Goal: Task Accomplishment & Management: Manage account settings

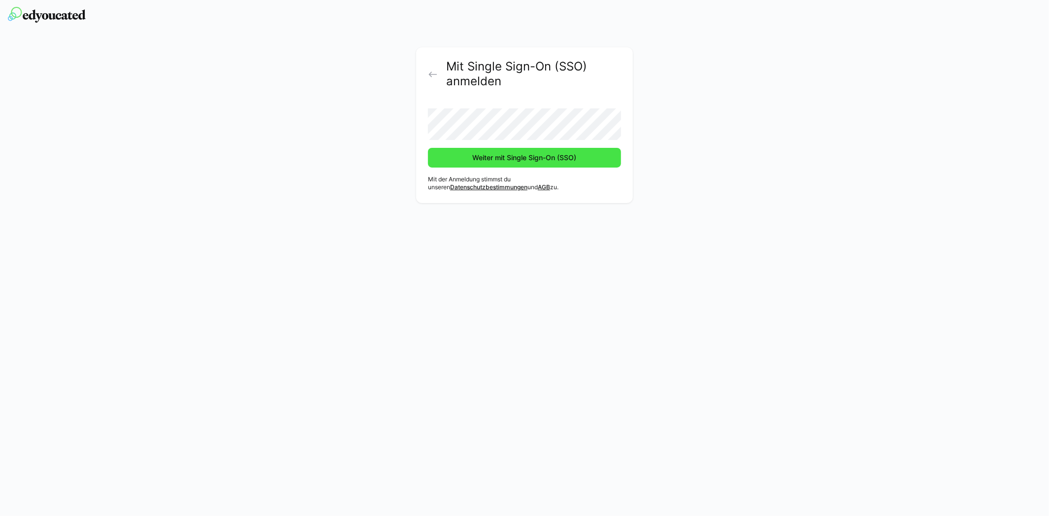
click at [520, 158] on span "Weiter mit Single Sign-On (SSO)" at bounding box center [524, 158] width 107 height 10
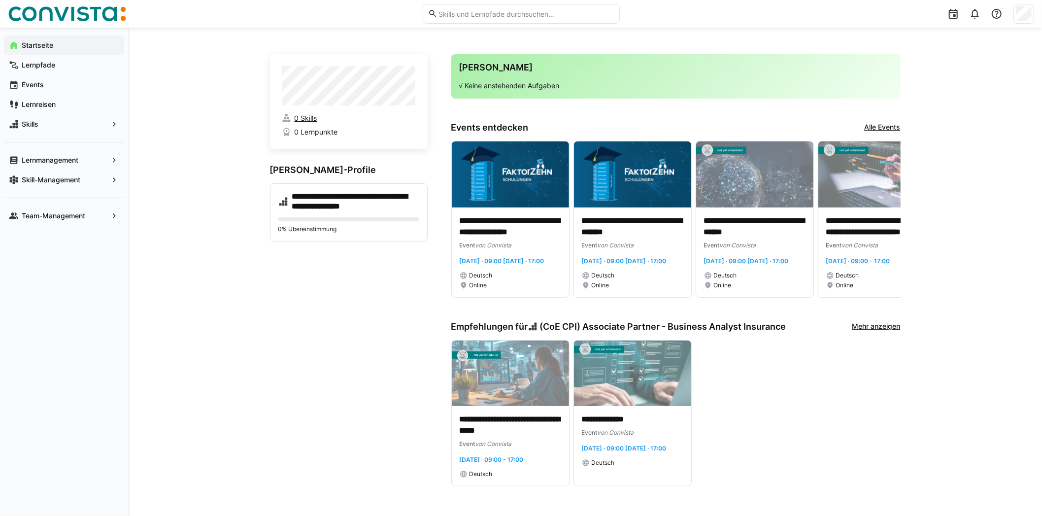
click at [315, 118] on span "0 Skills" at bounding box center [305, 118] width 23 height 10
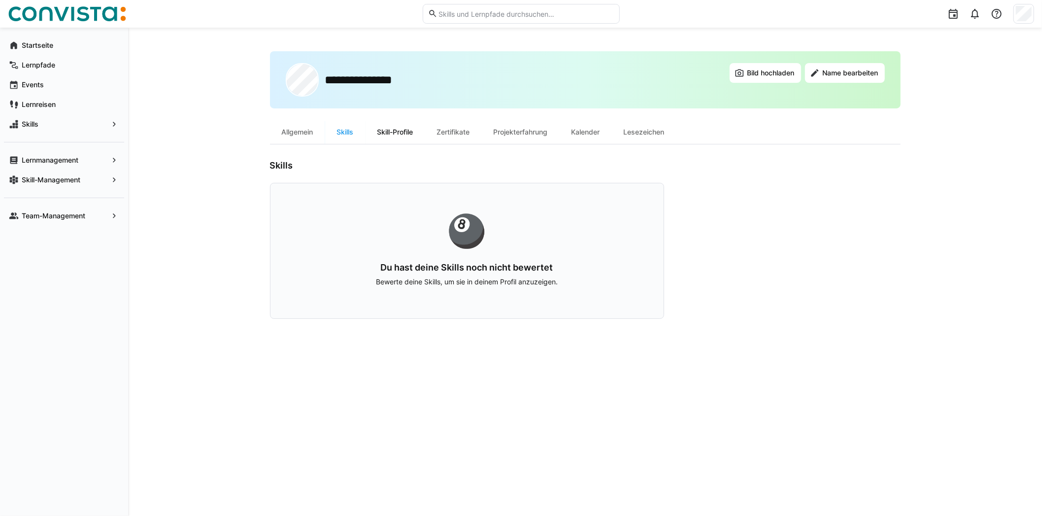
click at [410, 133] on div "Skill-Profile" at bounding box center [396, 132] width 60 height 24
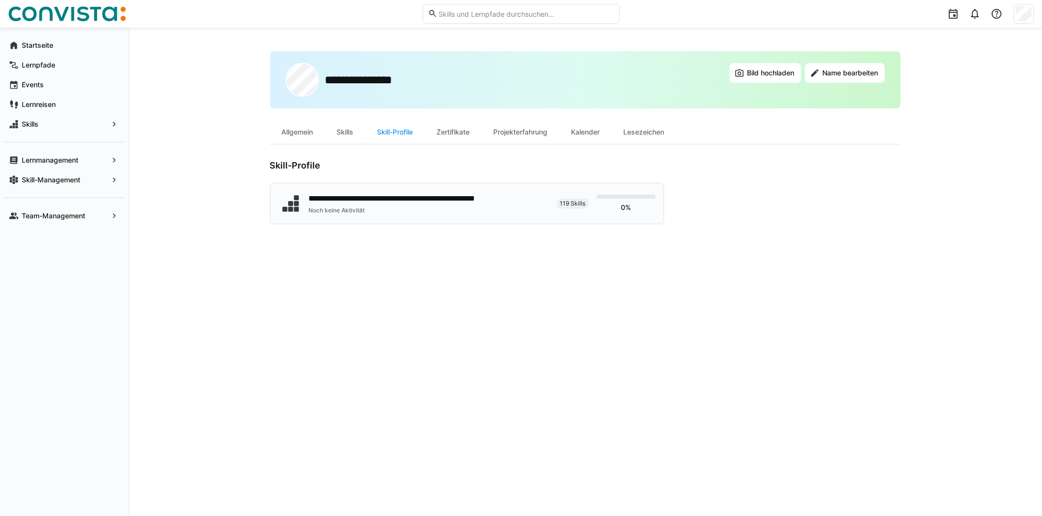
click at [468, 198] on div "**********" at bounding box center [417, 199] width 217 height 12
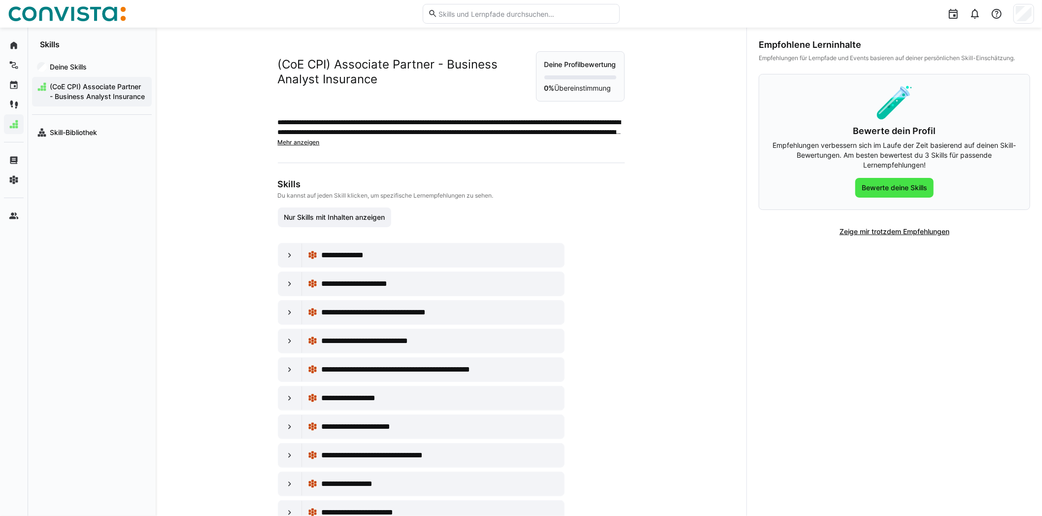
click at [896, 187] on span "Bewerte deine Skills" at bounding box center [894, 188] width 68 height 10
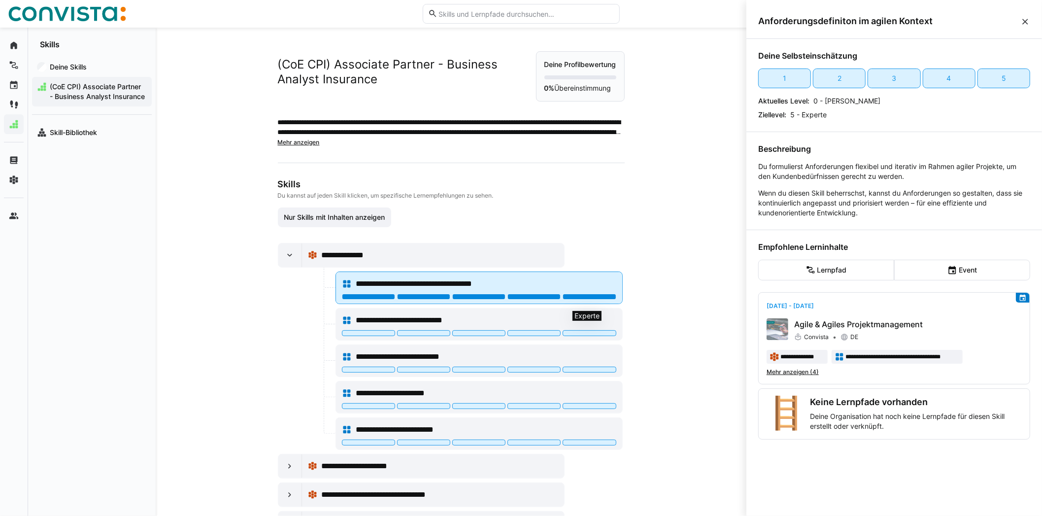
click at [591, 300] on div at bounding box center [589, 297] width 53 height 6
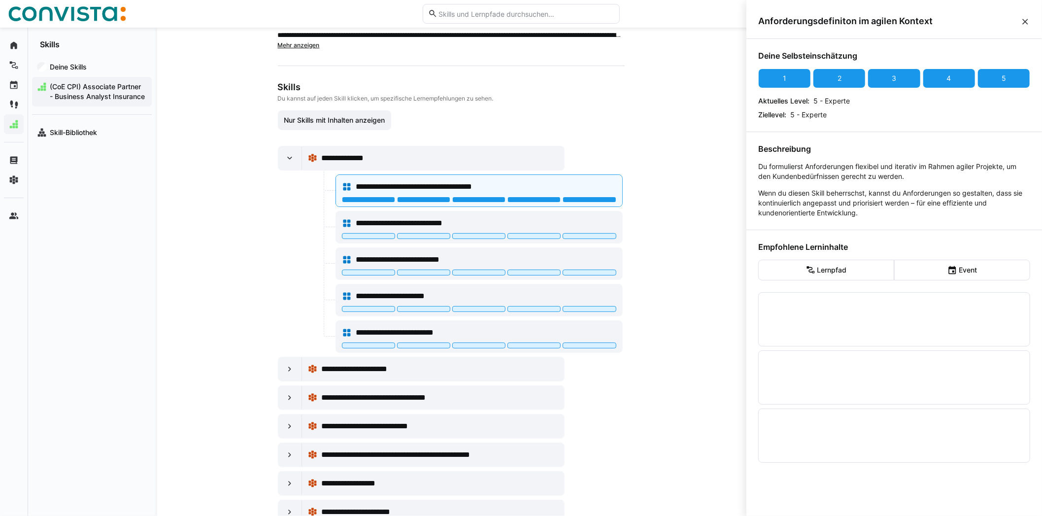
scroll to position [99, 0]
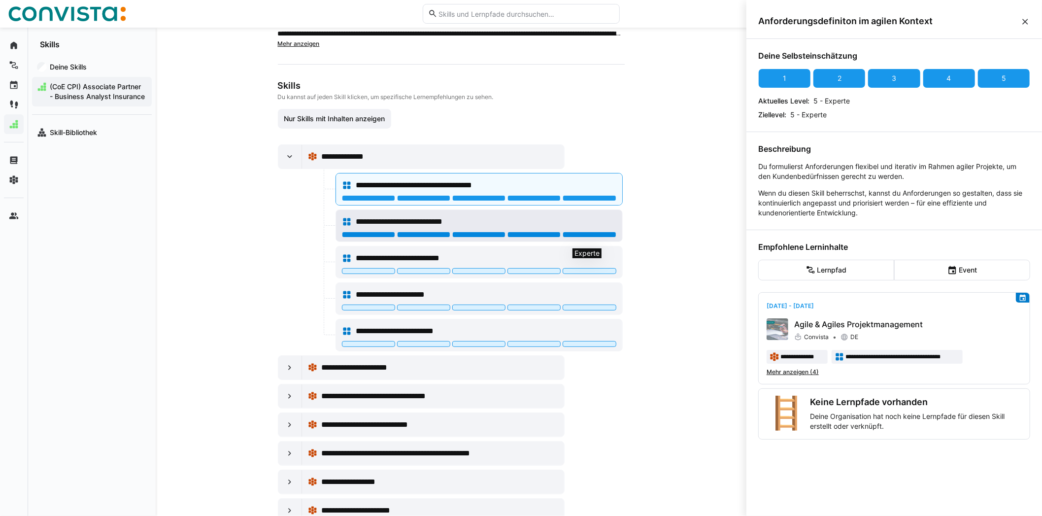
click at [590, 237] on div at bounding box center [589, 235] width 53 height 6
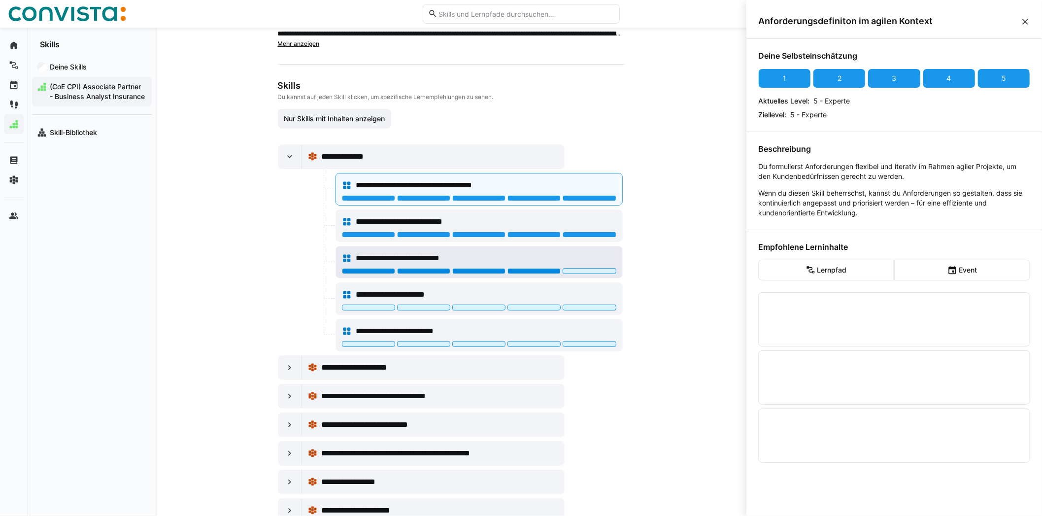
click at [533, 274] on div at bounding box center [533, 271] width 53 height 6
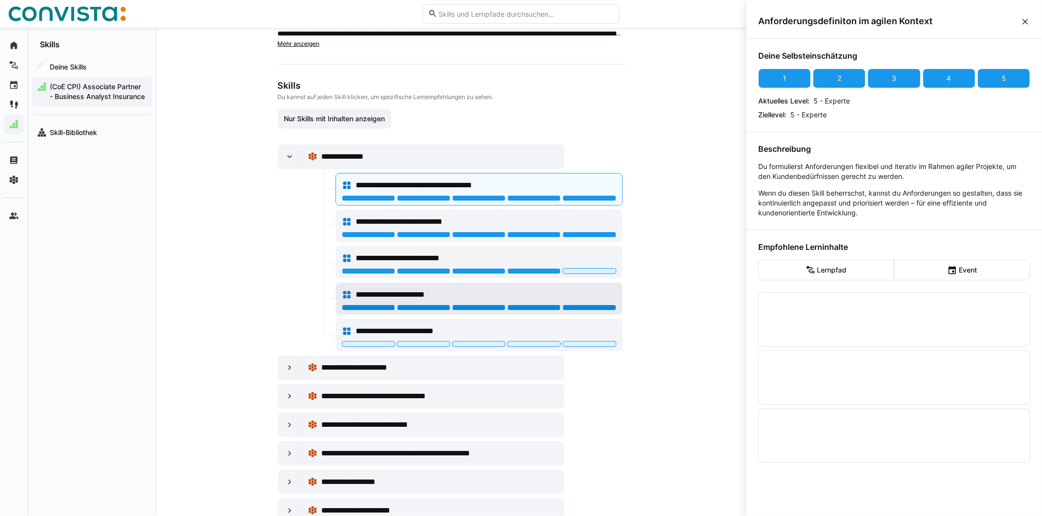
click at [573, 310] on div at bounding box center [589, 307] width 53 height 6
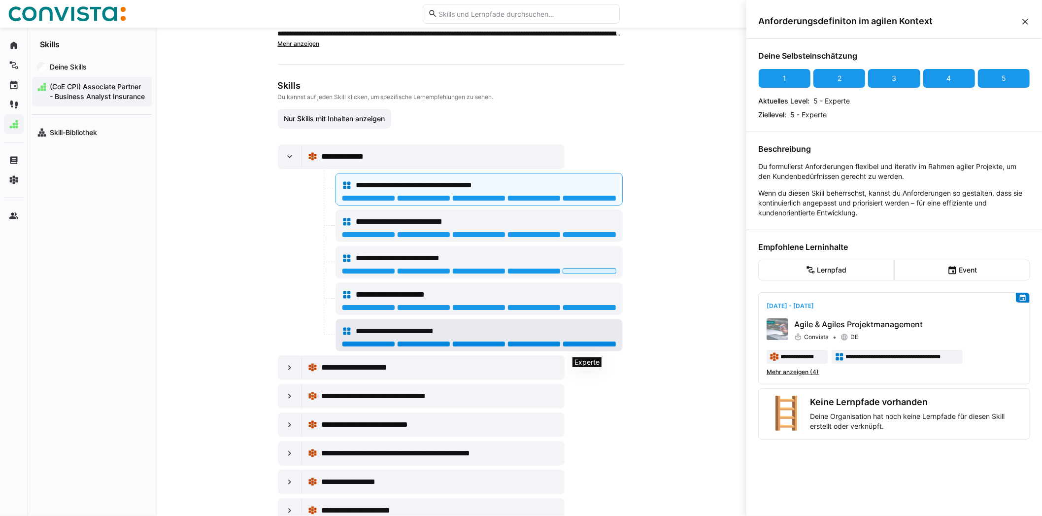
click at [585, 347] on div at bounding box center [589, 344] width 53 height 6
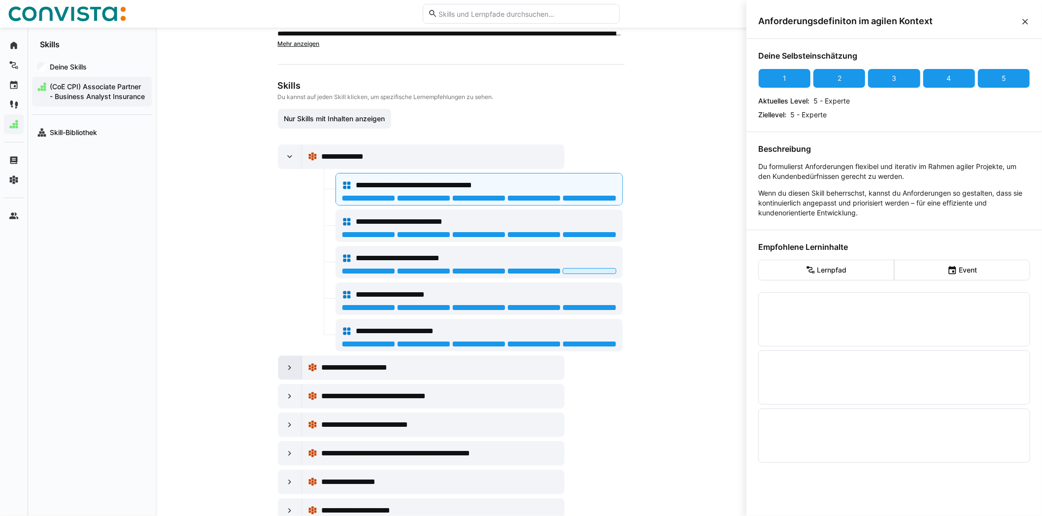
click at [281, 371] on div at bounding box center [290, 368] width 24 height 24
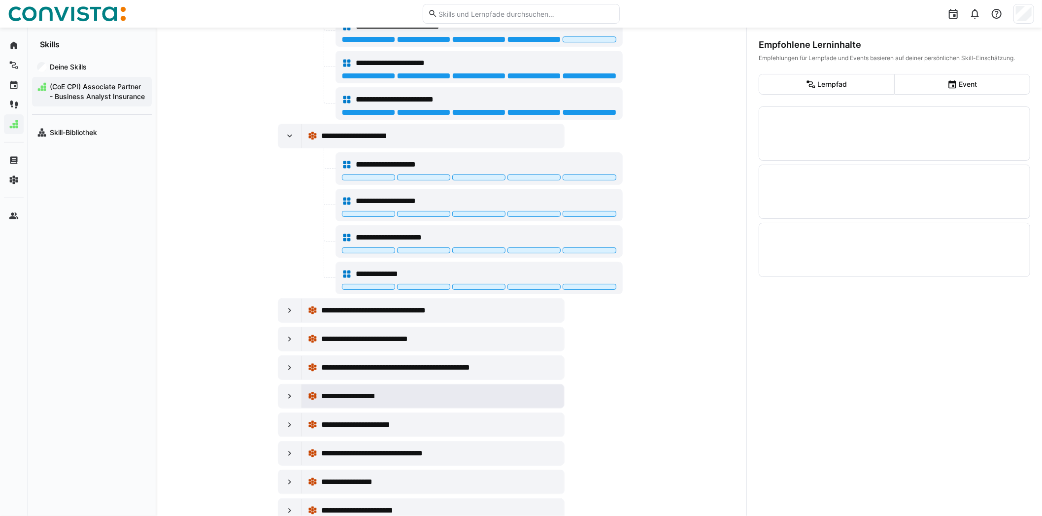
scroll to position [394, 0]
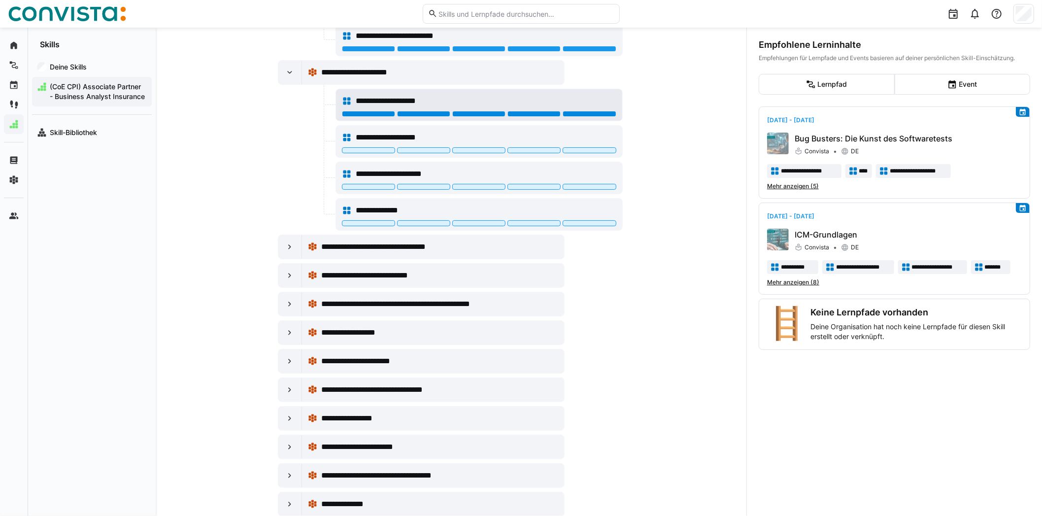
click at [581, 117] on div at bounding box center [589, 114] width 53 height 6
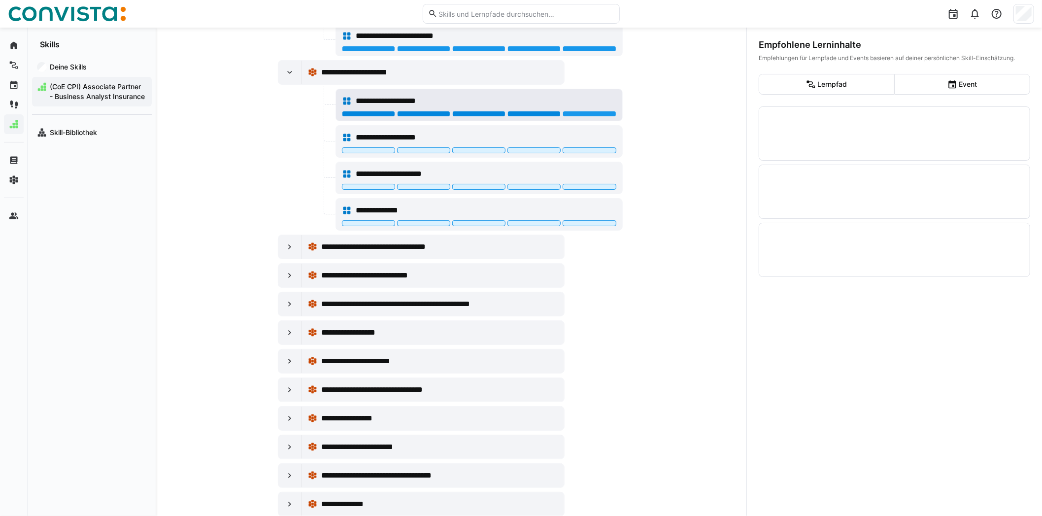
click at [545, 117] on div at bounding box center [533, 114] width 53 height 6
click at [481, 154] on div "**********" at bounding box center [479, 142] width 286 height 32
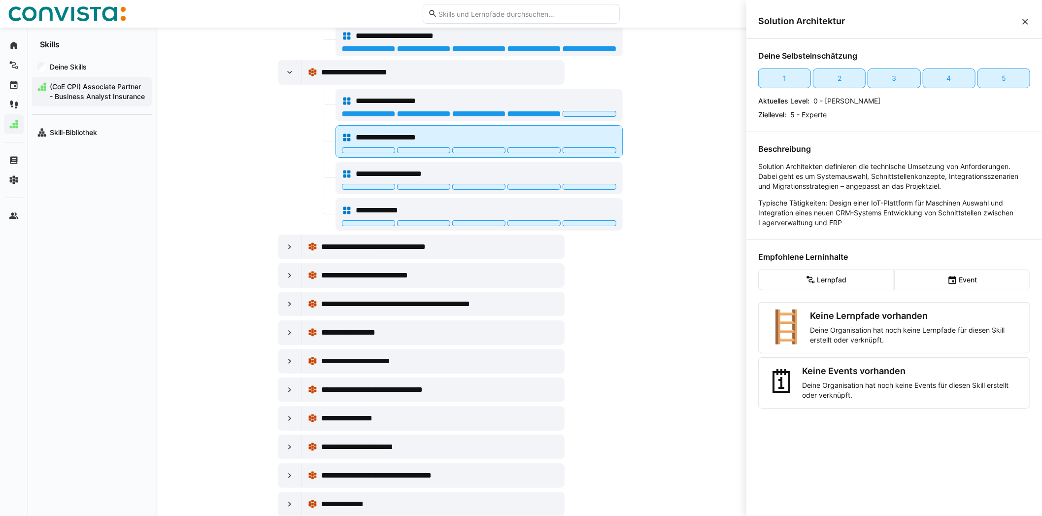
click at [471, 155] on div at bounding box center [479, 151] width 274 height 8
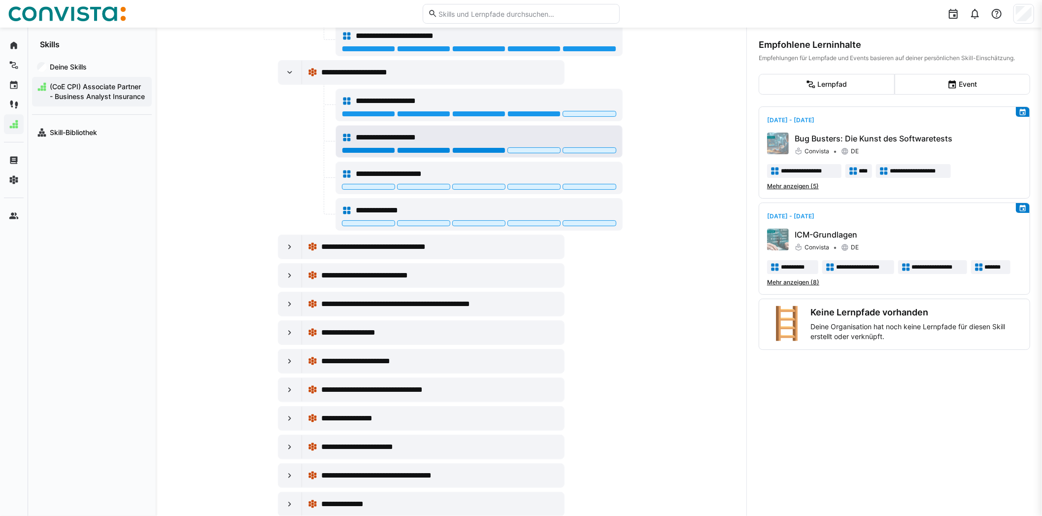
click at [474, 153] on div at bounding box center [478, 150] width 53 height 6
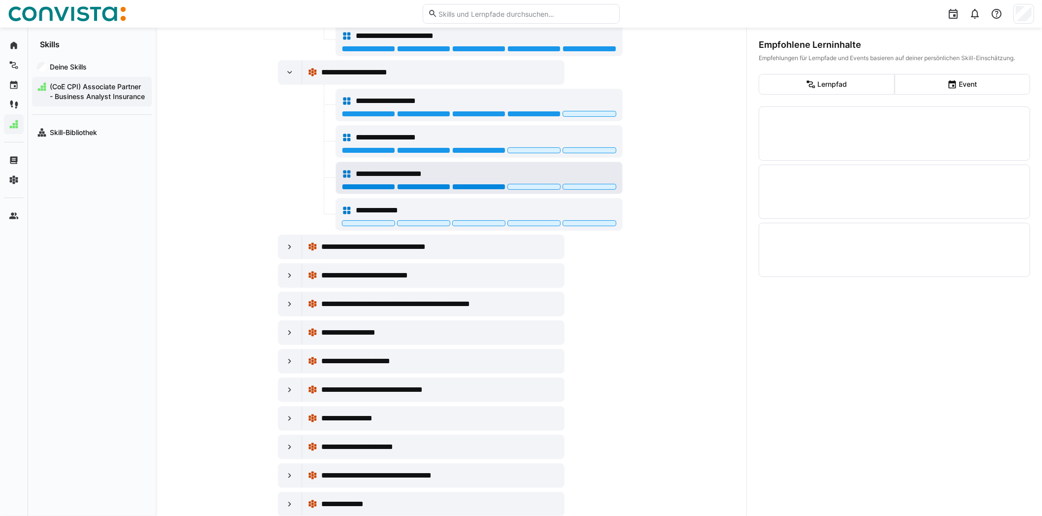
click at [468, 190] on div at bounding box center [478, 187] width 53 height 6
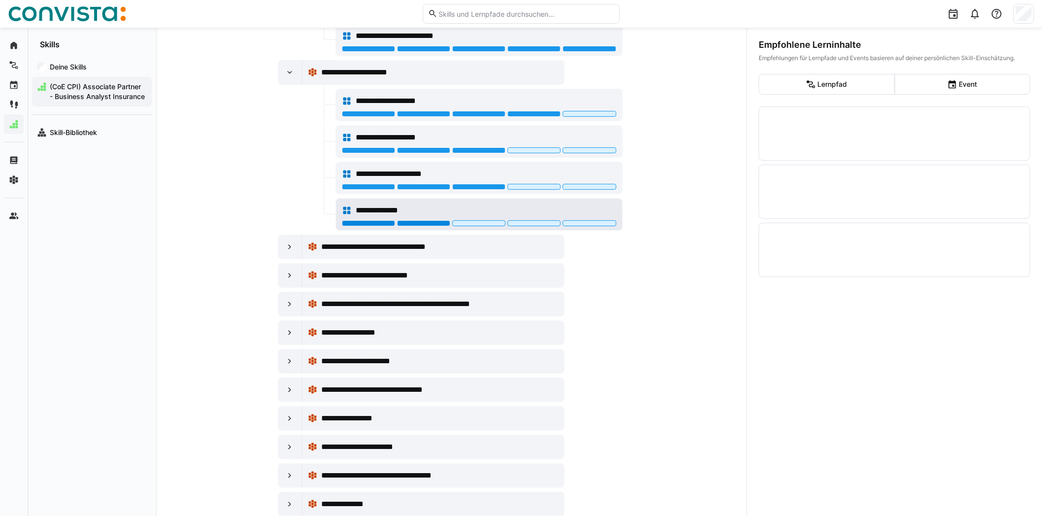
click at [433, 226] on div at bounding box center [423, 223] width 53 height 6
click at [285, 252] on eds-icon at bounding box center [290, 247] width 10 height 10
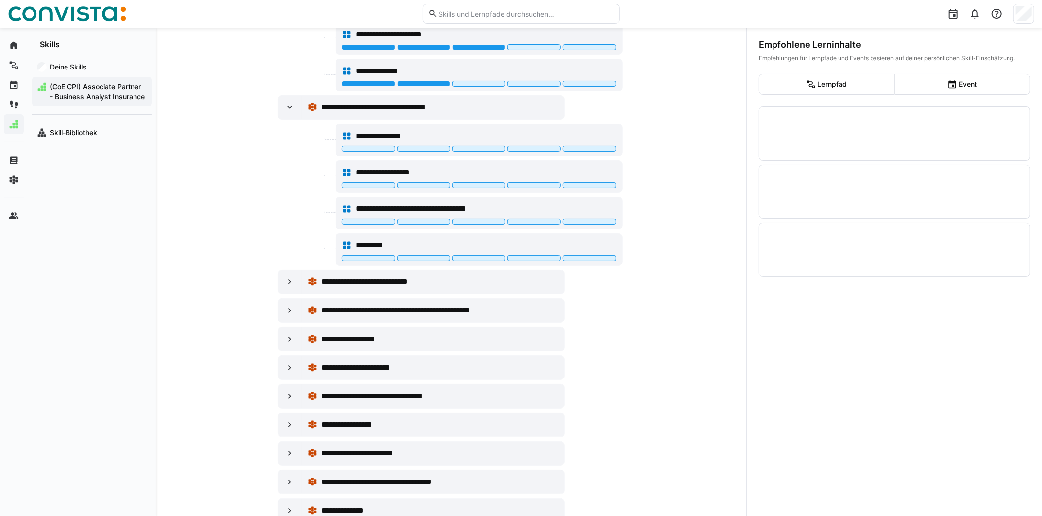
scroll to position [542, 0]
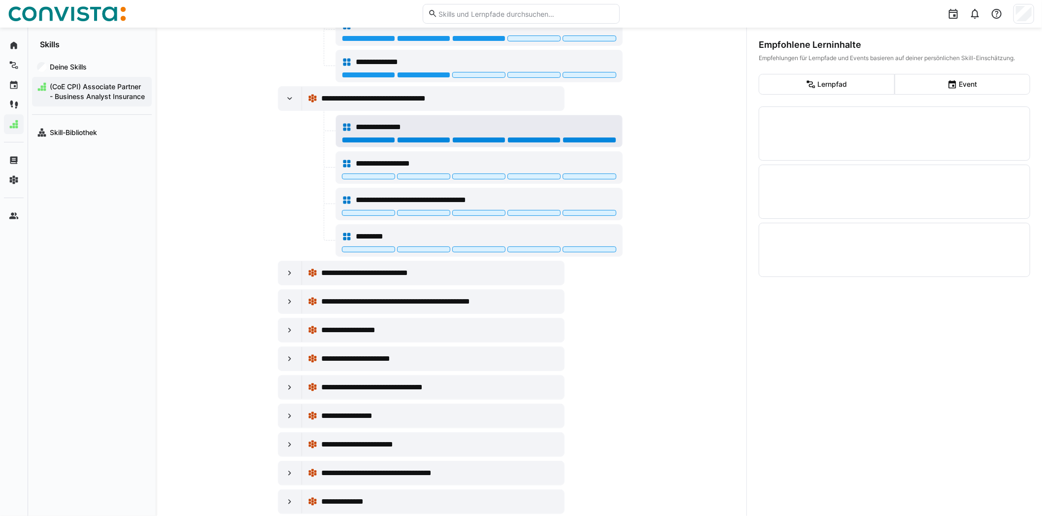
click at [579, 143] on div at bounding box center [589, 140] width 53 height 6
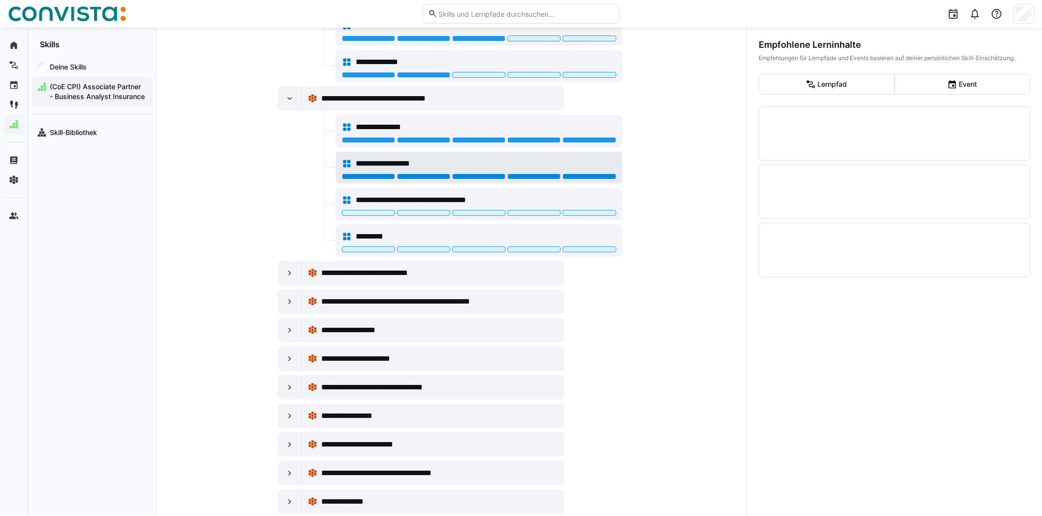
click at [582, 179] on div at bounding box center [589, 176] width 53 height 6
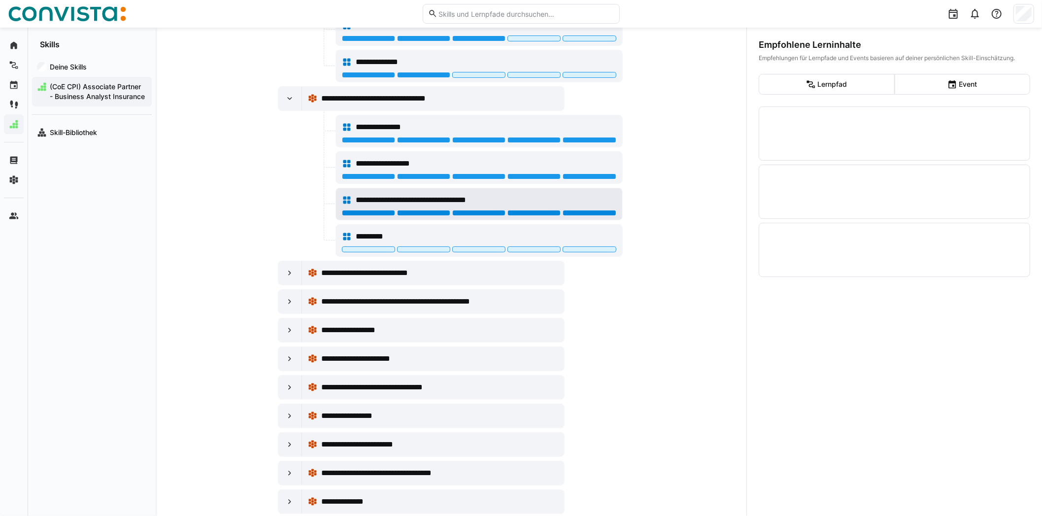
click at [582, 216] on div at bounding box center [589, 213] width 53 height 6
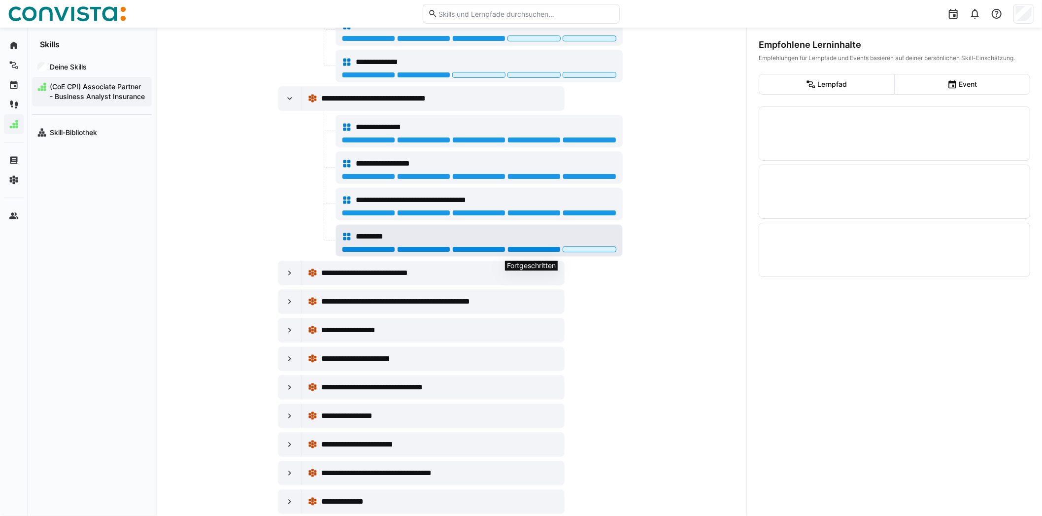
click at [510, 252] on div at bounding box center [533, 249] width 53 height 6
click at [481, 252] on div at bounding box center [478, 249] width 53 height 6
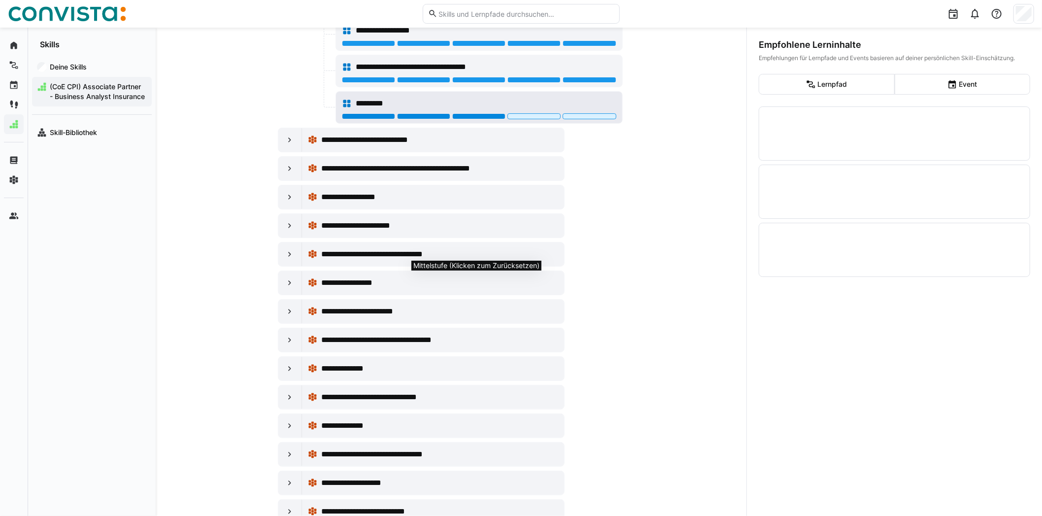
scroll to position [689, 0]
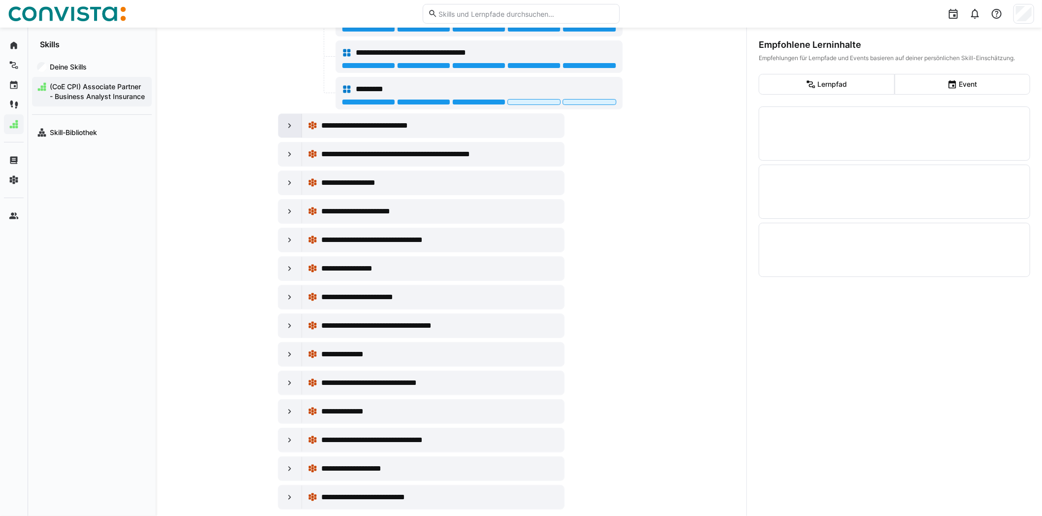
click at [286, 137] on div at bounding box center [290, 126] width 24 height 24
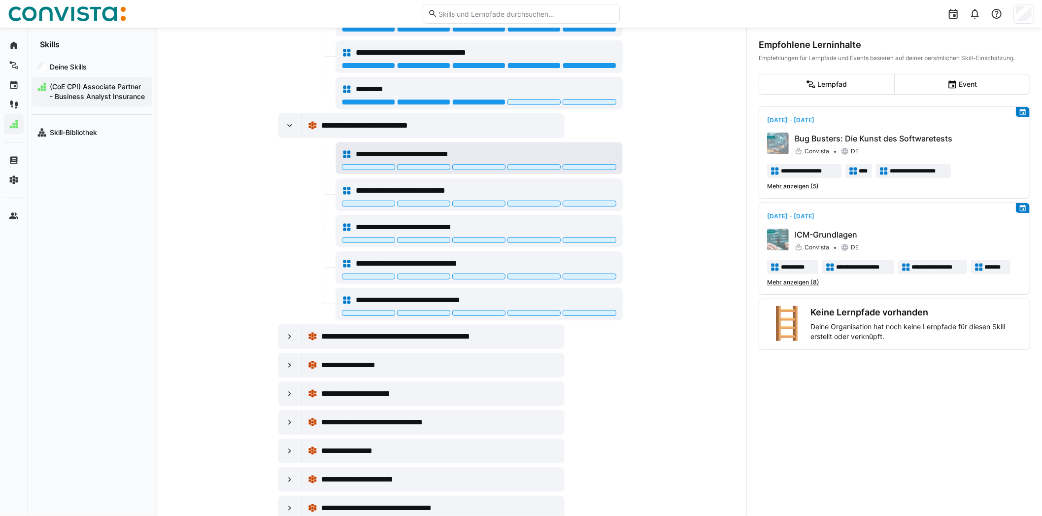
click at [579, 169] on div "**********" at bounding box center [479, 158] width 286 height 32
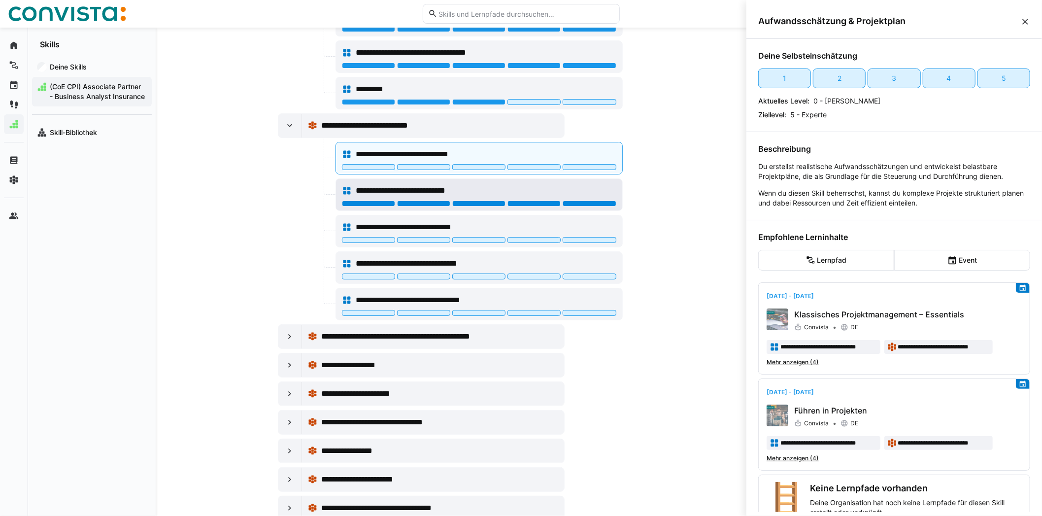
click at [589, 206] on div at bounding box center [589, 204] width 53 height 6
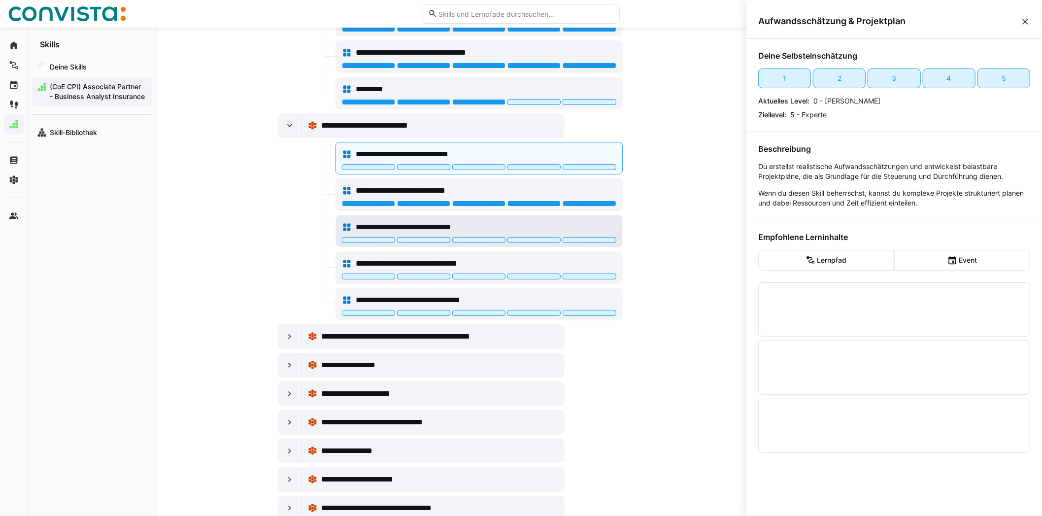
click at [591, 237] on div "**********" at bounding box center [479, 227] width 274 height 20
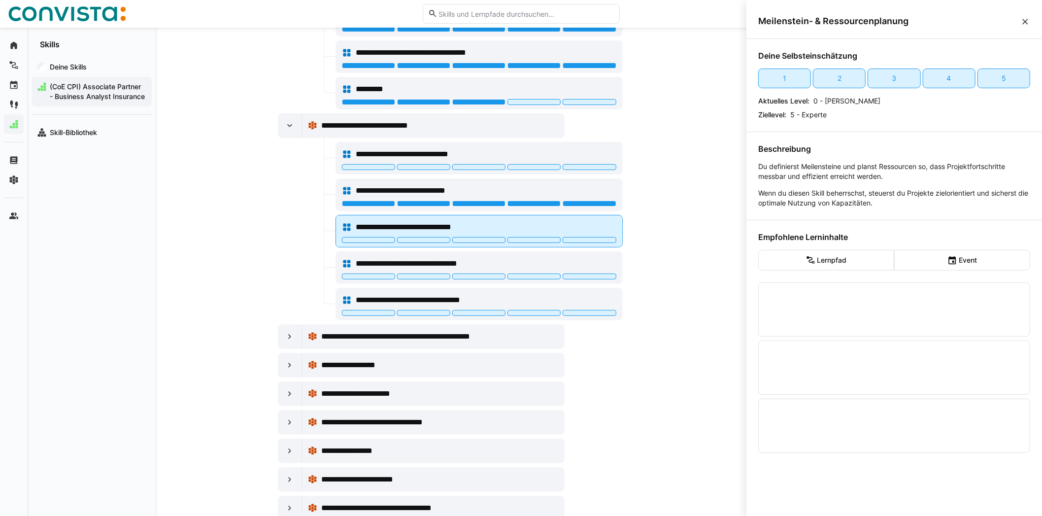
scroll to position [699, 0]
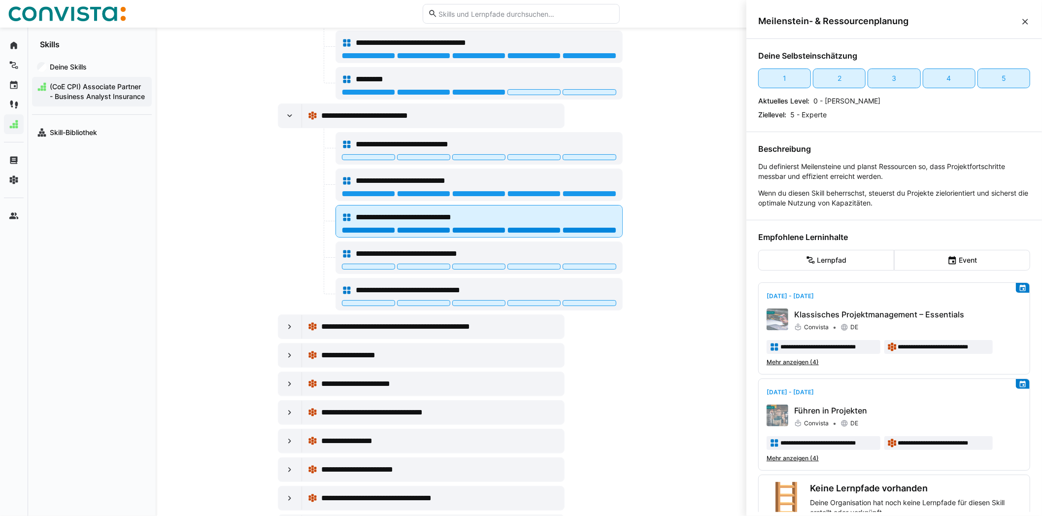
click at [592, 233] on div at bounding box center [589, 230] width 53 height 6
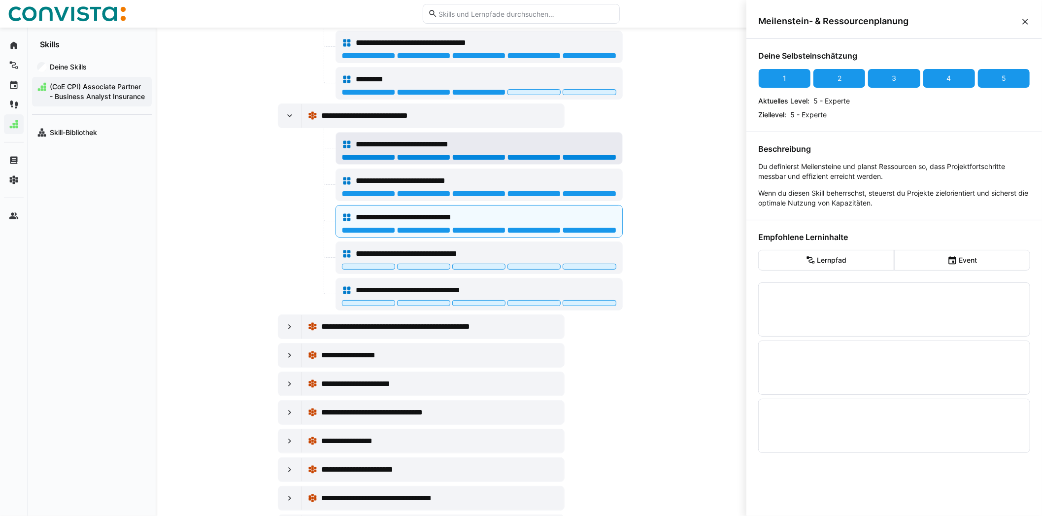
click at [587, 160] on div at bounding box center [589, 157] width 53 height 6
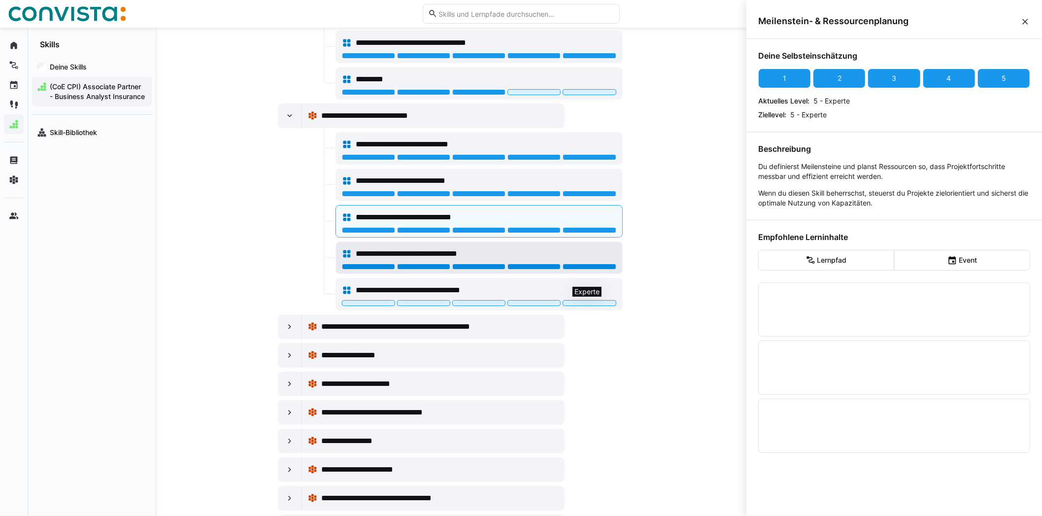
click at [580, 269] on div at bounding box center [589, 267] width 53 height 6
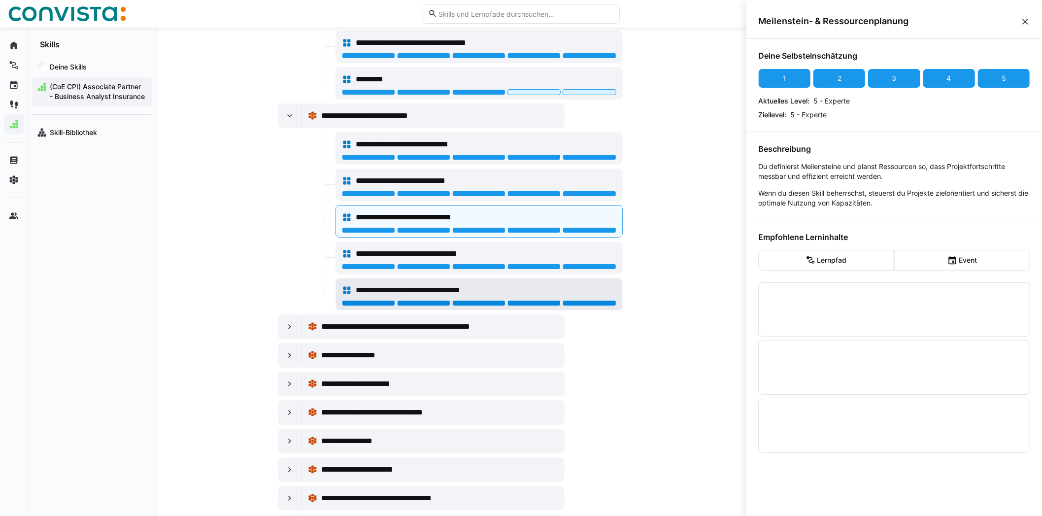
click at [578, 306] on div at bounding box center [589, 303] width 53 height 6
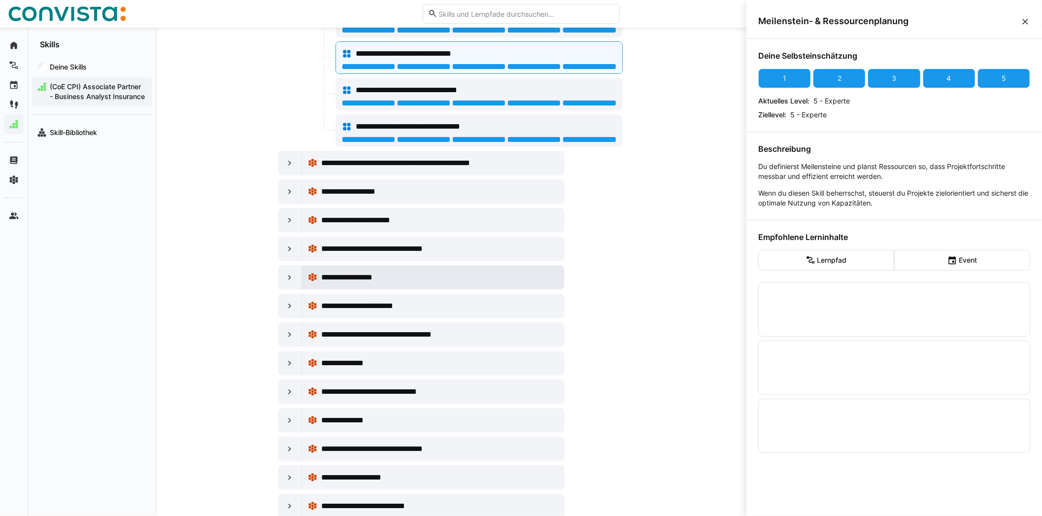
scroll to position [896, 0]
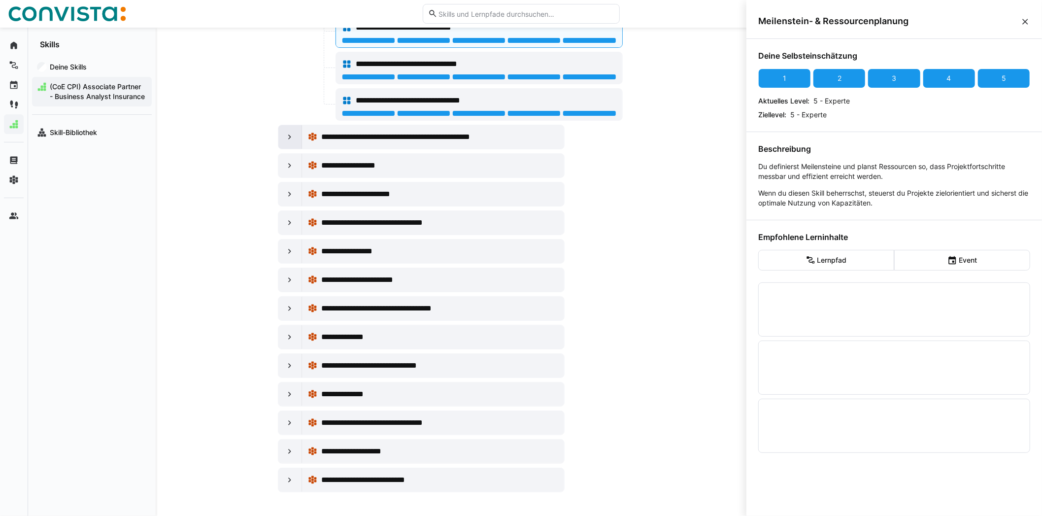
click at [287, 142] on eds-icon at bounding box center [290, 137] width 10 height 10
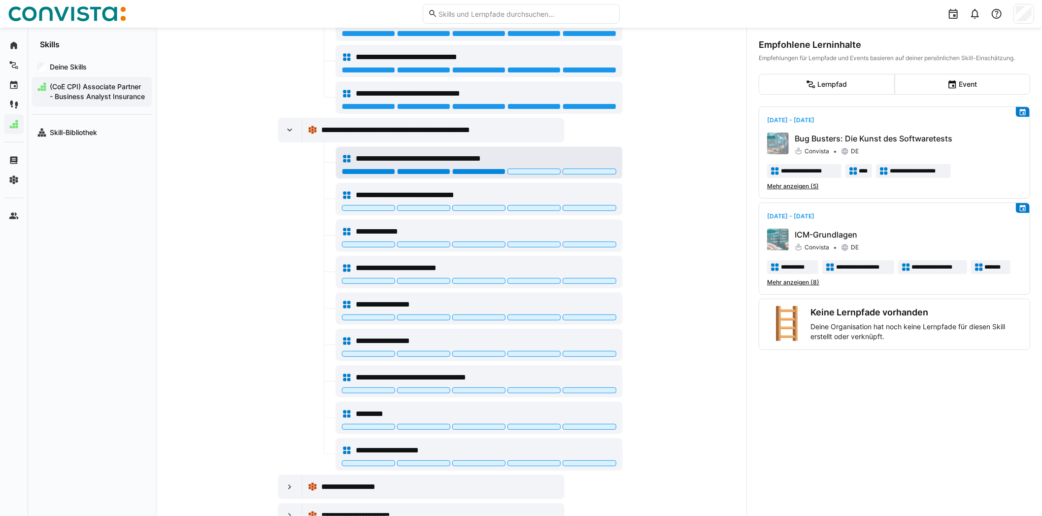
click at [470, 174] on div at bounding box center [478, 171] width 53 height 6
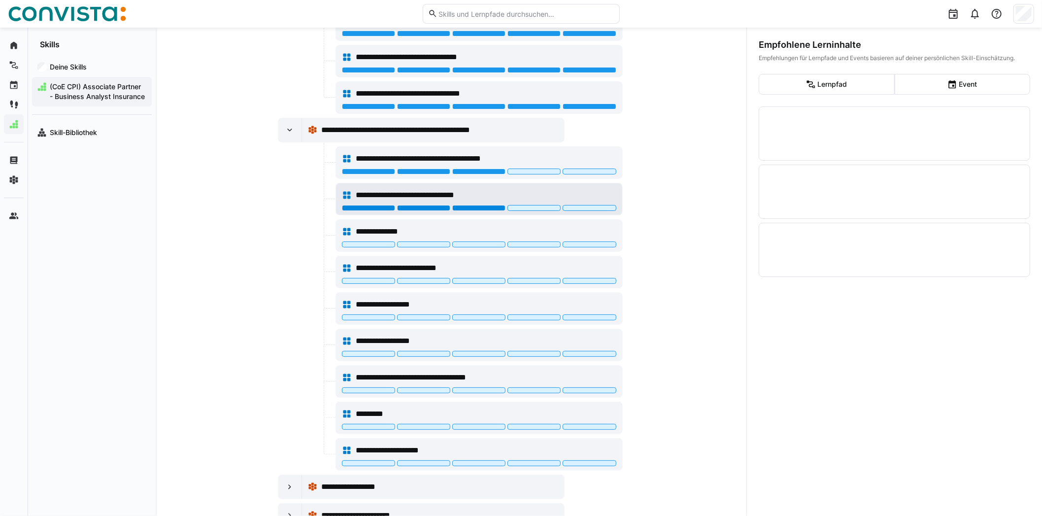
click at [465, 211] on div at bounding box center [478, 208] width 53 height 6
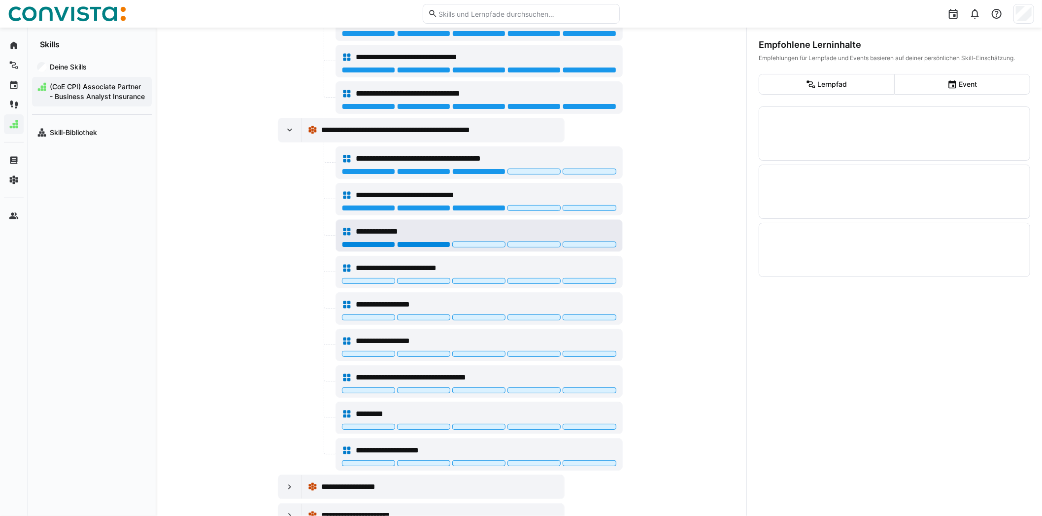
click at [406, 247] on div at bounding box center [423, 244] width 53 height 6
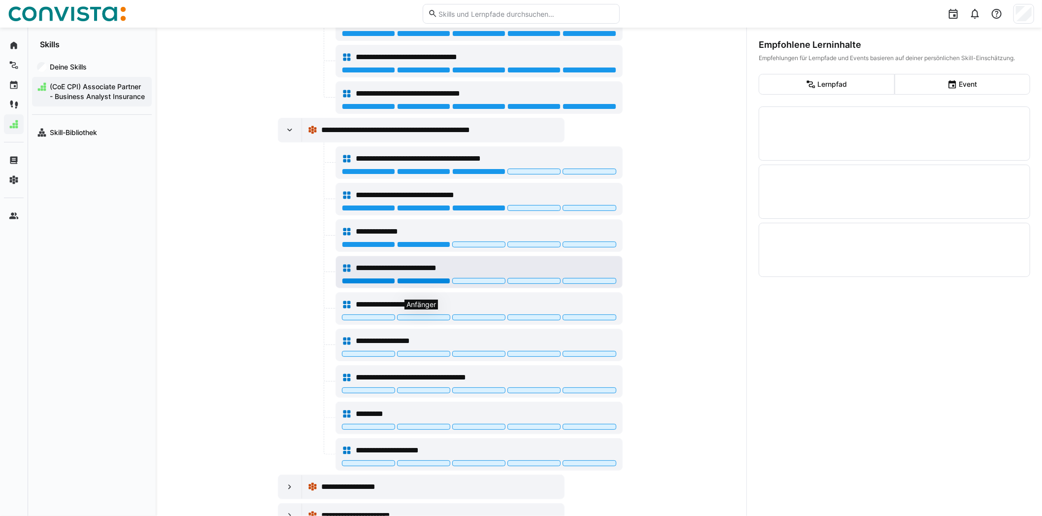
click at [401, 284] on div at bounding box center [423, 281] width 53 height 6
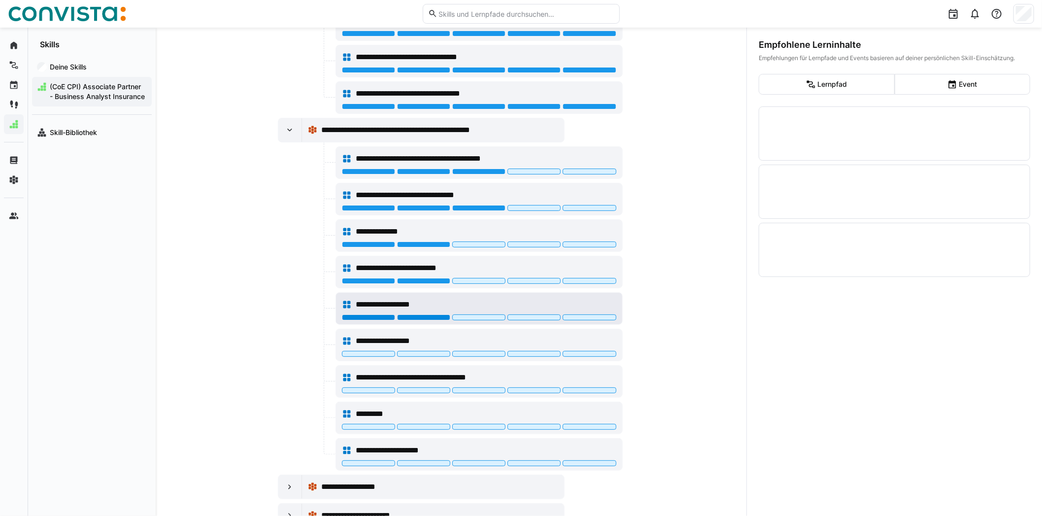
click at [405, 320] on div at bounding box center [423, 317] width 53 height 6
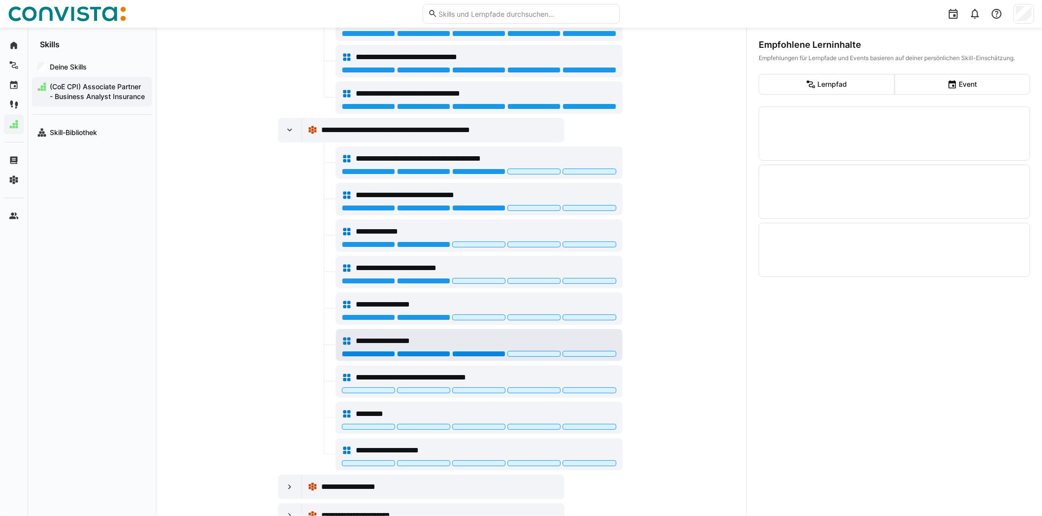
click at [469, 357] on div at bounding box center [478, 354] width 53 height 6
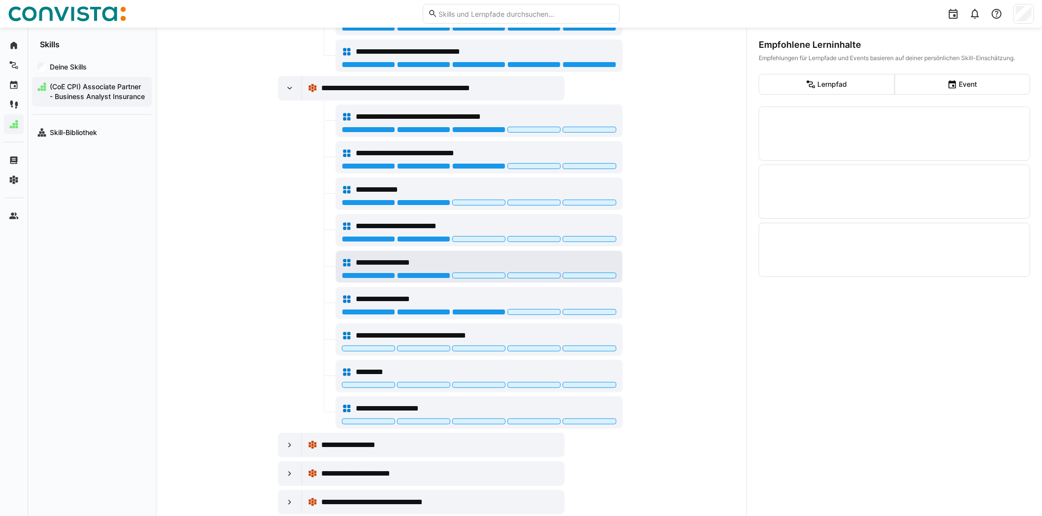
scroll to position [1044, 0]
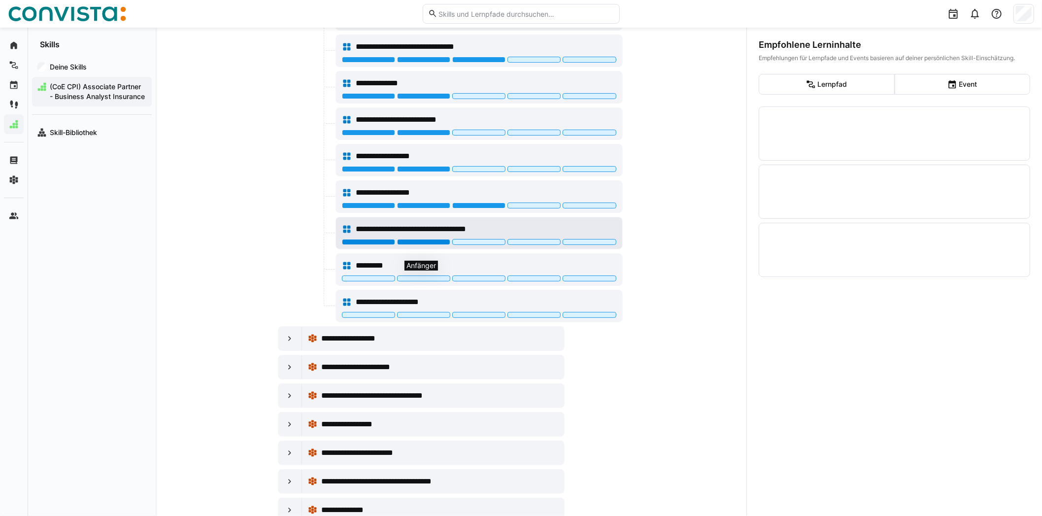
click at [417, 245] on div at bounding box center [423, 242] width 53 height 6
click at [438, 281] on div at bounding box center [423, 278] width 53 height 6
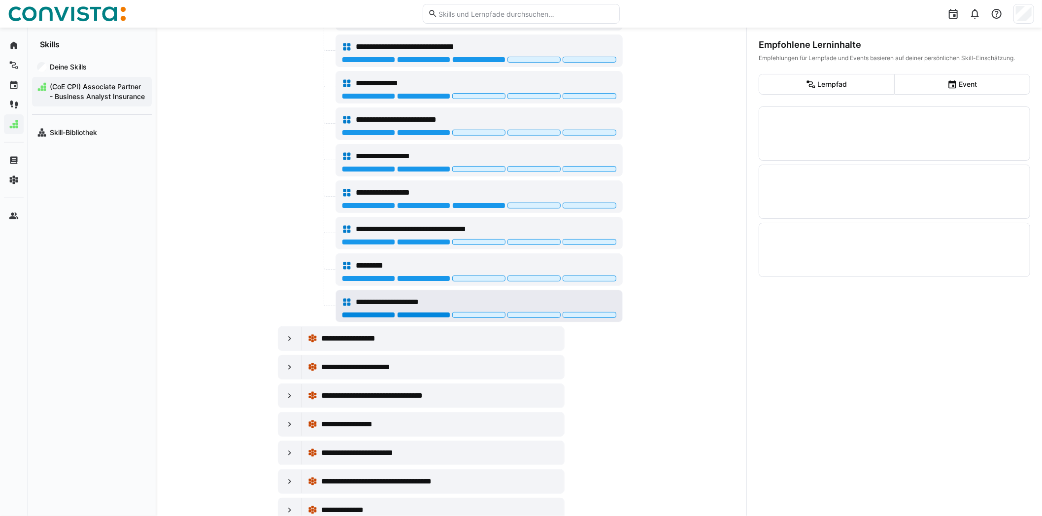
click at [437, 318] on div at bounding box center [423, 315] width 53 height 6
click at [279, 350] on div at bounding box center [290, 339] width 24 height 24
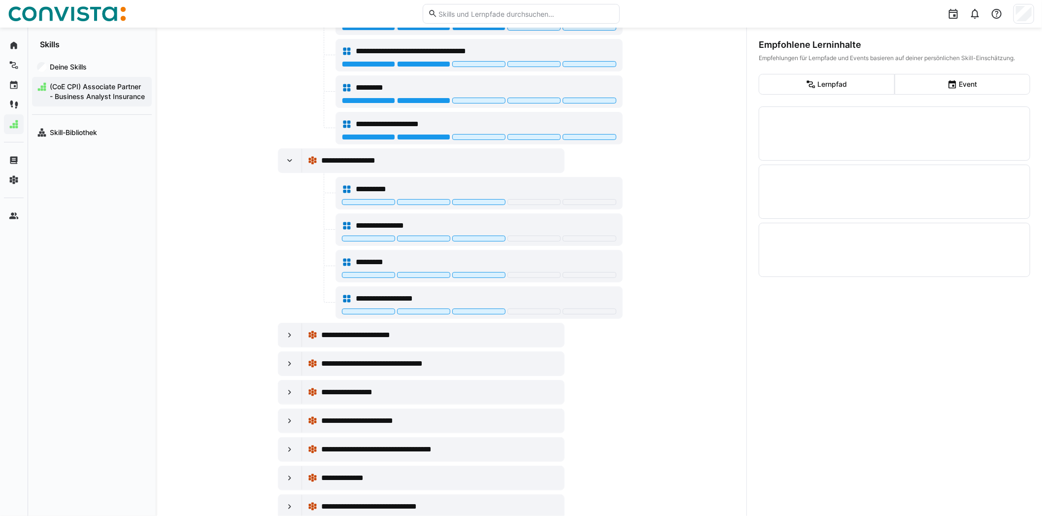
scroll to position [1241, 0]
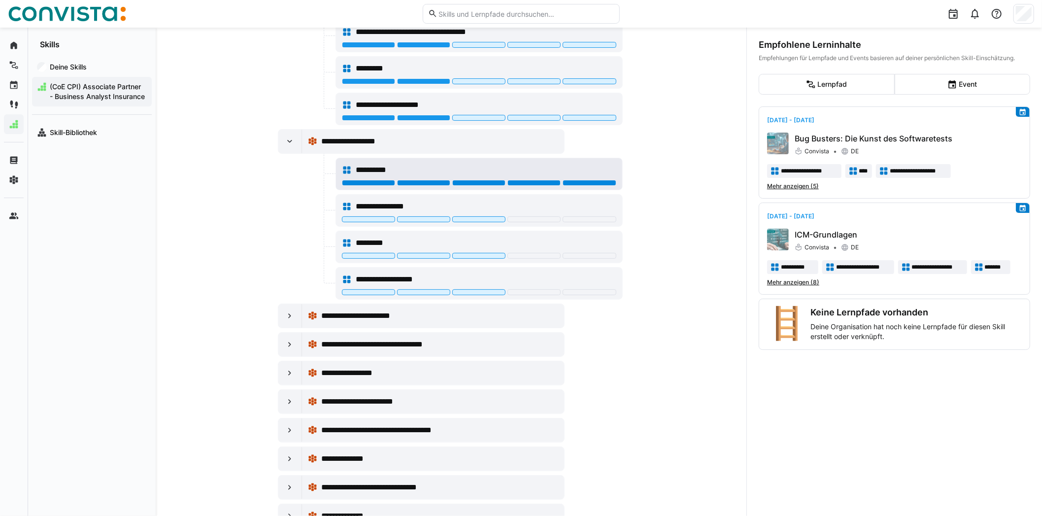
click at [590, 186] on div at bounding box center [589, 183] width 53 height 6
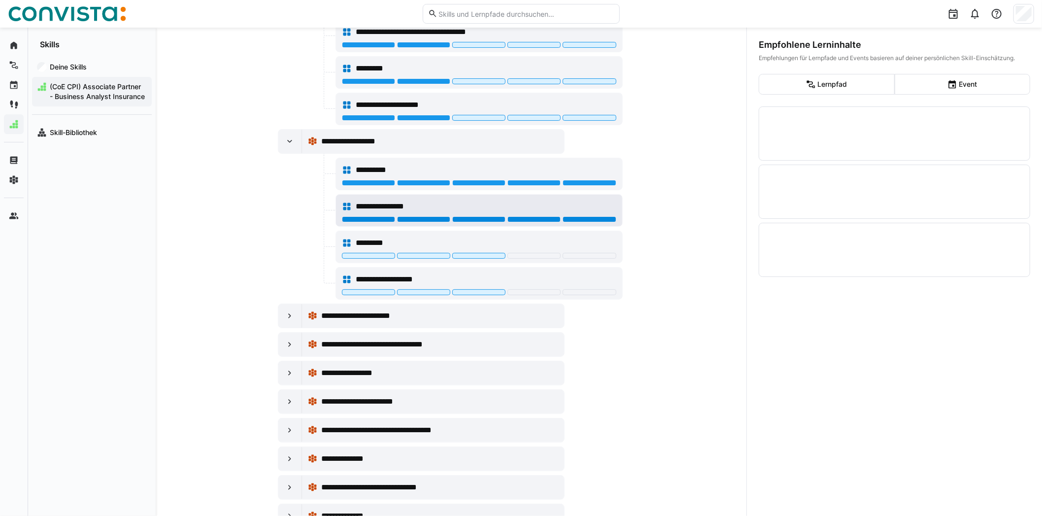
click at [585, 222] on div at bounding box center [589, 219] width 53 height 6
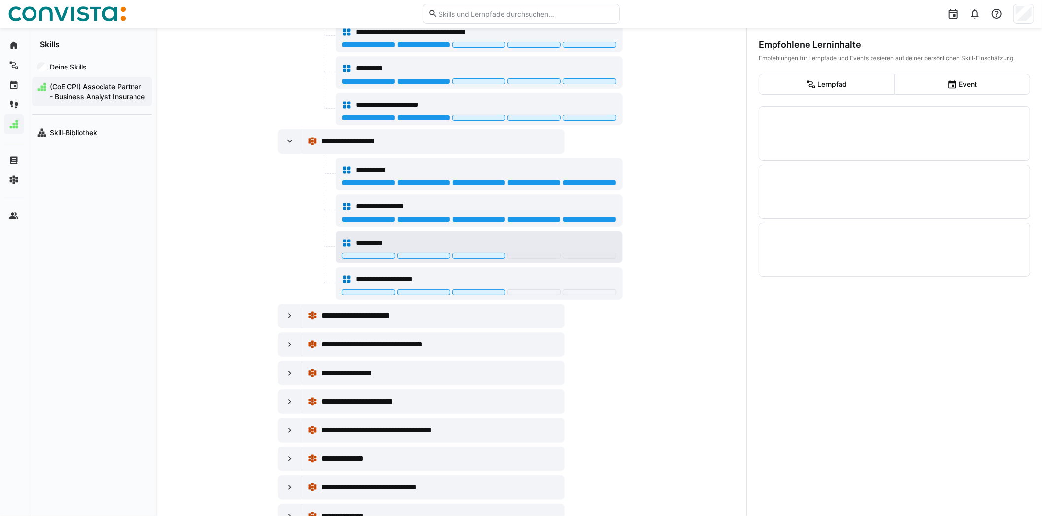
click at [582, 253] on div "*********" at bounding box center [479, 243] width 274 height 20
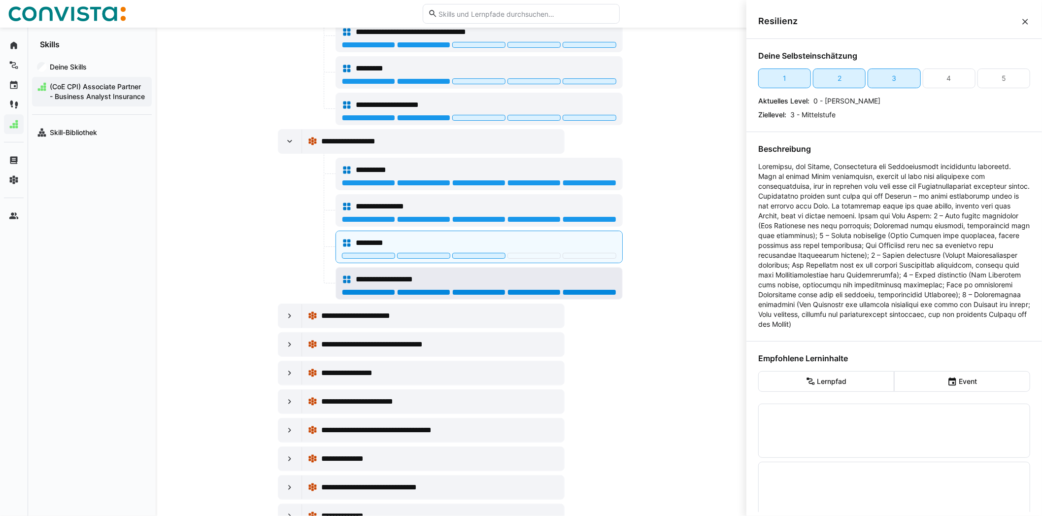
click at [578, 295] on div at bounding box center [589, 292] width 53 height 6
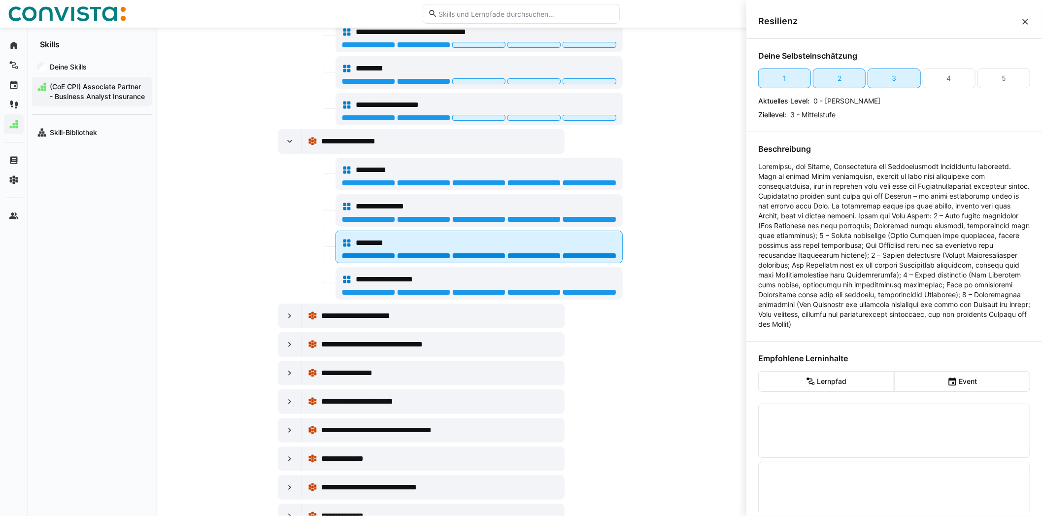
click at [584, 259] on div at bounding box center [589, 256] width 53 height 6
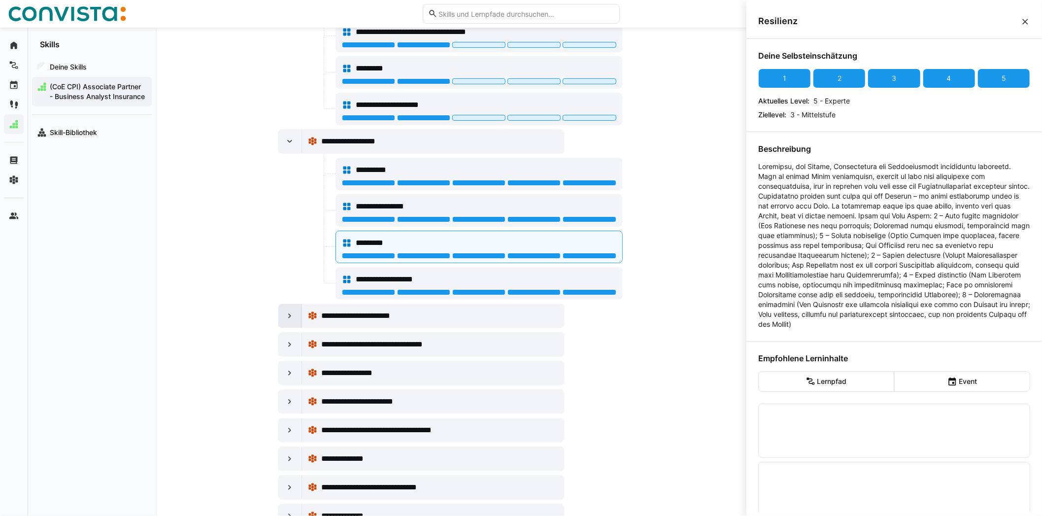
click at [278, 328] on div at bounding box center [290, 316] width 24 height 24
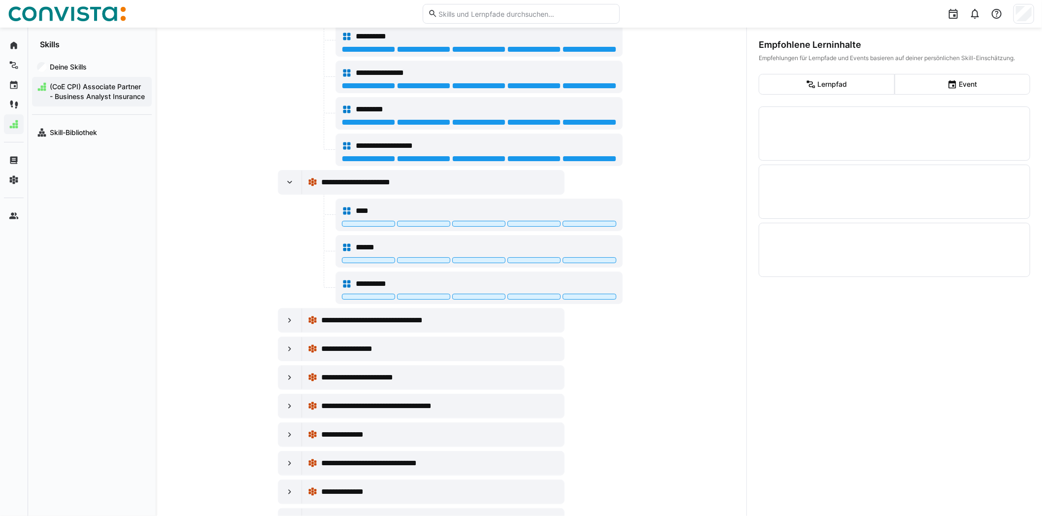
scroll to position [1438, 0]
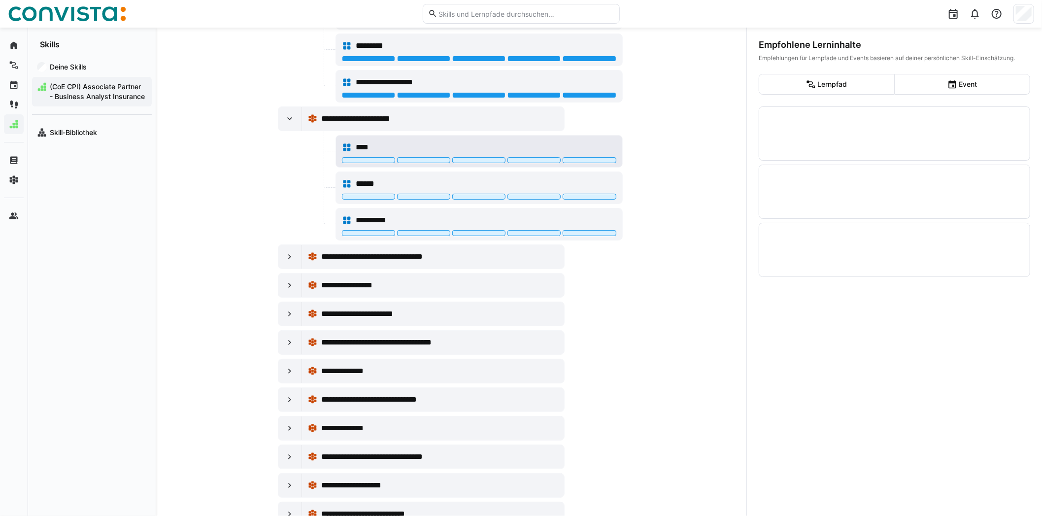
click at [527, 165] on div at bounding box center [479, 161] width 274 height 8
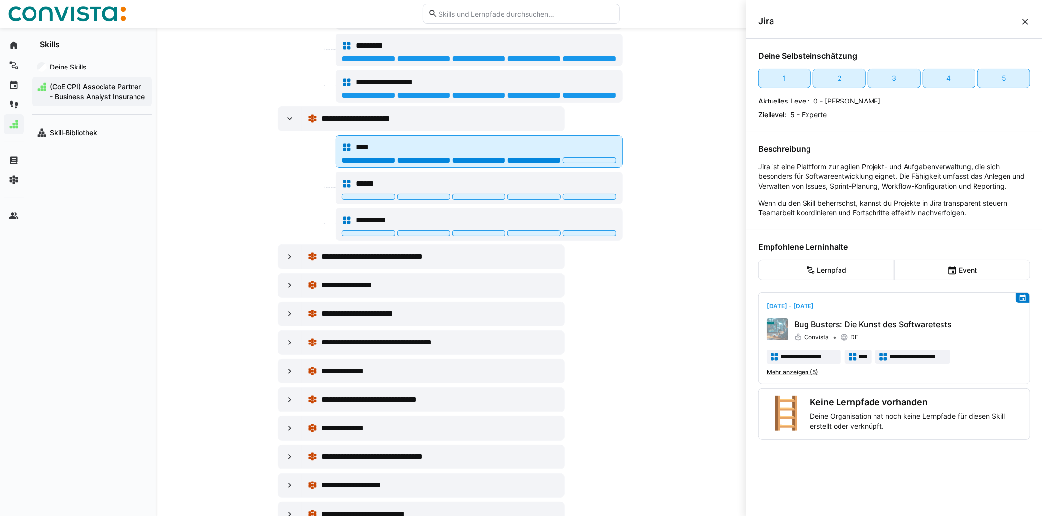
click at [528, 163] on div at bounding box center [533, 160] width 53 height 6
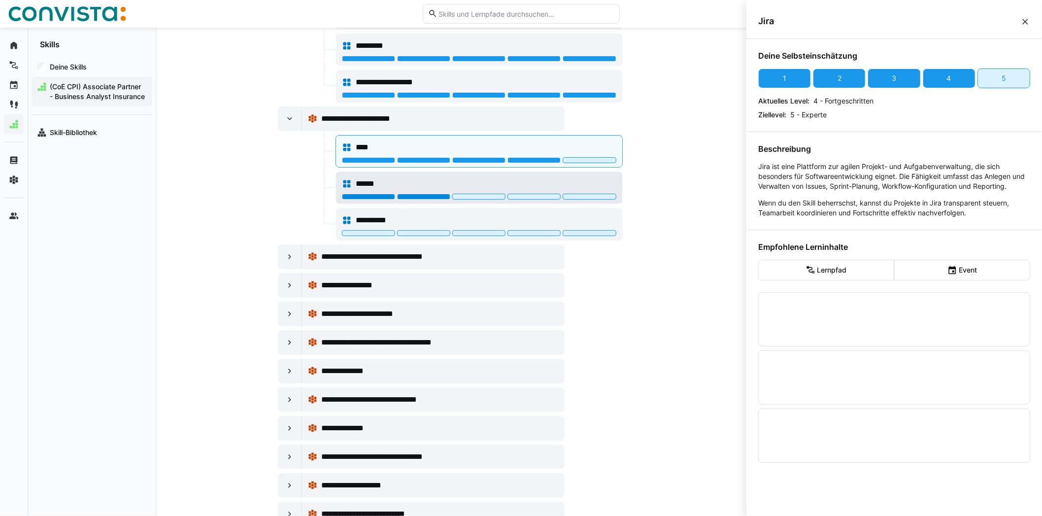
click at [413, 200] on div at bounding box center [423, 197] width 53 height 6
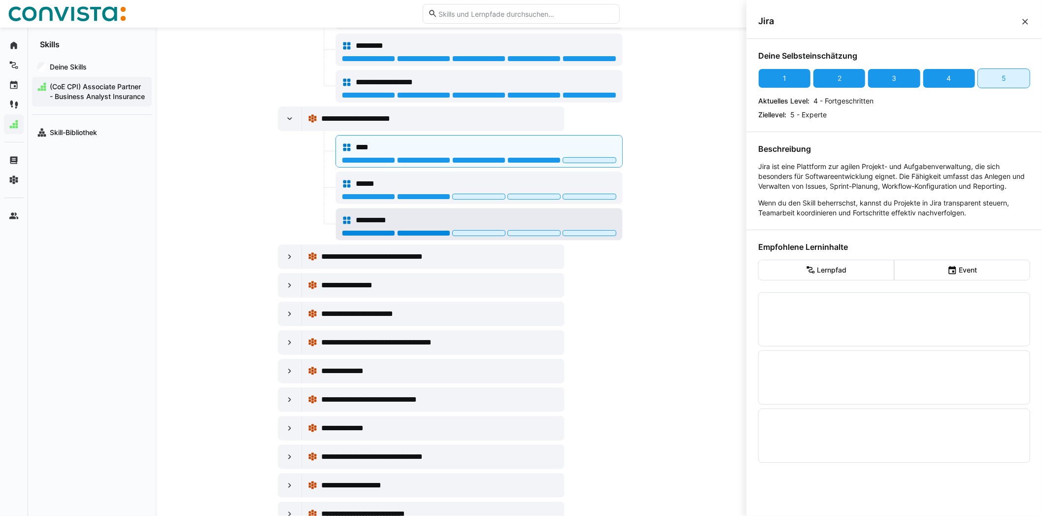
click at [413, 236] on div at bounding box center [423, 233] width 53 height 6
click at [289, 262] on eds-icon at bounding box center [290, 257] width 10 height 10
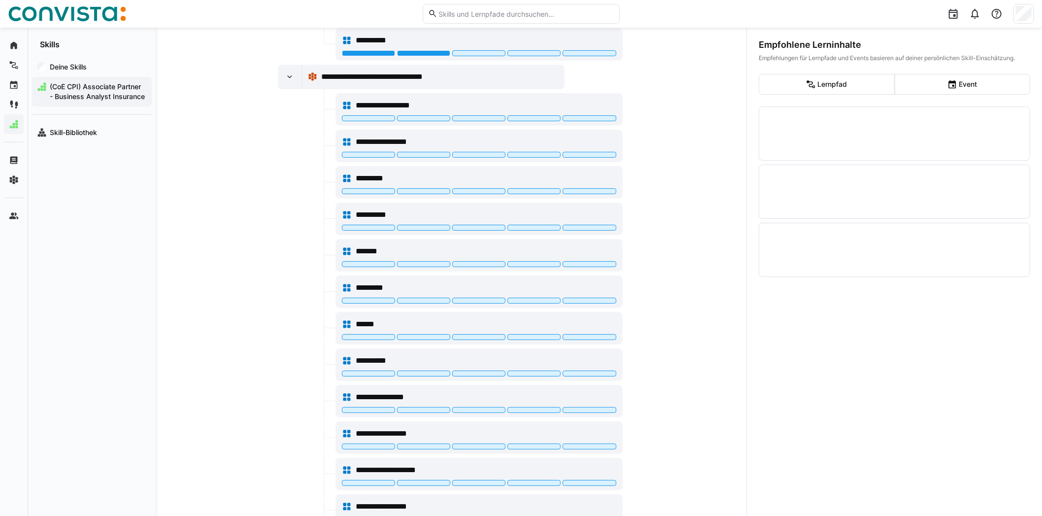
scroll to position [1635, 0]
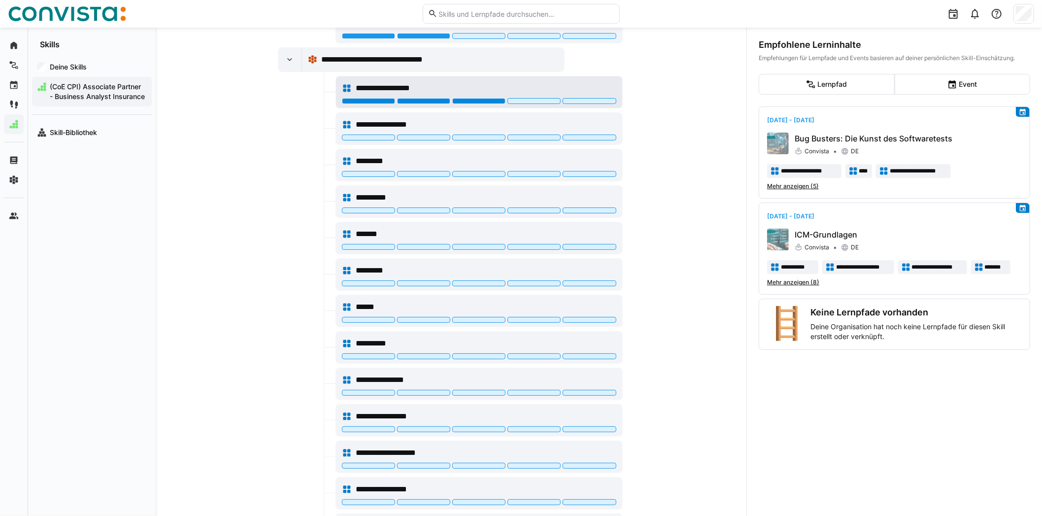
click at [484, 104] on div at bounding box center [478, 101] width 53 height 6
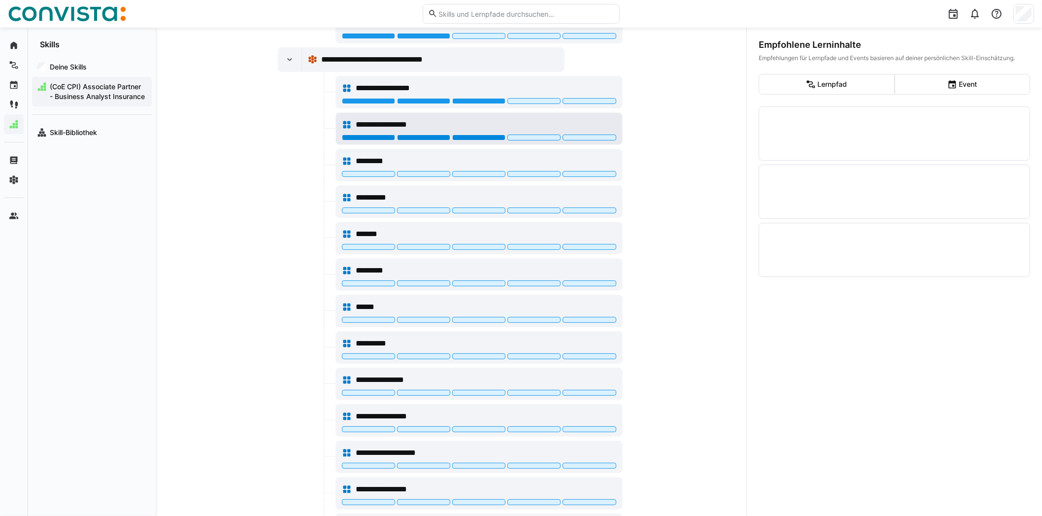
click at [471, 140] on div at bounding box center [478, 137] width 53 height 6
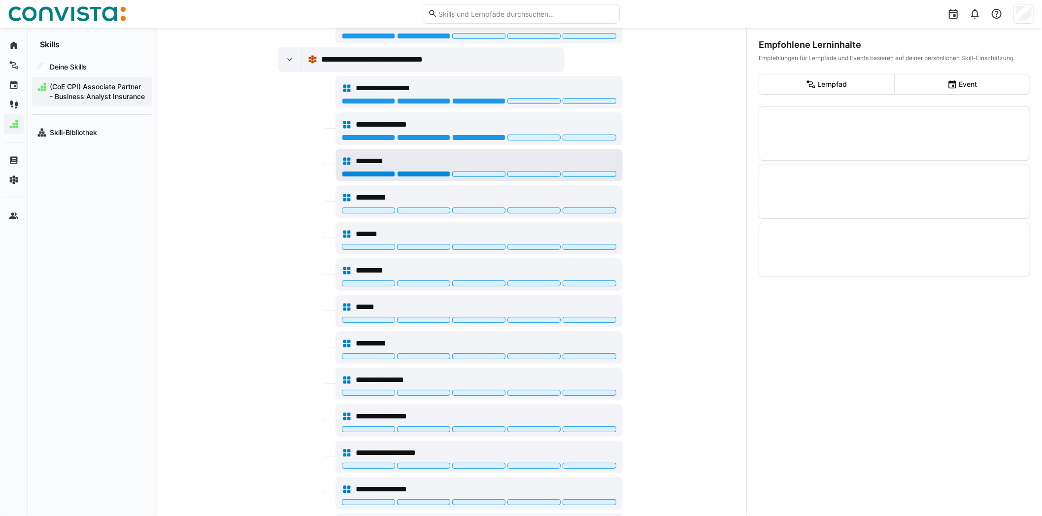
click at [439, 177] on div at bounding box center [423, 174] width 53 height 6
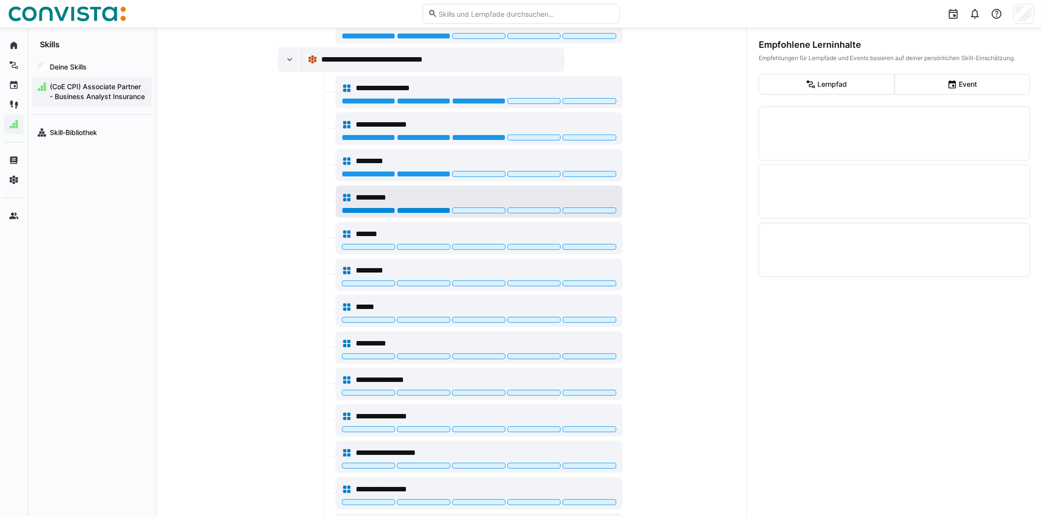
click at [438, 213] on div at bounding box center [423, 210] width 53 height 6
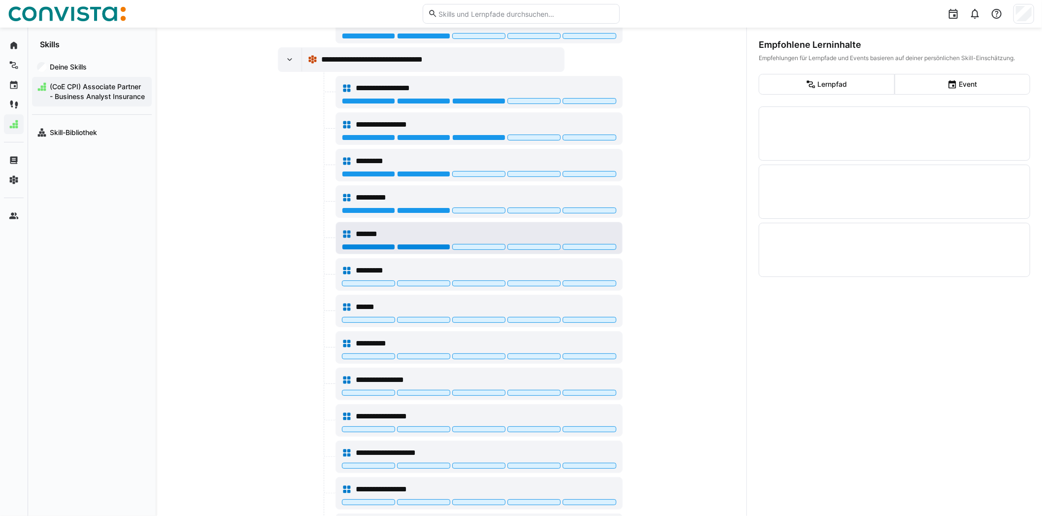
click at [436, 250] on div at bounding box center [423, 247] width 53 height 6
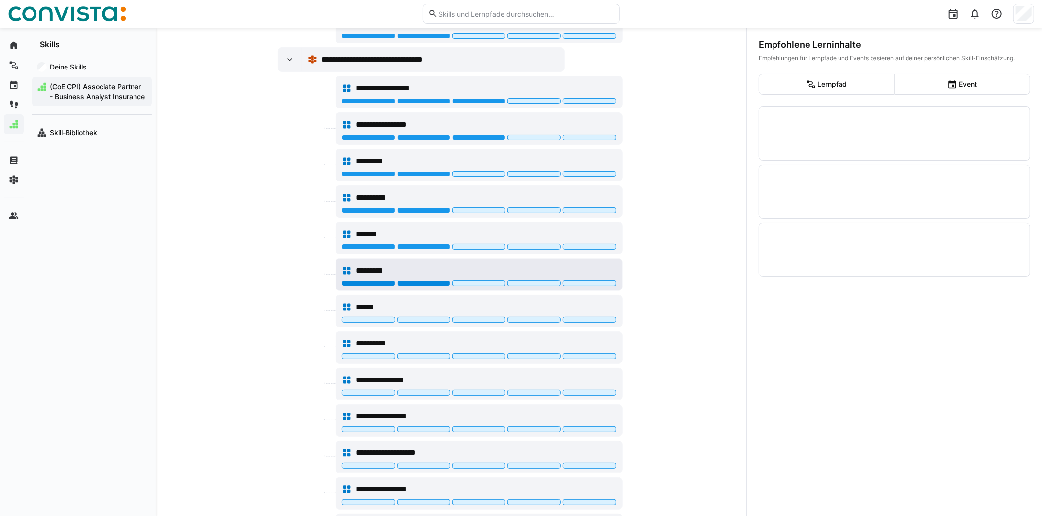
click at [430, 286] on div at bounding box center [423, 283] width 53 height 6
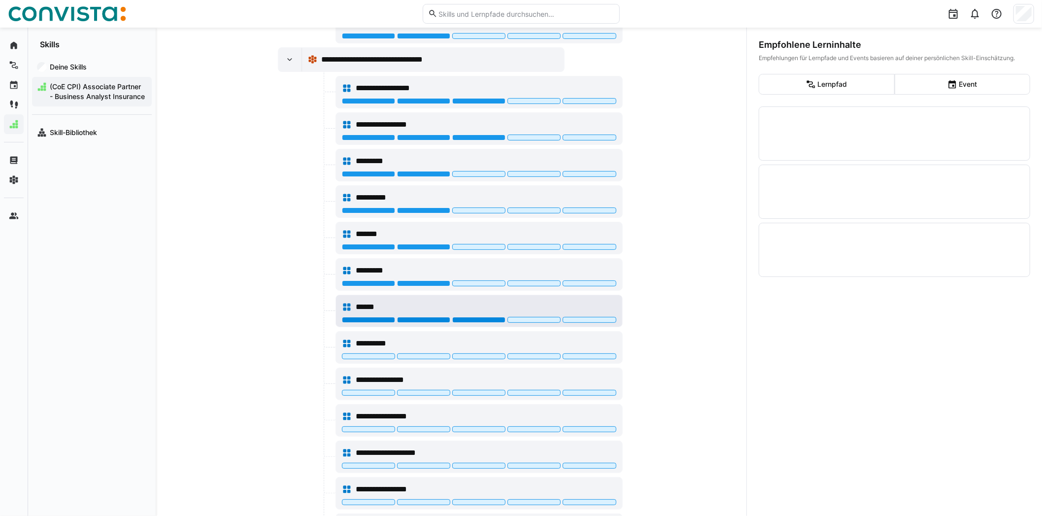
click at [461, 323] on div at bounding box center [478, 320] width 53 height 6
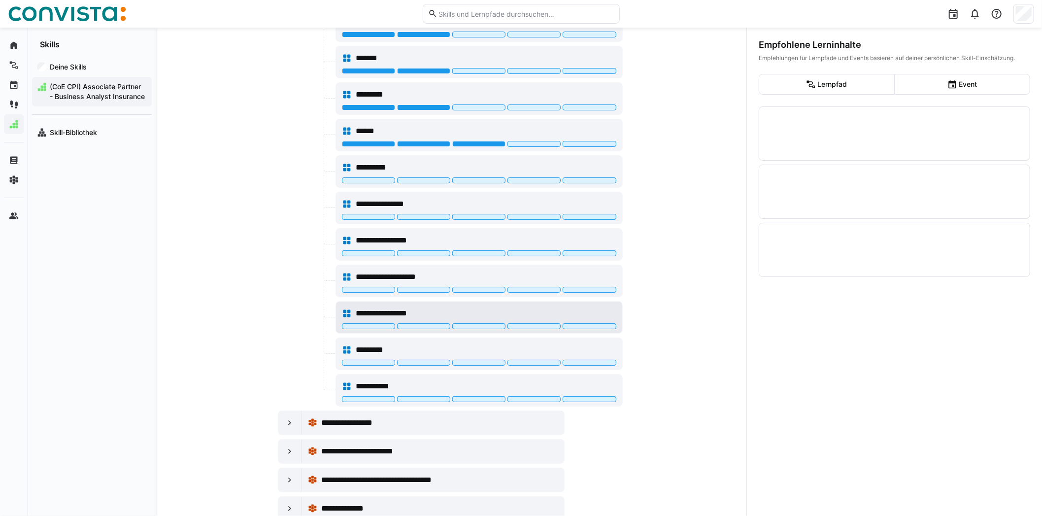
scroll to position [1832, 0]
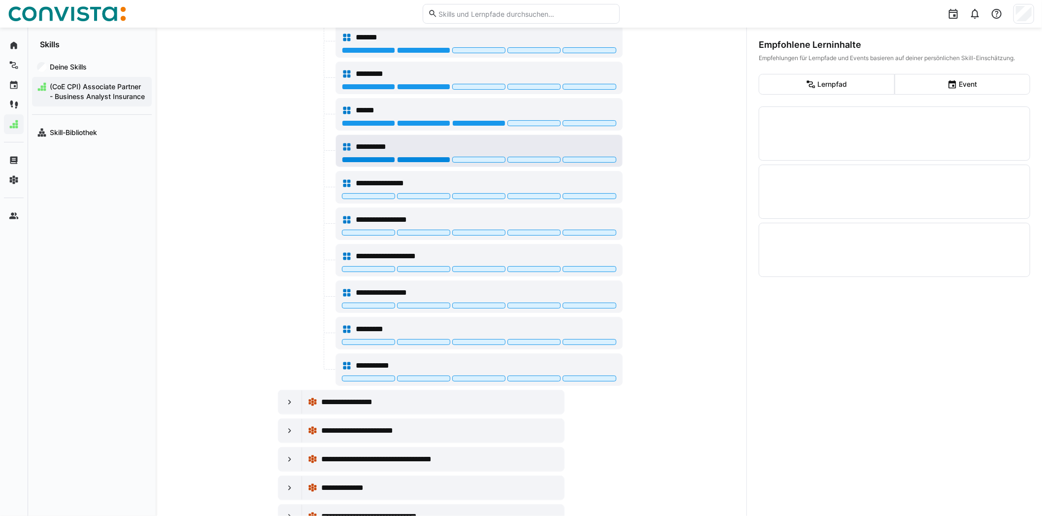
click at [430, 163] on div at bounding box center [423, 160] width 53 height 6
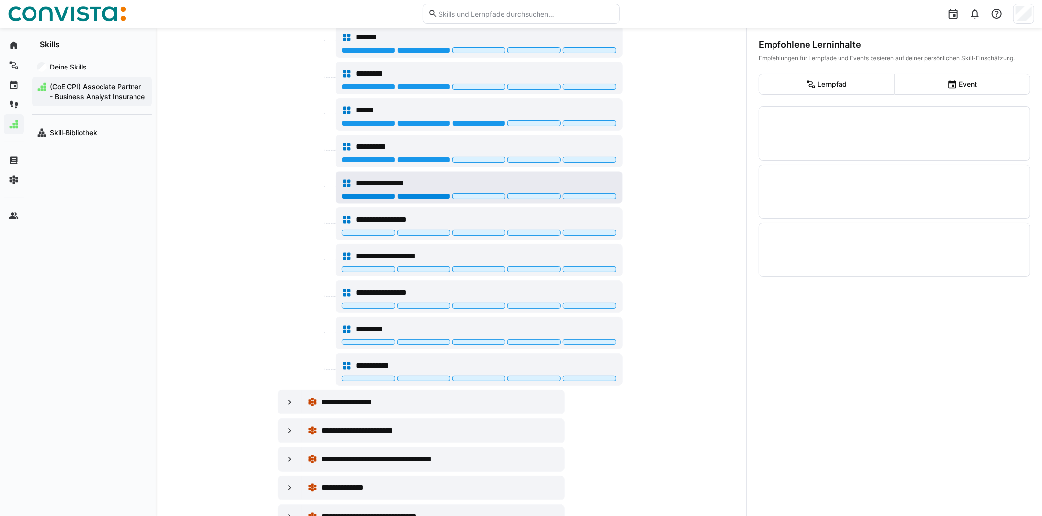
click at [440, 199] on div at bounding box center [423, 196] width 53 height 6
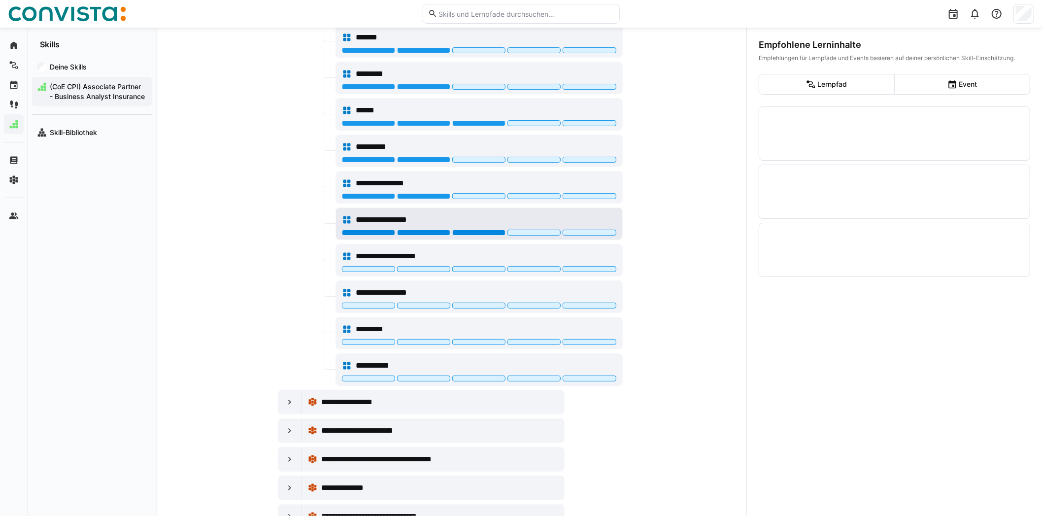
click at [476, 235] on div at bounding box center [478, 233] width 53 height 6
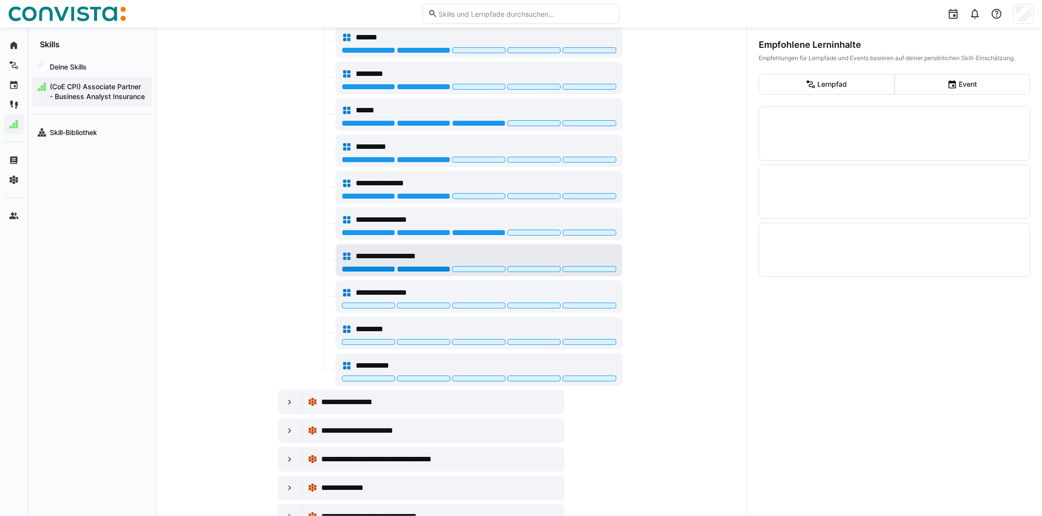
click at [426, 272] on div at bounding box center [423, 269] width 53 height 6
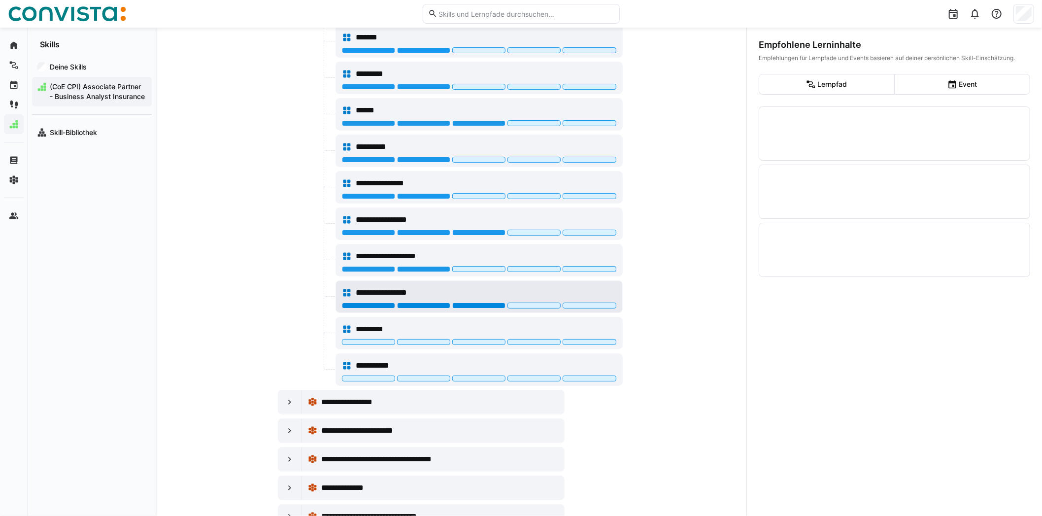
click at [474, 308] on div at bounding box center [478, 305] width 53 height 6
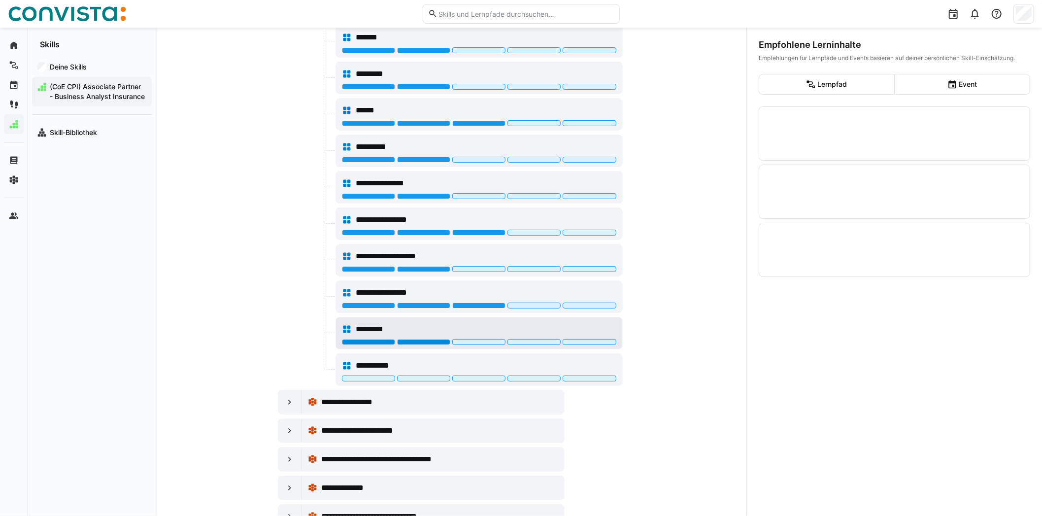
click at [436, 345] on div at bounding box center [423, 342] width 53 height 6
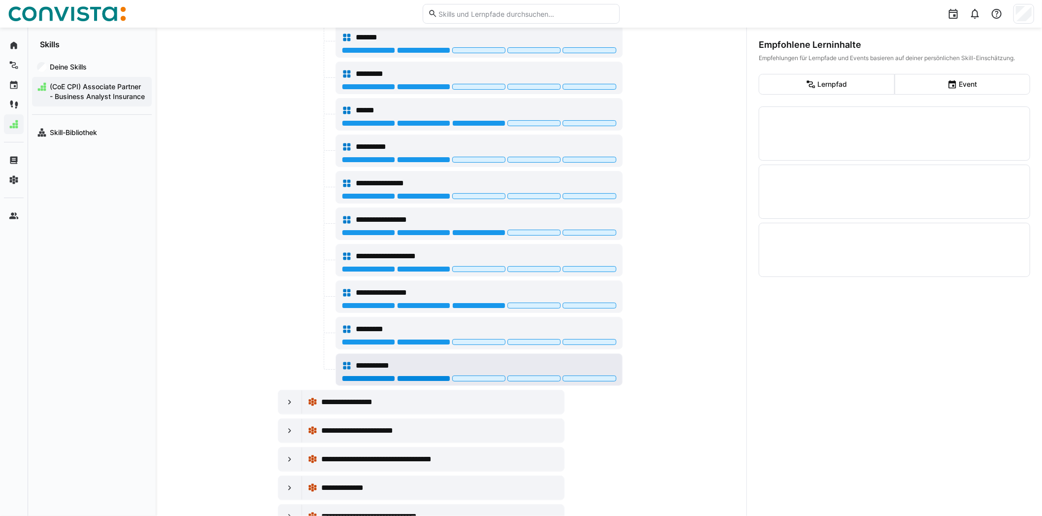
click at [429, 381] on div at bounding box center [423, 378] width 53 height 6
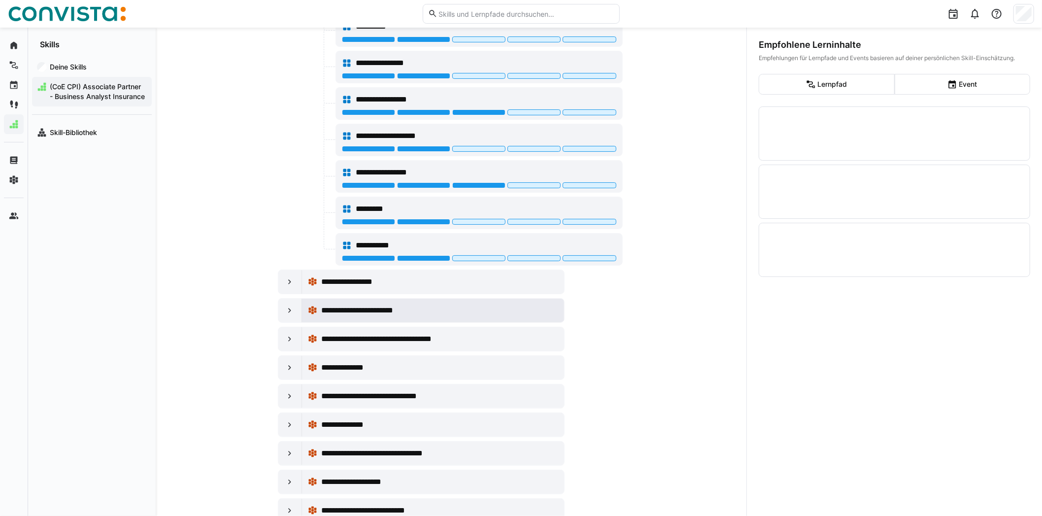
scroll to position [1990, 0]
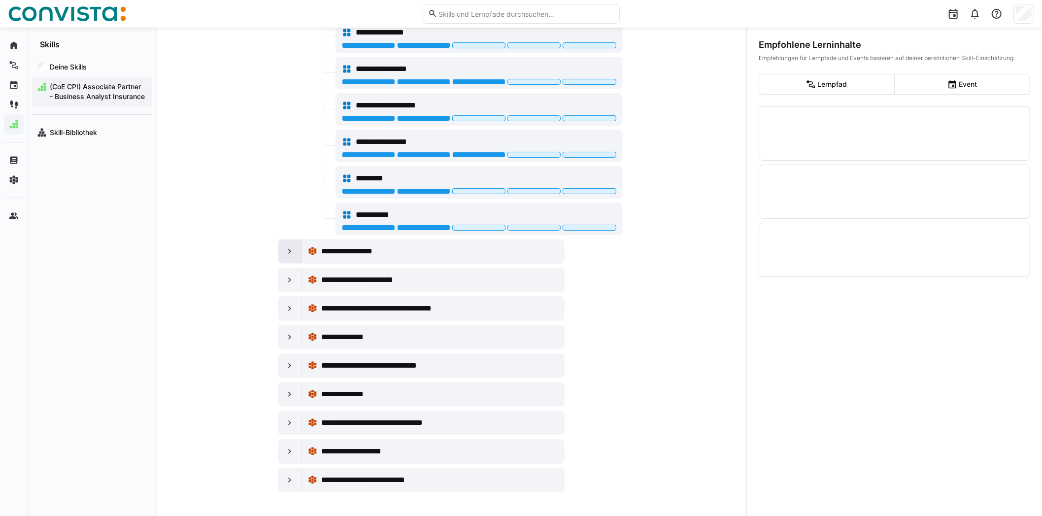
click at [289, 256] on eds-icon at bounding box center [290, 251] width 10 height 10
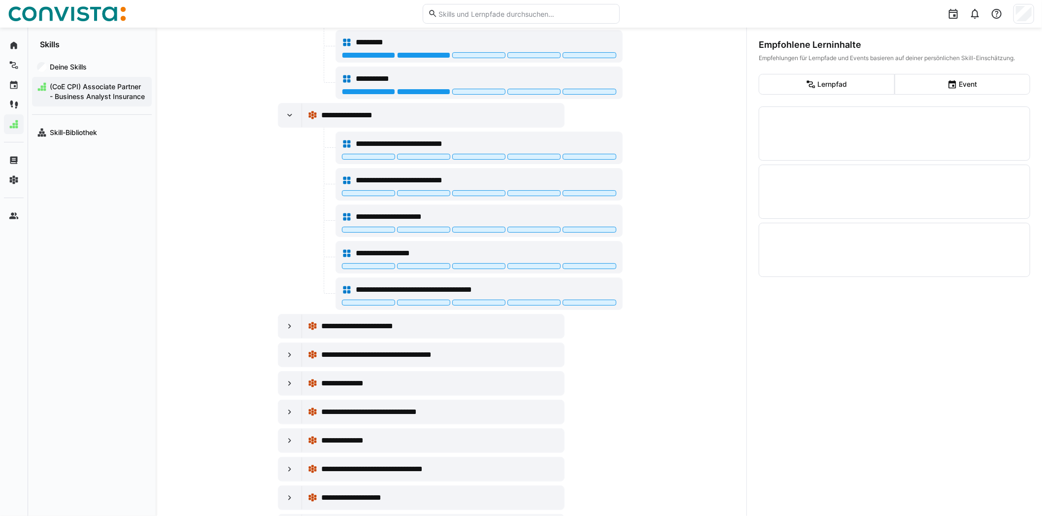
scroll to position [2138, 0]
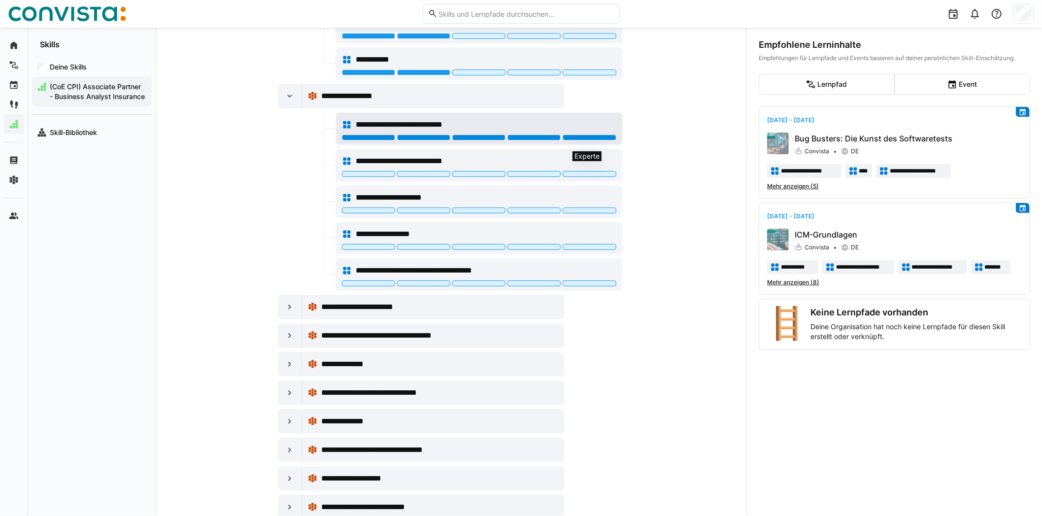
click at [600, 140] on div at bounding box center [589, 137] width 53 height 6
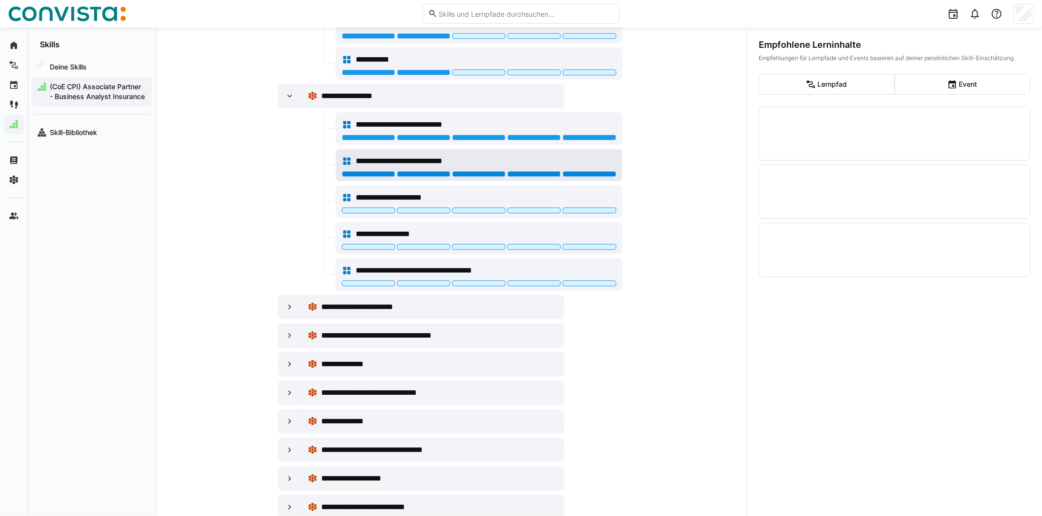
click at [590, 177] on div at bounding box center [589, 174] width 53 height 6
click at [472, 177] on div at bounding box center [478, 174] width 53 height 6
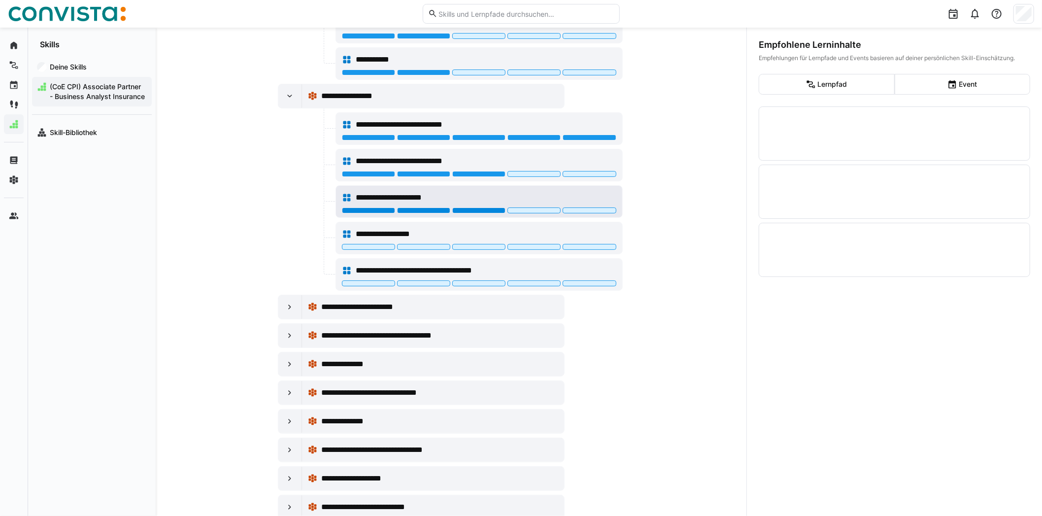
click at [477, 213] on div at bounding box center [478, 210] width 53 height 6
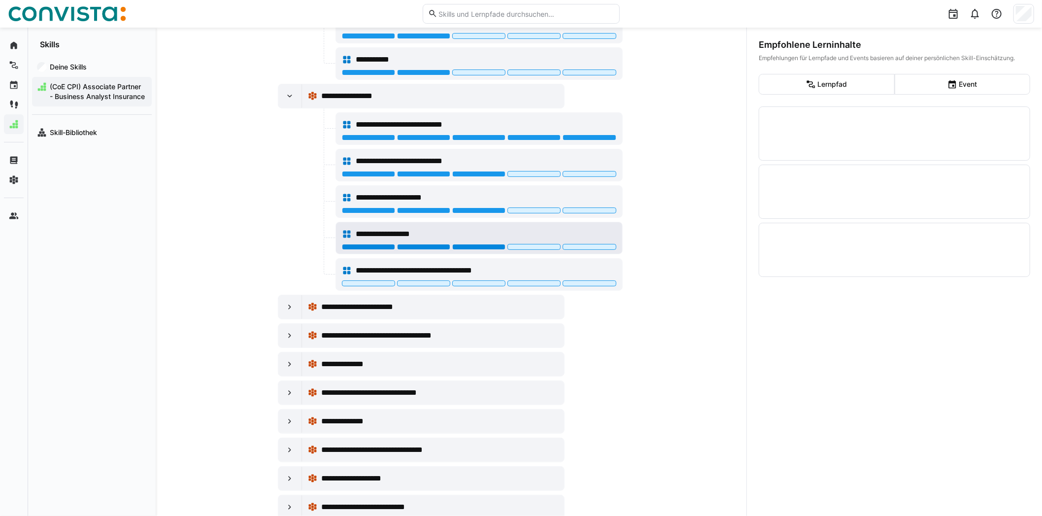
click at [480, 250] on div at bounding box center [478, 247] width 53 height 6
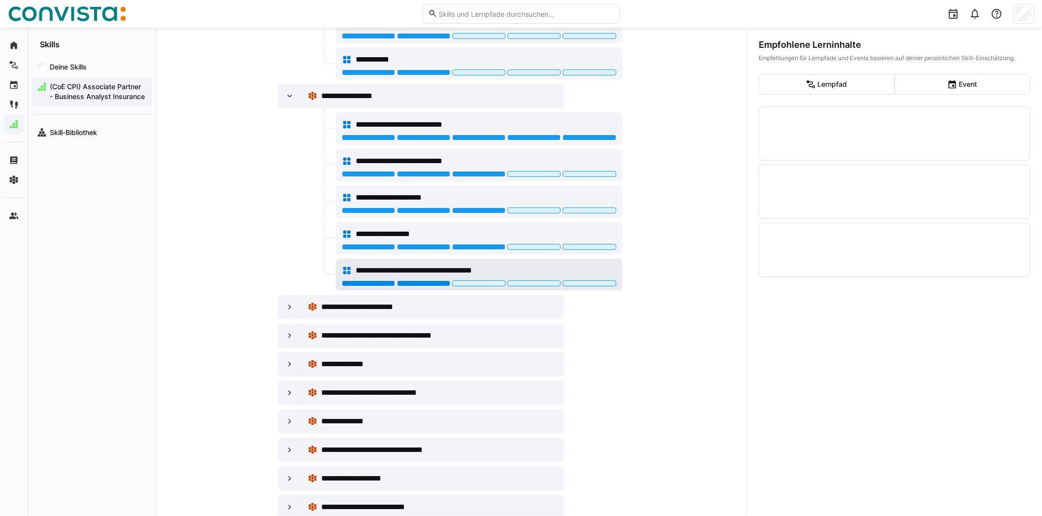
click at [416, 286] on div at bounding box center [423, 283] width 53 height 6
click at [282, 317] on div at bounding box center [290, 307] width 24 height 24
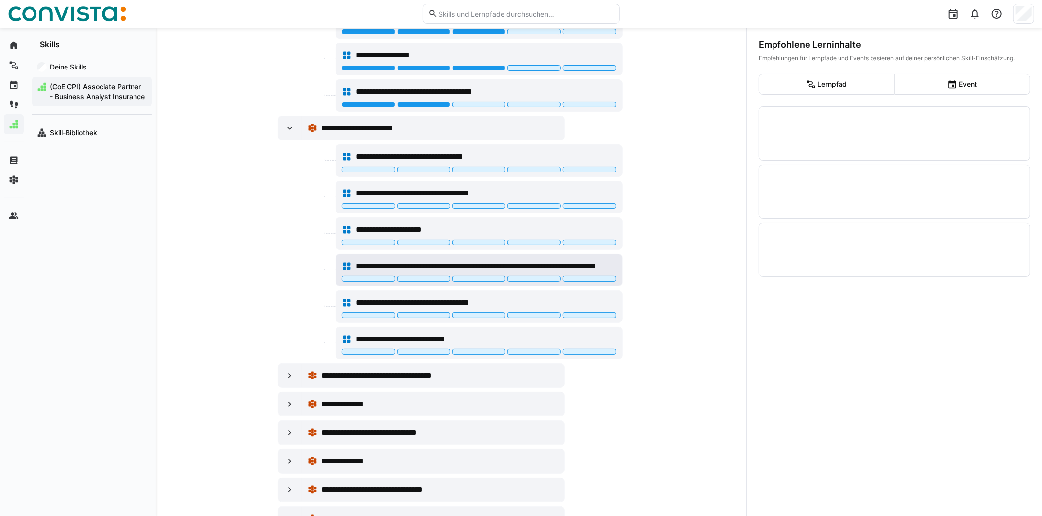
scroll to position [2335, 0]
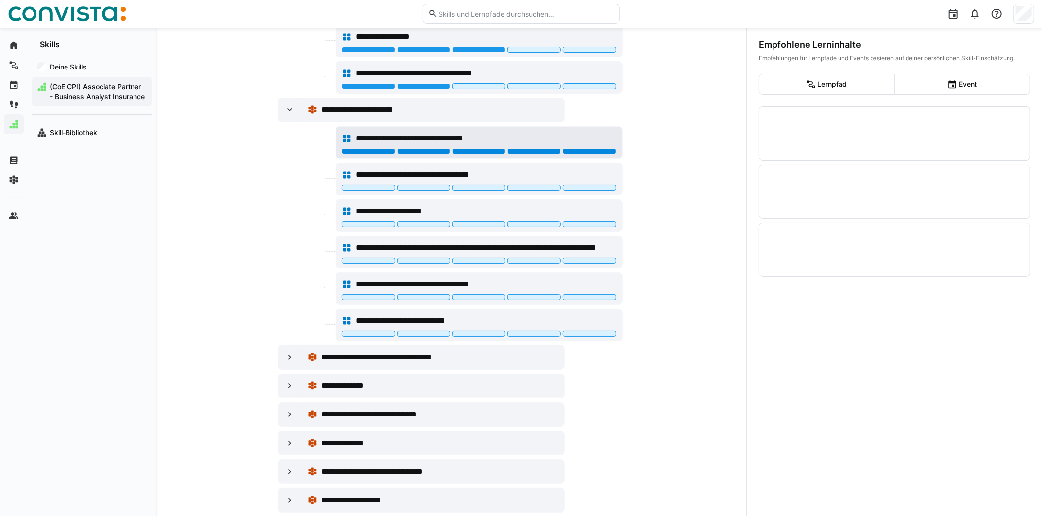
click at [598, 154] on div at bounding box center [589, 151] width 53 height 6
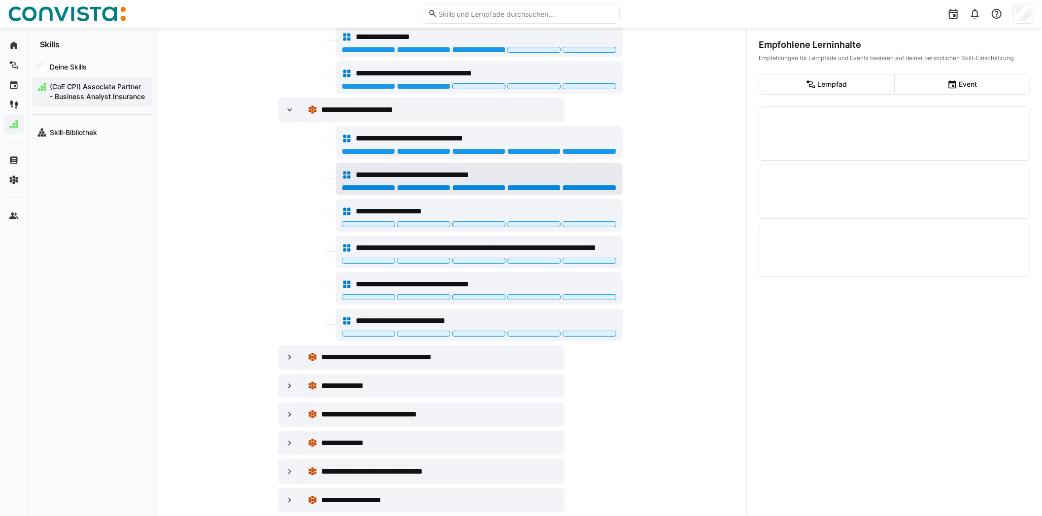
click at [593, 191] on div at bounding box center [589, 188] width 53 height 6
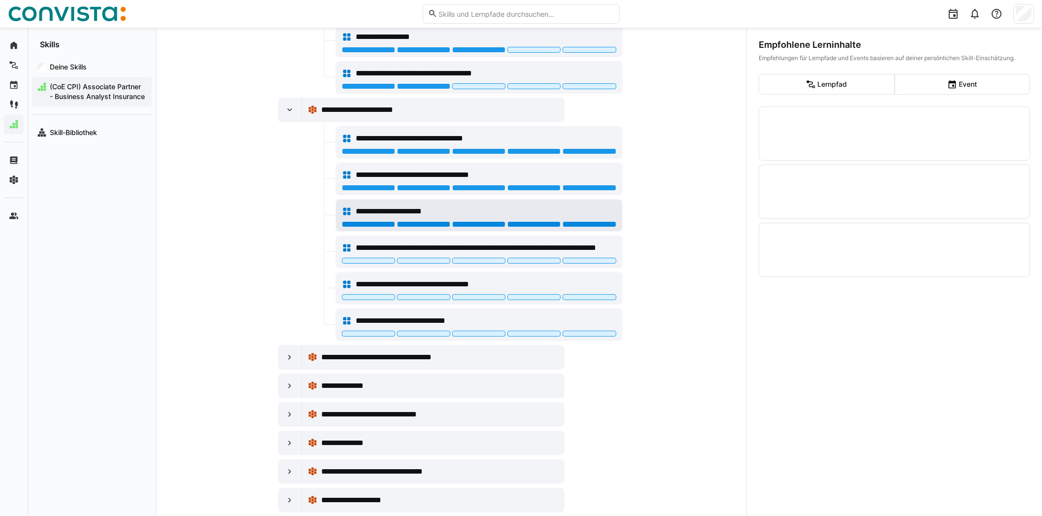
click at [587, 227] on div at bounding box center [589, 224] width 53 height 6
click at [587, 258] on div "**********" at bounding box center [479, 248] width 274 height 20
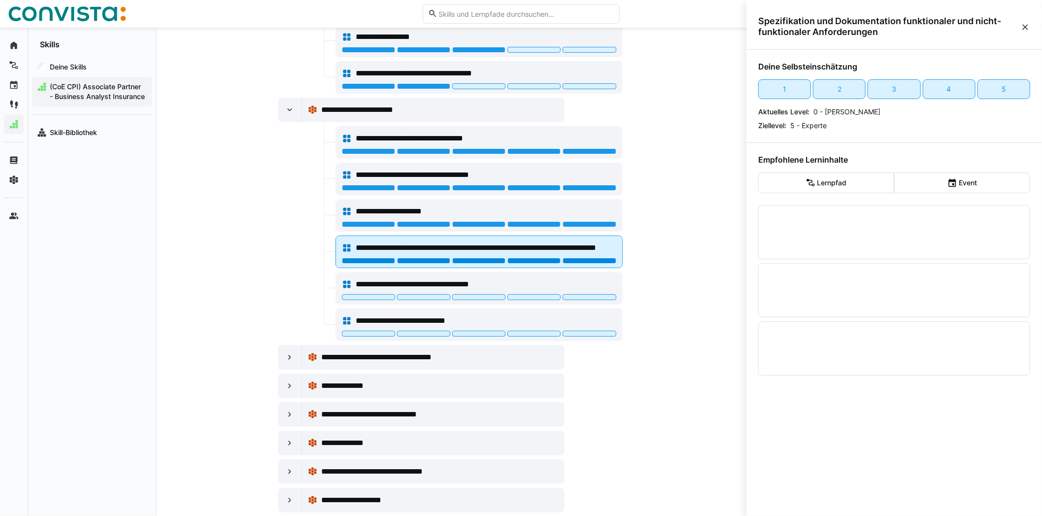
click at [588, 264] on div at bounding box center [589, 261] width 53 height 6
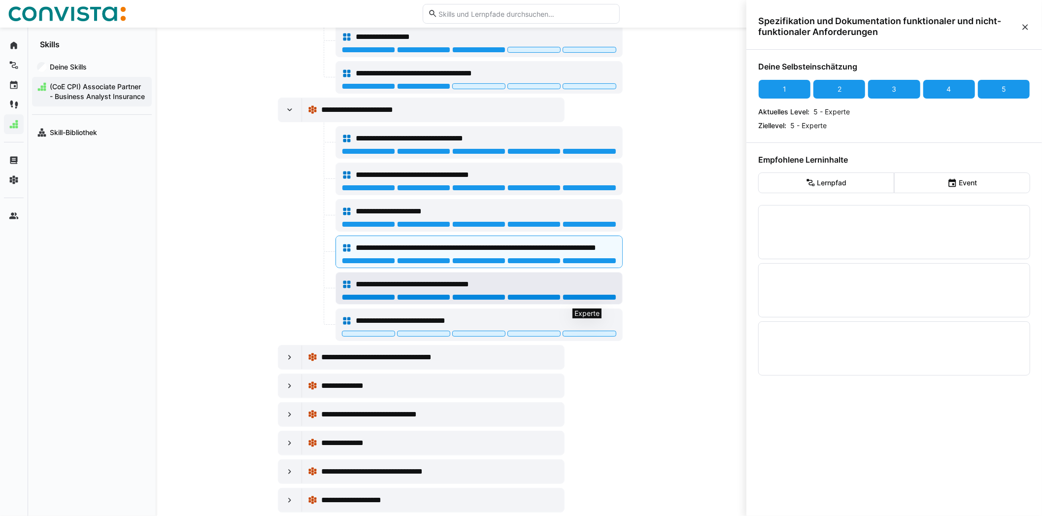
click at [585, 300] on div at bounding box center [589, 297] width 53 height 6
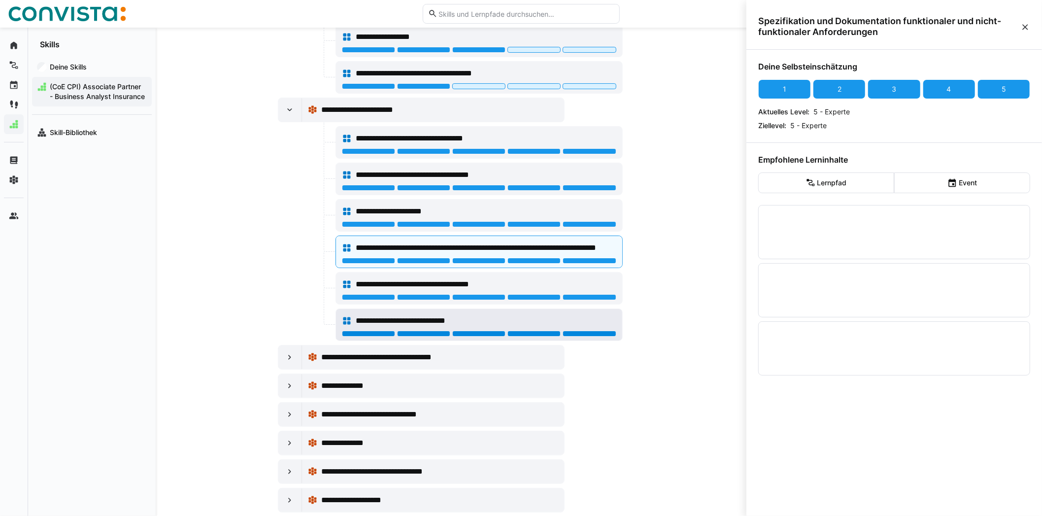
click at [594, 336] on div at bounding box center [589, 334] width 53 height 6
click at [285, 362] on eds-icon at bounding box center [290, 357] width 10 height 10
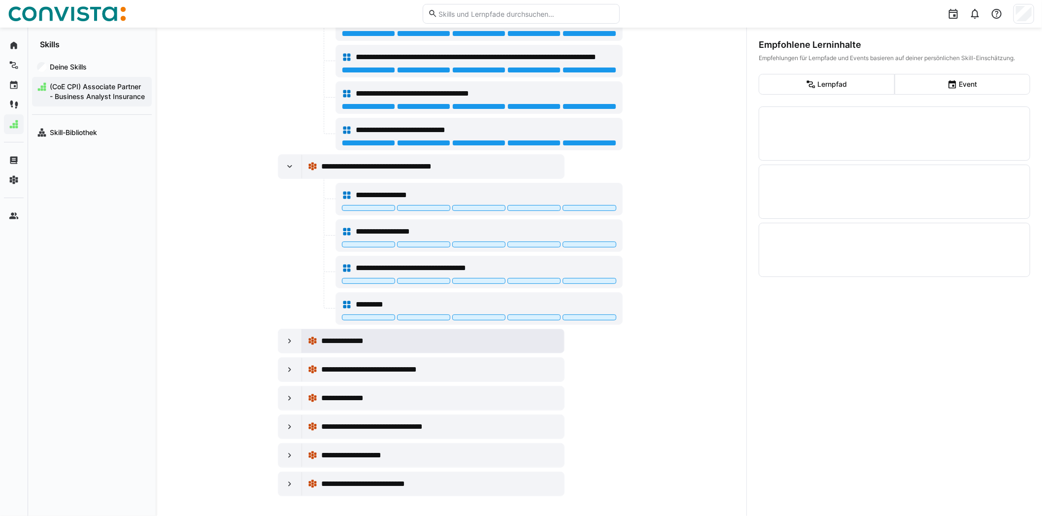
scroll to position [2534, 0]
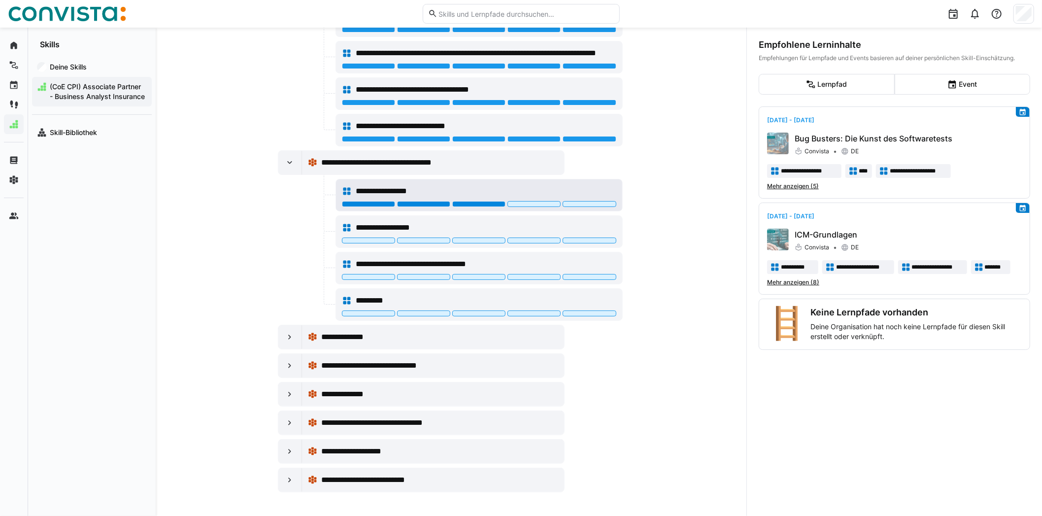
click at [464, 206] on div at bounding box center [478, 204] width 53 height 6
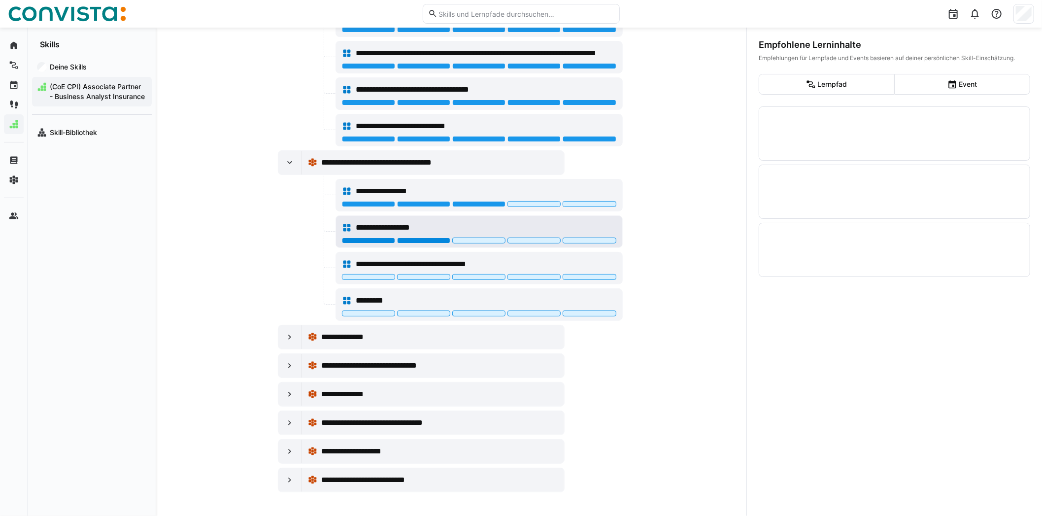
click at [436, 242] on div at bounding box center [423, 240] width 53 height 6
click at [473, 243] on div at bounding box center [478, 240] width 53 height 6
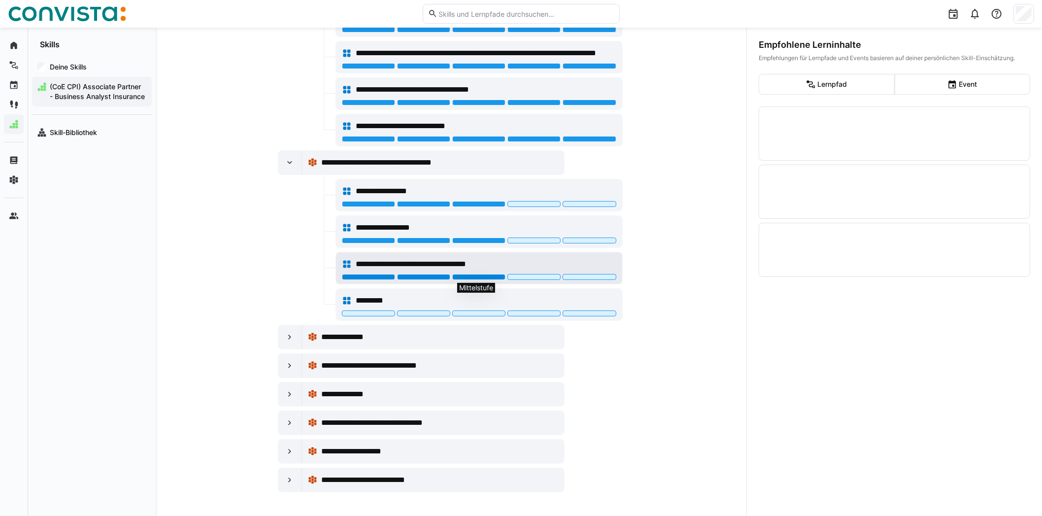
click at [465, 278] on div at bounding box center [478, 277] width 53 height 6
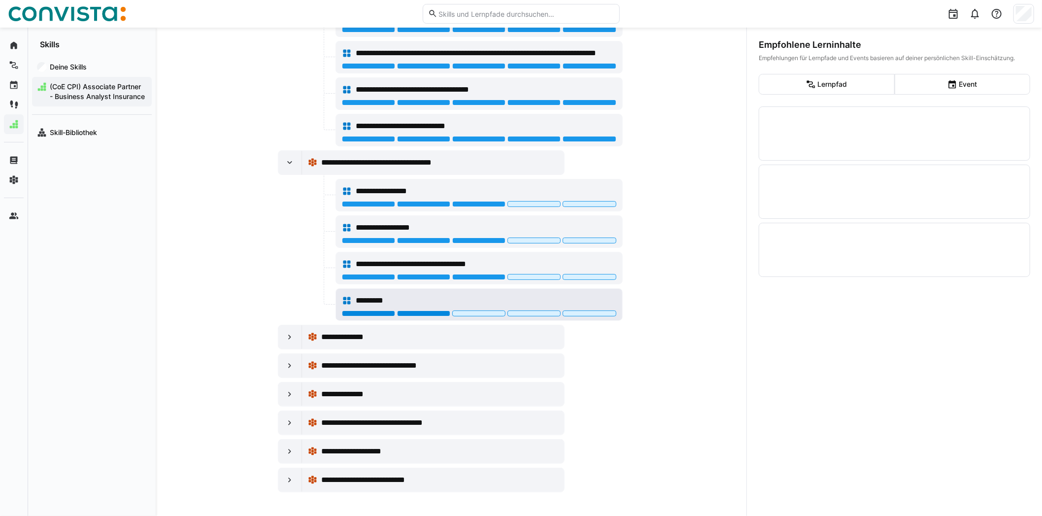
click at [443, 315] on div at bounding box center [423, 313] width 53 height 6
click at [459, 314] on div at bounding box center [478, 313] width 53 height 6
click at [434, 311] on div at bounding box center [423, 313] width 53 height 6
click at [294, 338] on div at bounding box center [290, 337] width 24 height 24
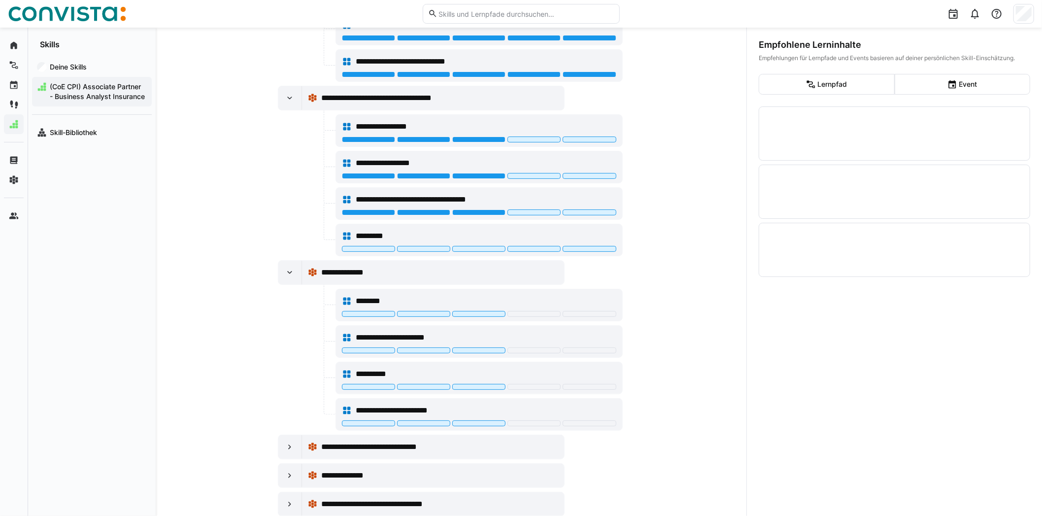
scroll to position [2679, 0]
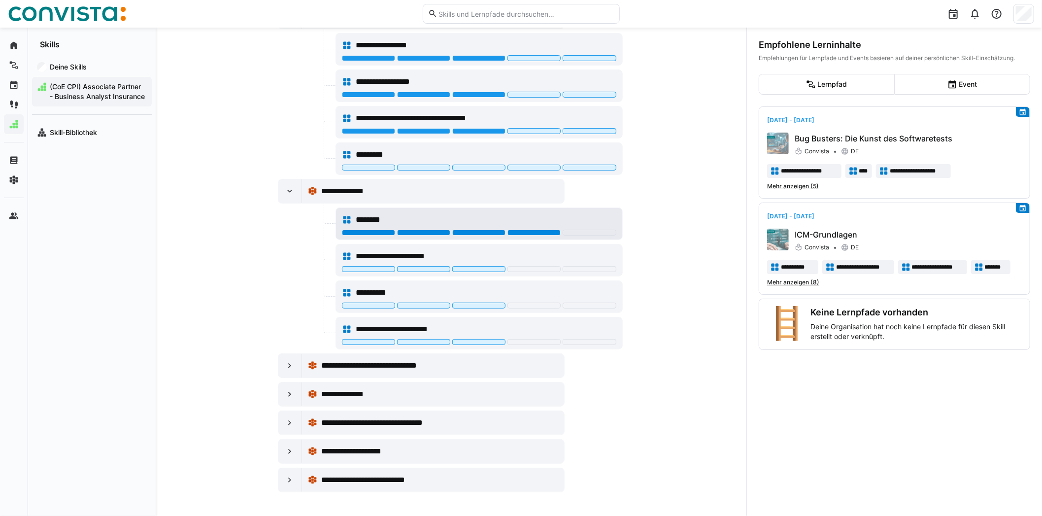
click at [545, 235] on div at bounding box center [533, 233] width 53 height 6
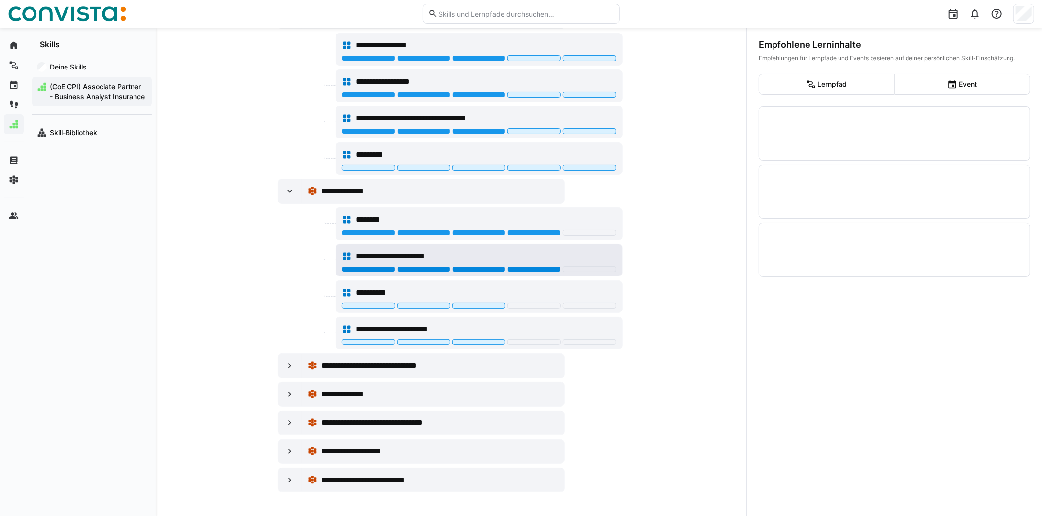
click at [547, 271] on div at bounding box center [533, 269] width 53 height 6
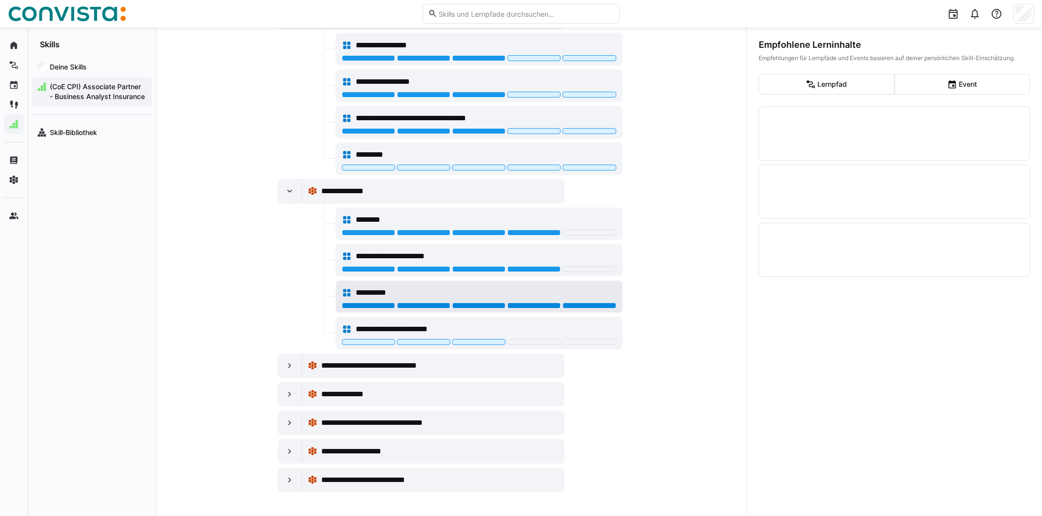
click at [575, 306] on div at bounding box center [589, 305] width 53 height 6
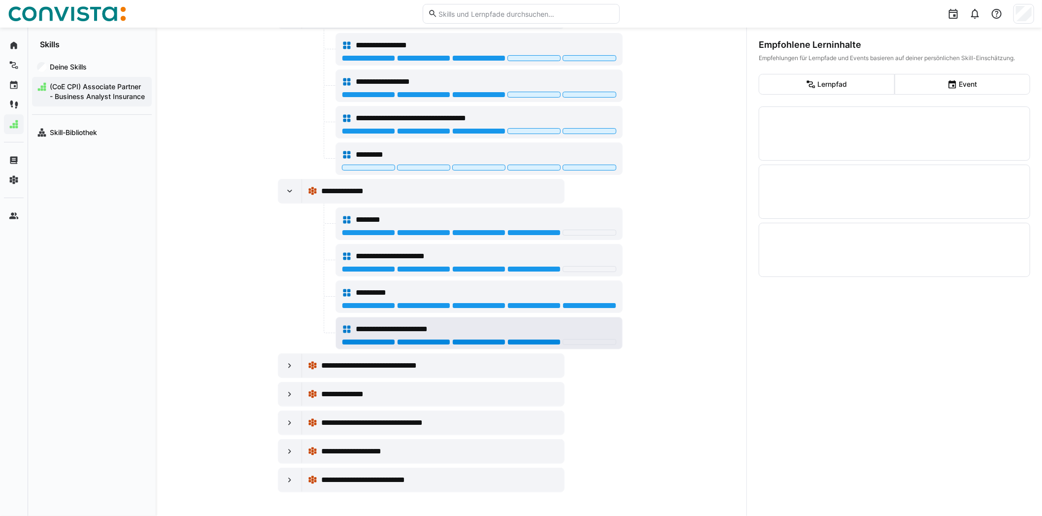
click at [551, 340] on div at bounding box center [533, 342] width 53 height 6
click at [281, 367] on div at bounding box center [290, 366] width 24 height 24
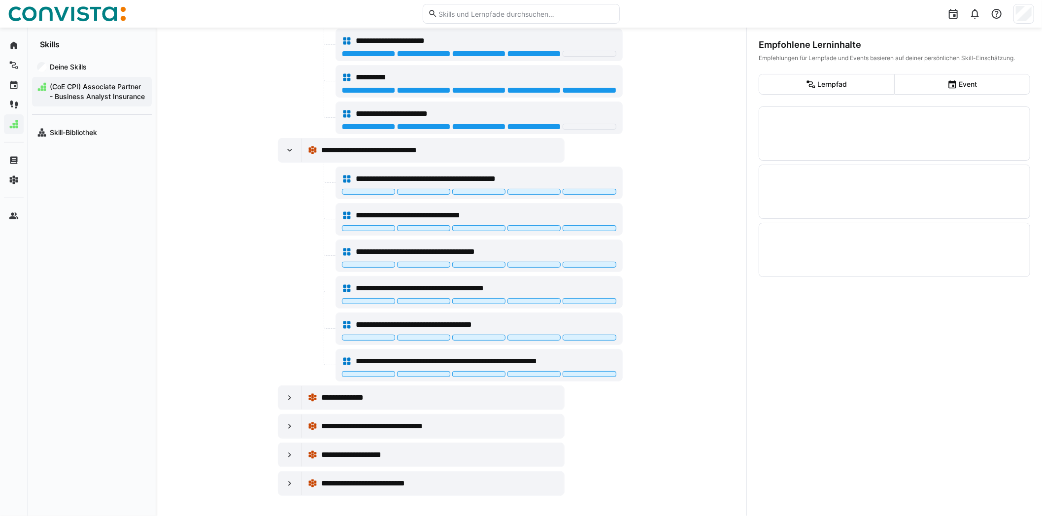
scroll to position [2897, 0]
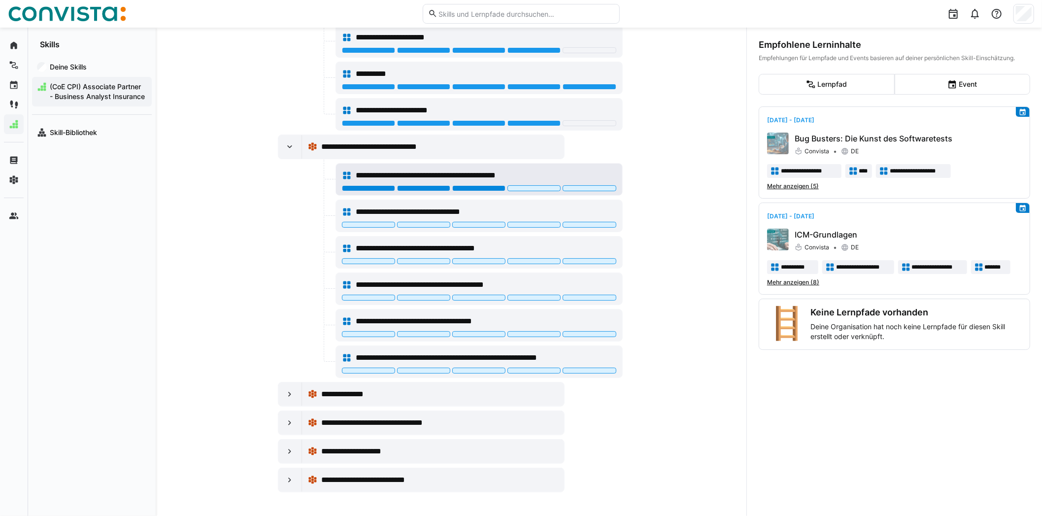
click at [458, 189] on div at bounding box center [478, 188] width 53 height 6
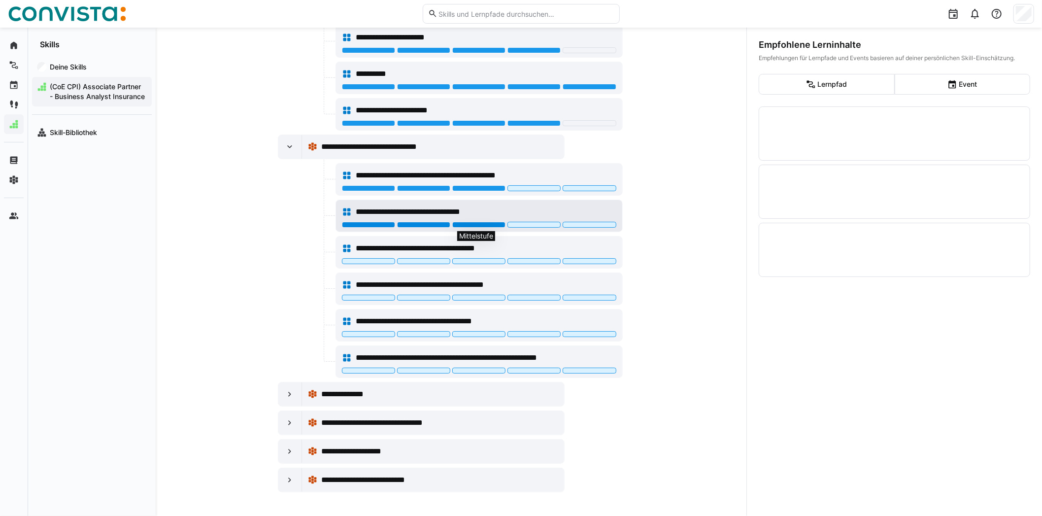
click at [466, 226] on div at bounding box center [478, 225] width 53 height 6
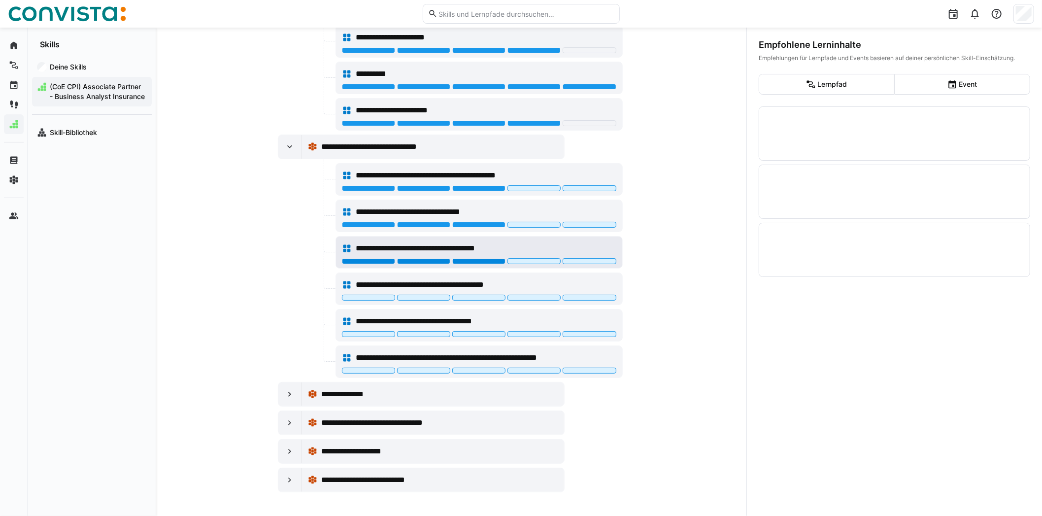
click at [465, 263] on div at bounding box center [478, 261] width 53 height 6
click at [465, 301] on div at bounding box center [479, 299] width 274 height 8
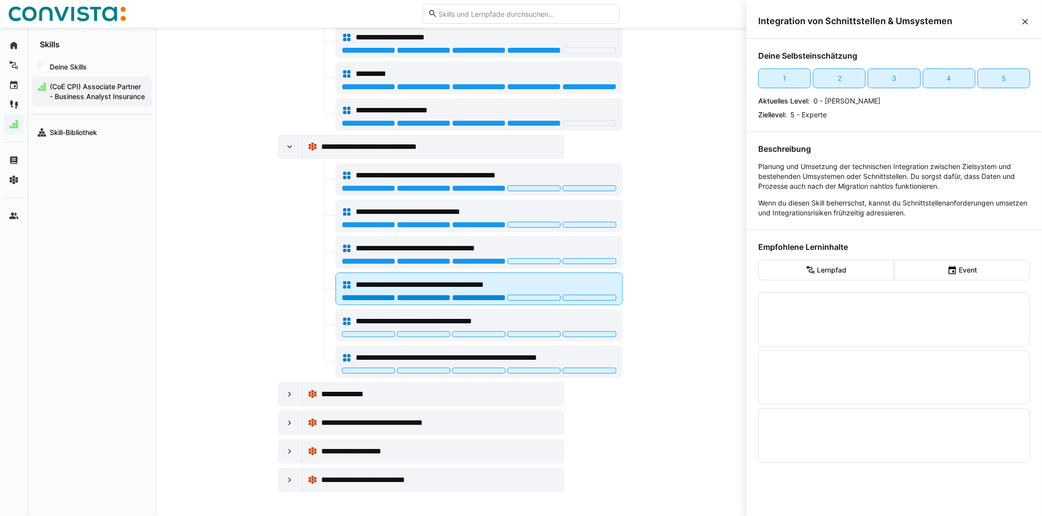
click at [465, 299] on div at bounding box center [478, 298] width 53 height 6
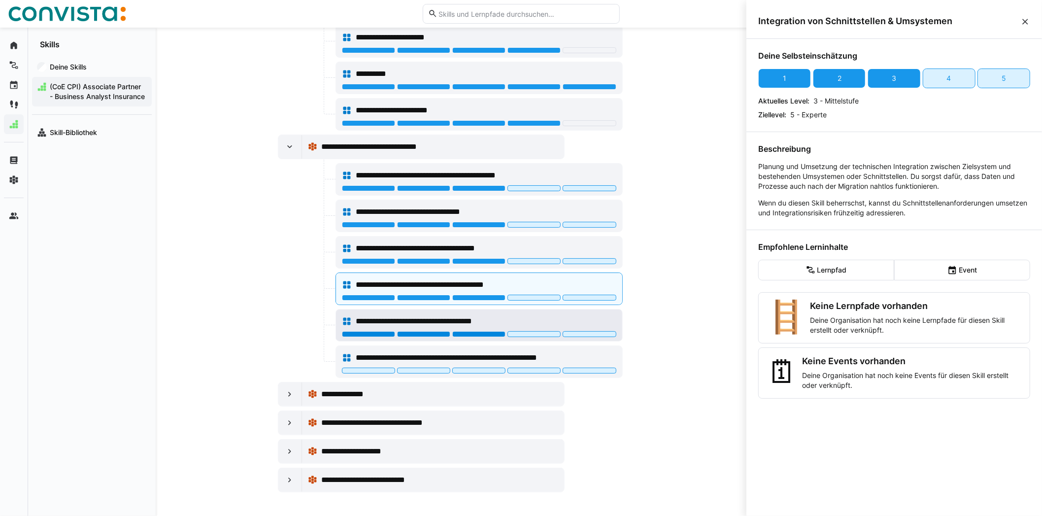
click at [470, 332] on div at bounding box center [478, 334] width 53 height 6
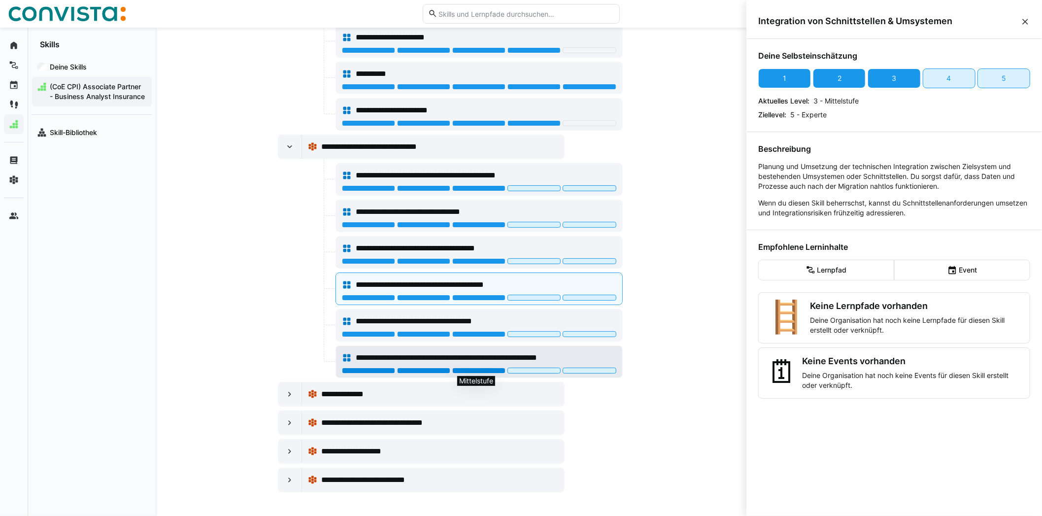
click at [475, 369] on div at bounding box center [478, 371] width 53 height 6
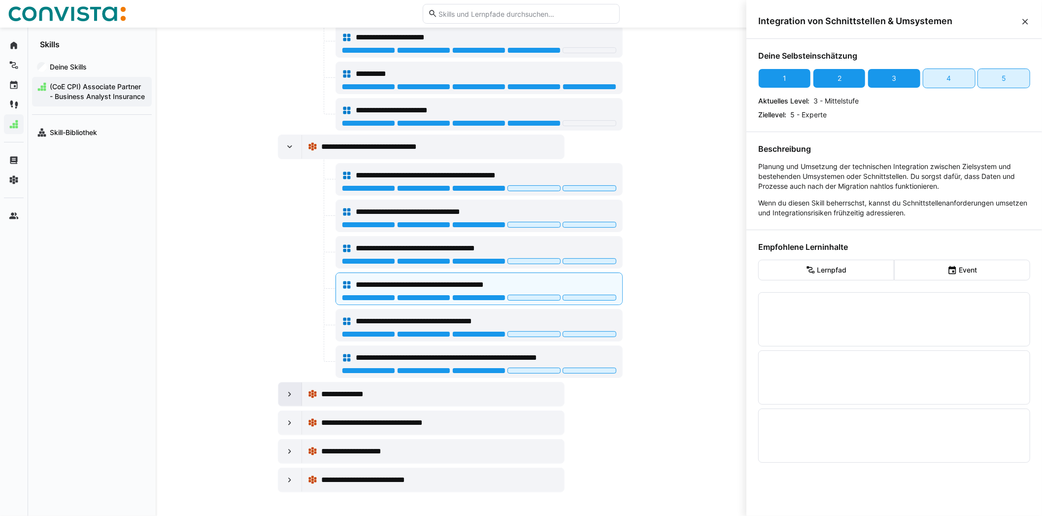
click at [287, 390] on eds-icon at bounding box center [290, 394] width 10 height 10
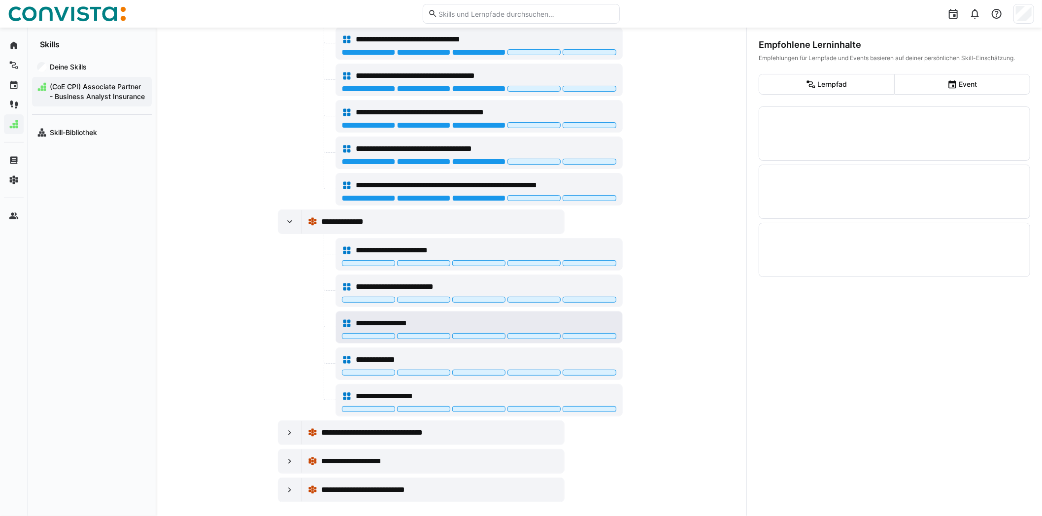
scroll to position [3078, 0]
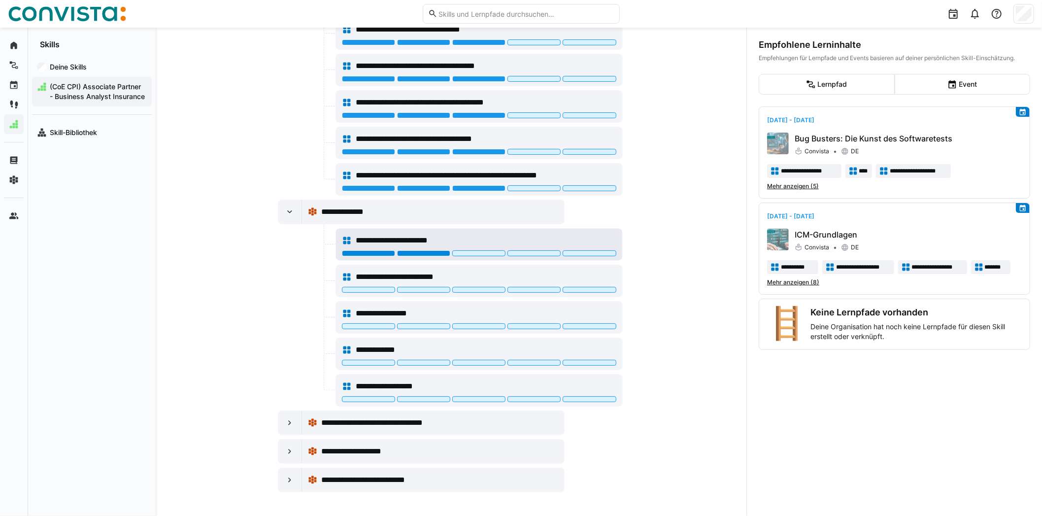
click at [428, 255] on div at bounding box center [423, 253] width 53 height 6
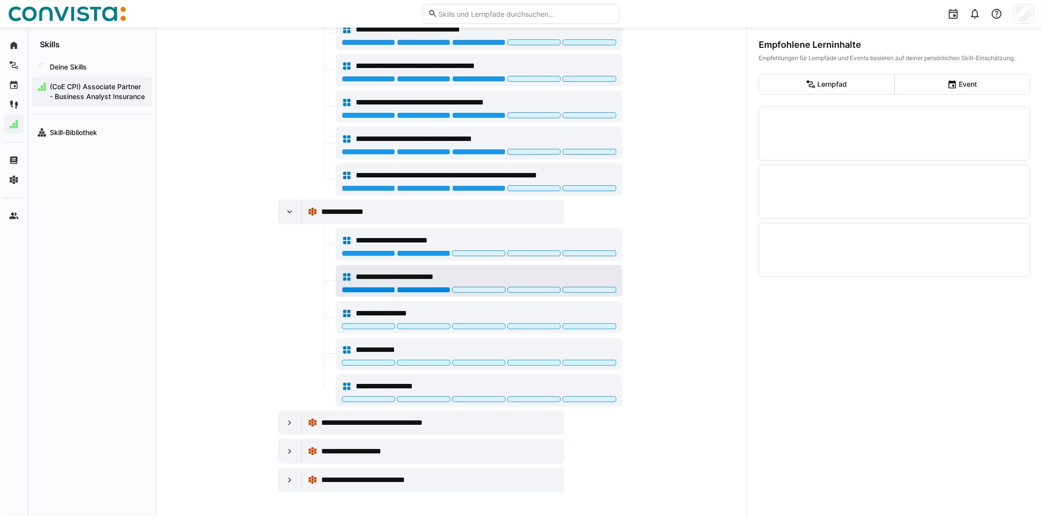
click at [425, 293] on div at bounding box center [423, 290] width 53 height 6
click at [453, 324] on div at bounding box center [478, 326] width 53 height 6
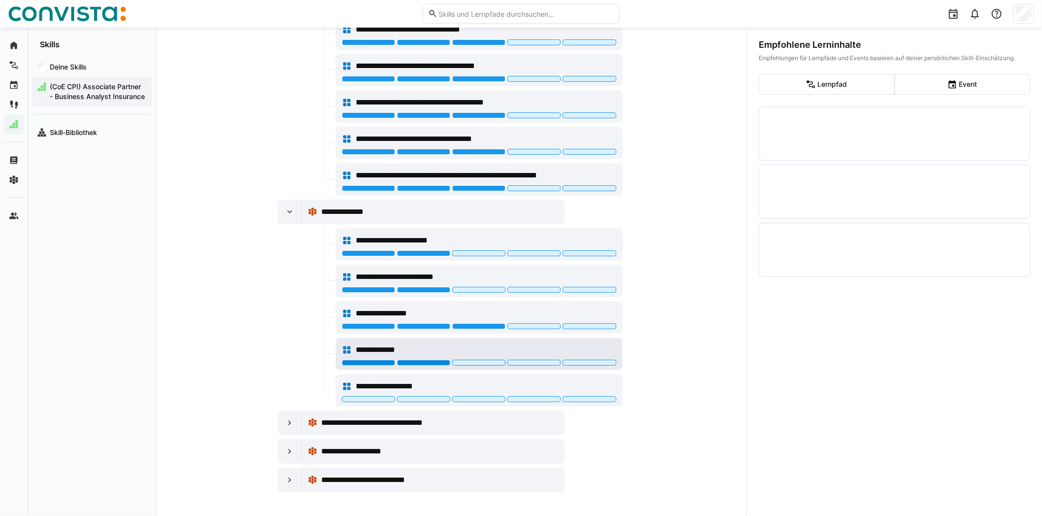
click at [435, 362] on div at bounding box center [423, 363] width 53 height 6
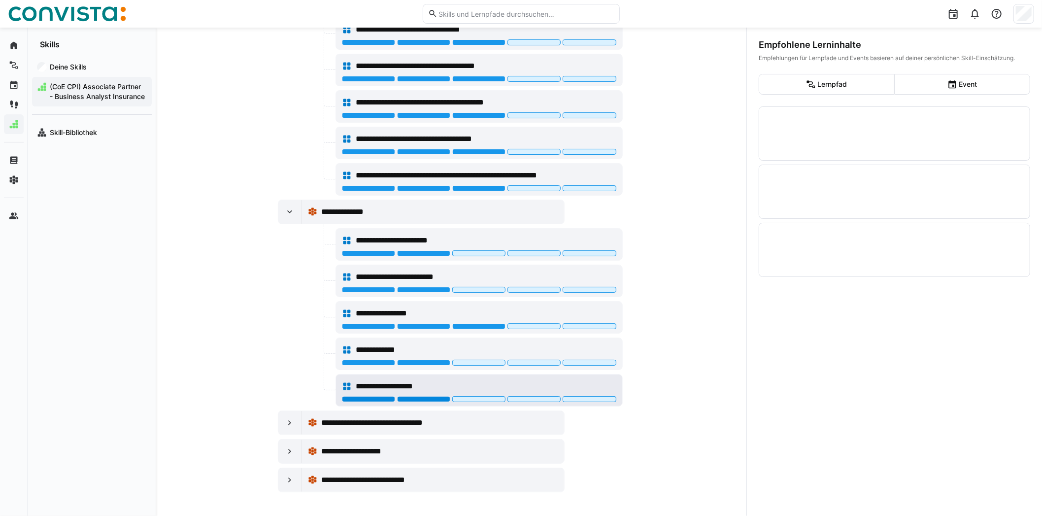
click at [429, 399] on div at bounding box center [423, 399] width 53 height 6
click at [379, 398] on div at bounding box center [368, 399] width 53 height 6
click at [281, 418] on div at bounding box center [290, 423] width 24 height 24
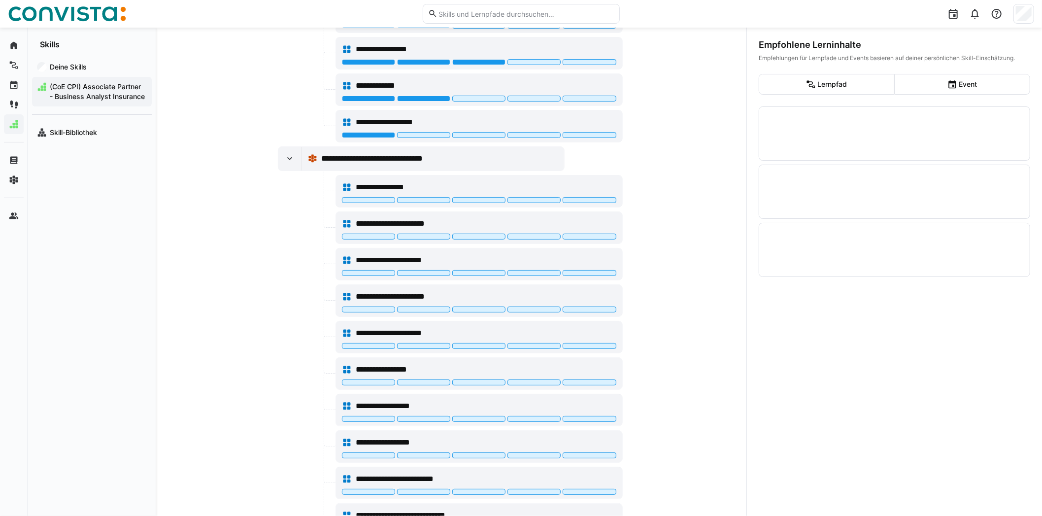
scroll to position [3374, 0]
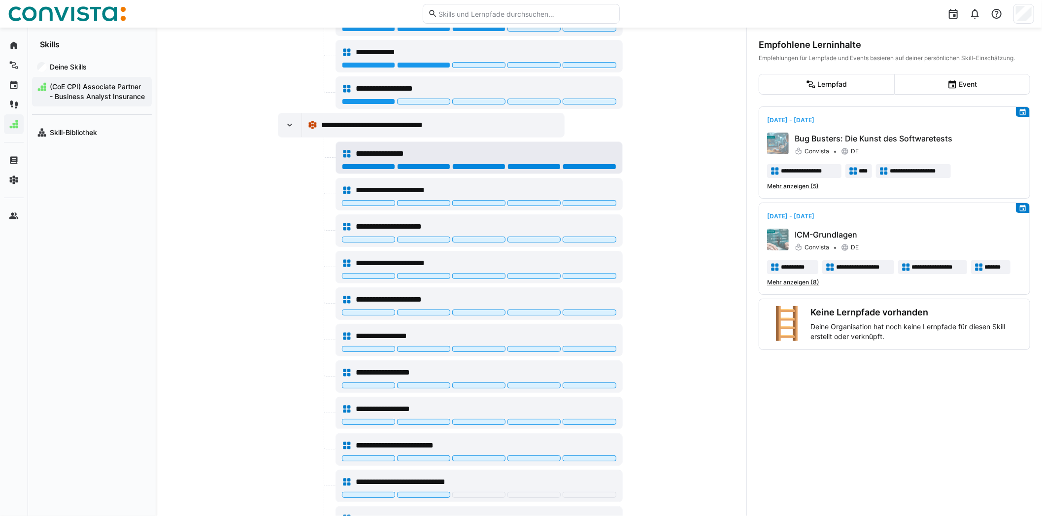
click at [604, 169] on div at bounding box center [589, 167] width 53 height 6
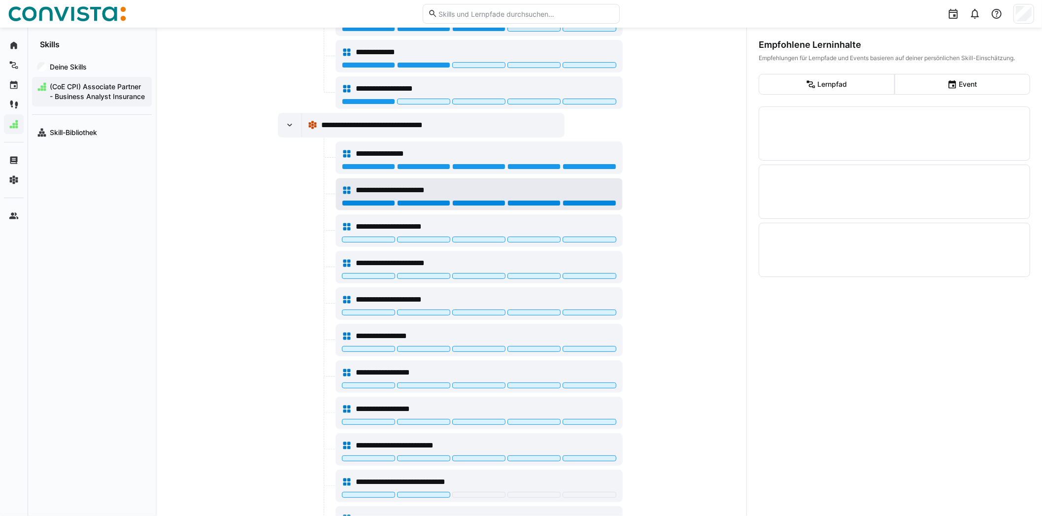
click at [601, 205] on div at bounding box center [589, 203] width 53 height 6
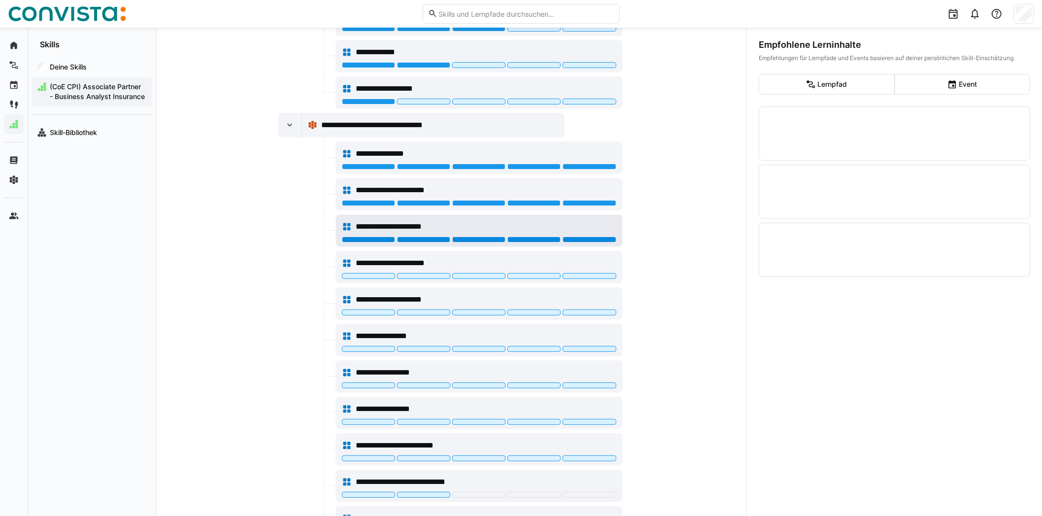
click at [595, 240] on div at bounding box center [589, 239] width 53 height 6
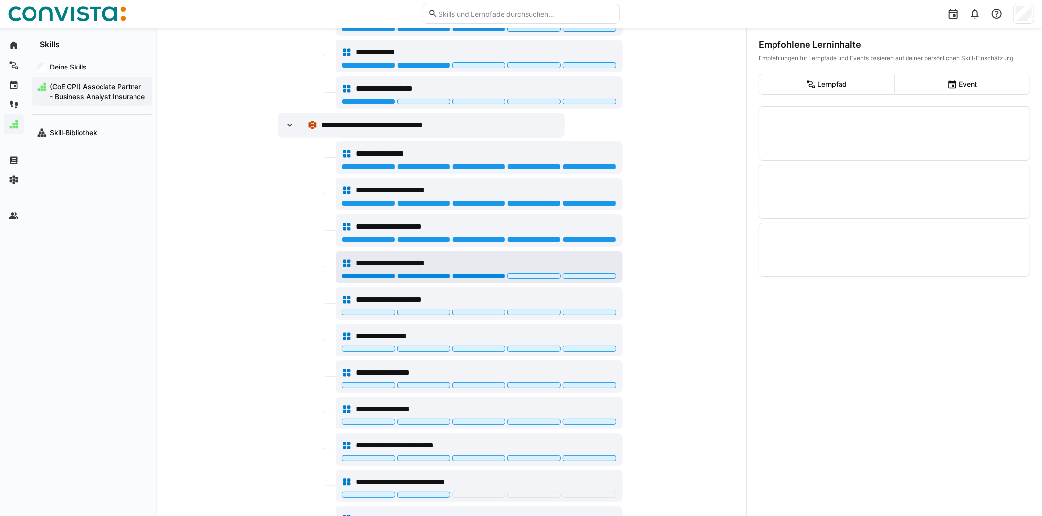
click at [485, 274] on div at bounding box center [478, 276] width 53 height 6
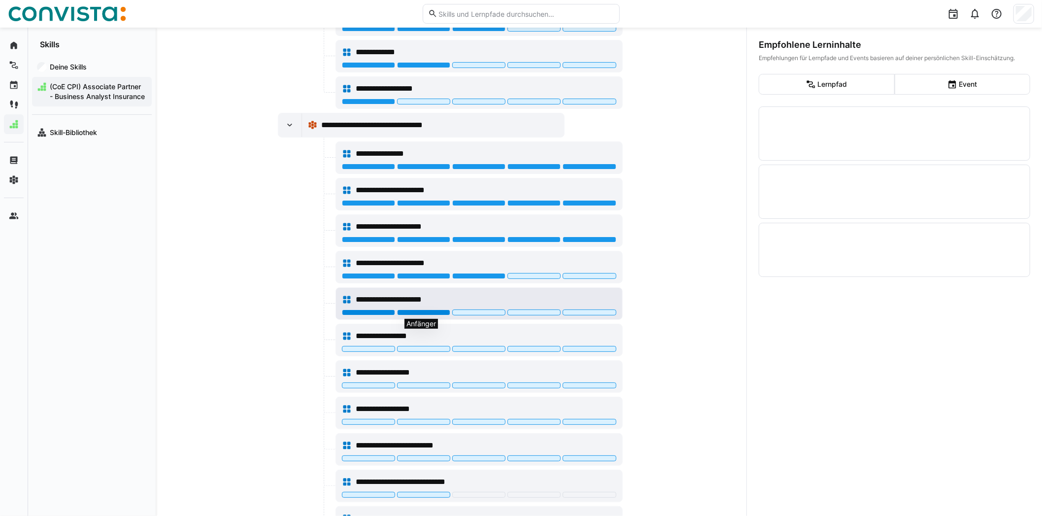
click at [439, 314] on div at bounding box center [423, 312] width 53 height 6
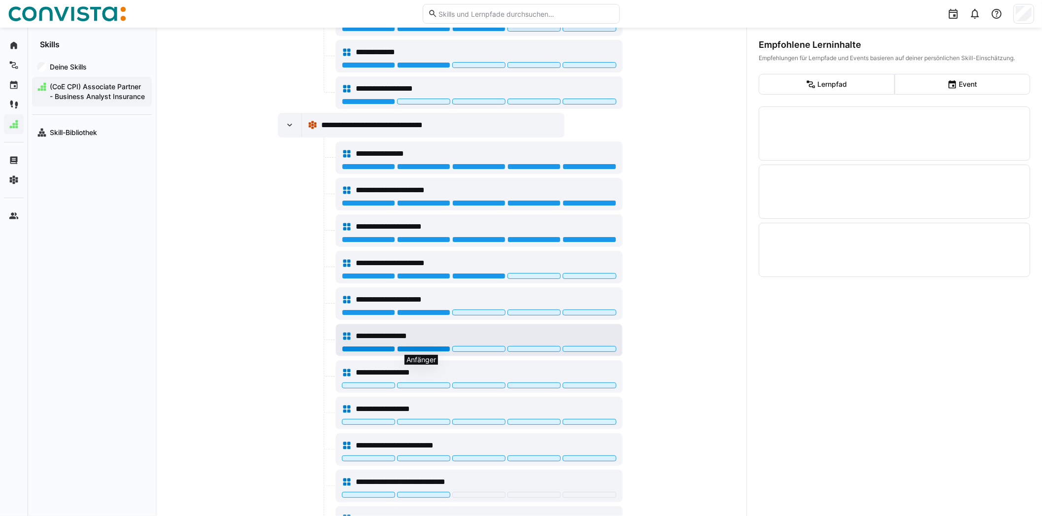
click at [438, 349] on div at bounding box center [423, 349] width 53 height 6
click at [457, 350] on div at bounding box center [478, 349] width 53 height 6
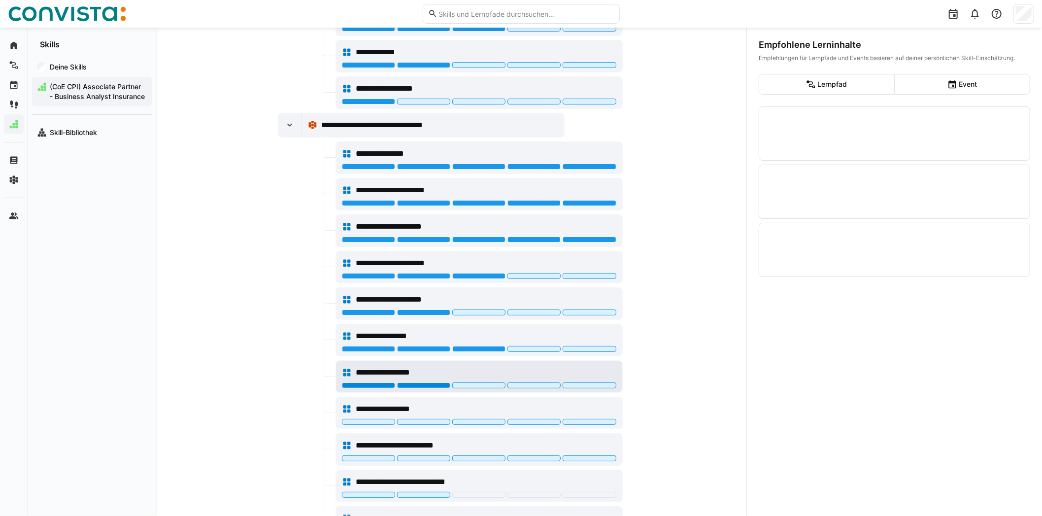
click at [426, 384] on div at bounding box center [423, 385] width 53 height 6
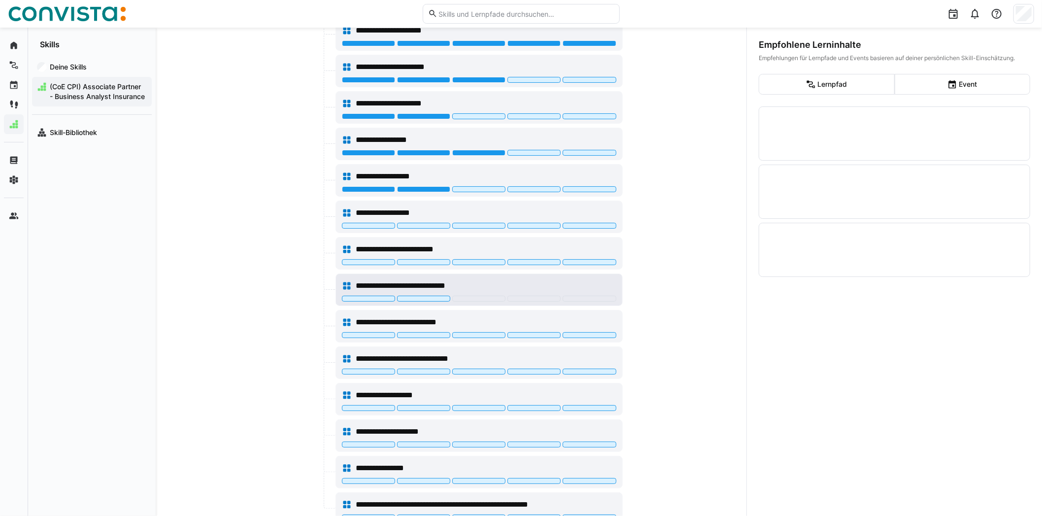
scroll to position [3571, 0]
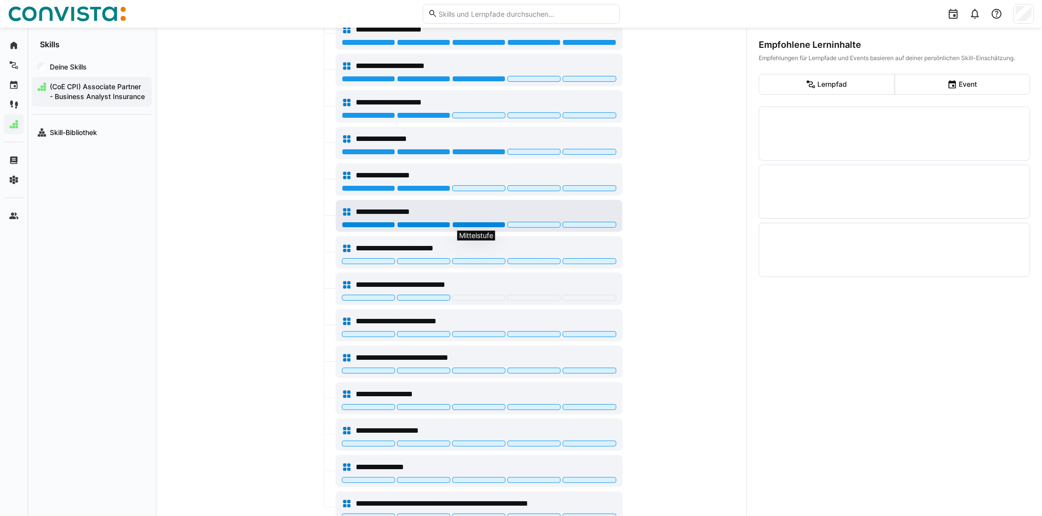
click at [458, 225] on div at bounding box center [478, 225] width 53 height 6
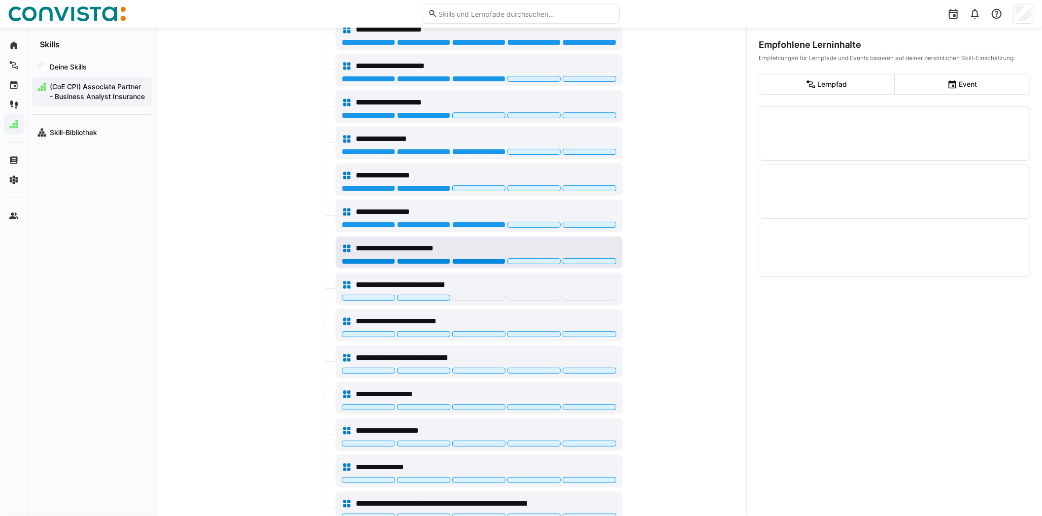
click at [469, 263] on div at bounding box center [478, 261] width 53 height 6
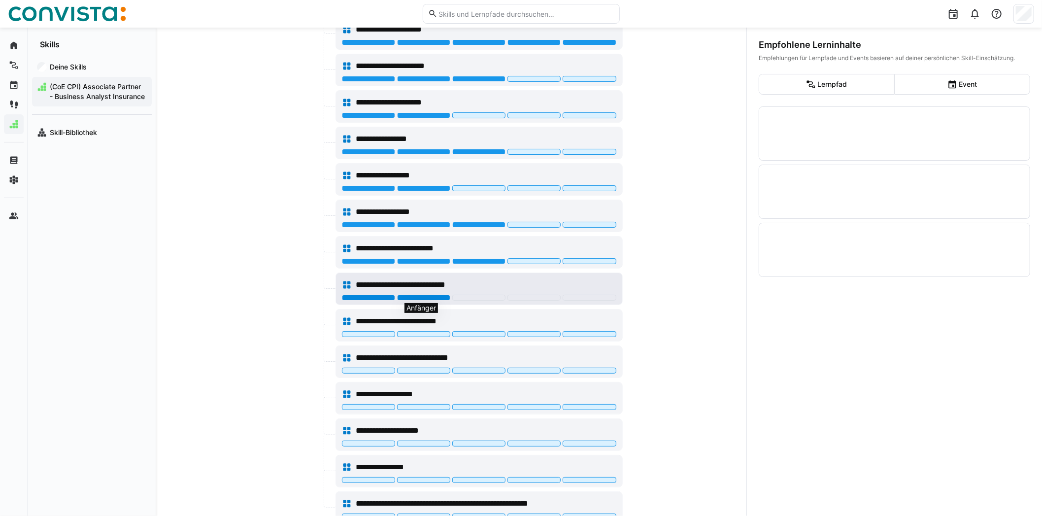
click at [436, 296] on div at bounding box center [423, 298] width 53 height 6
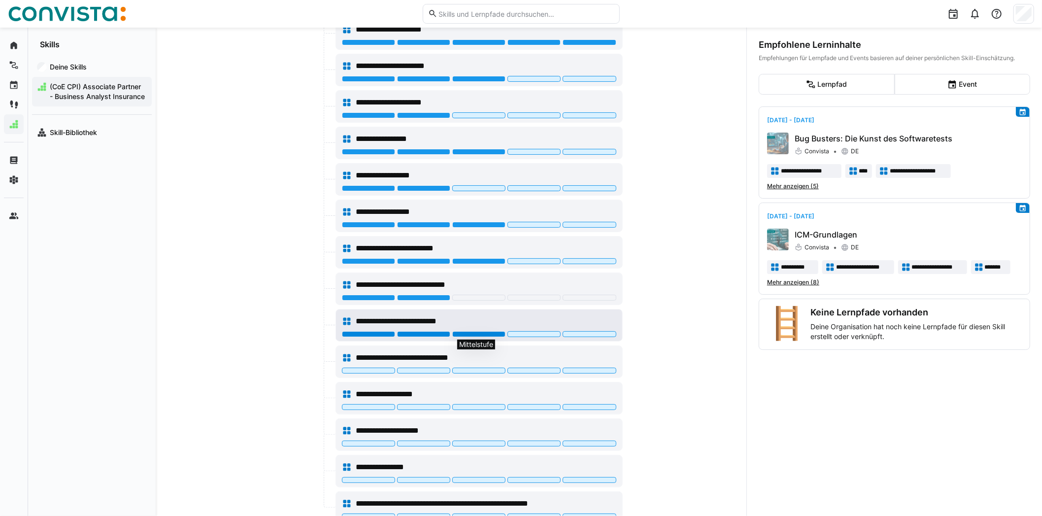
click at [468, 334] on div at bounding box center [478, 334] width 53 height 6
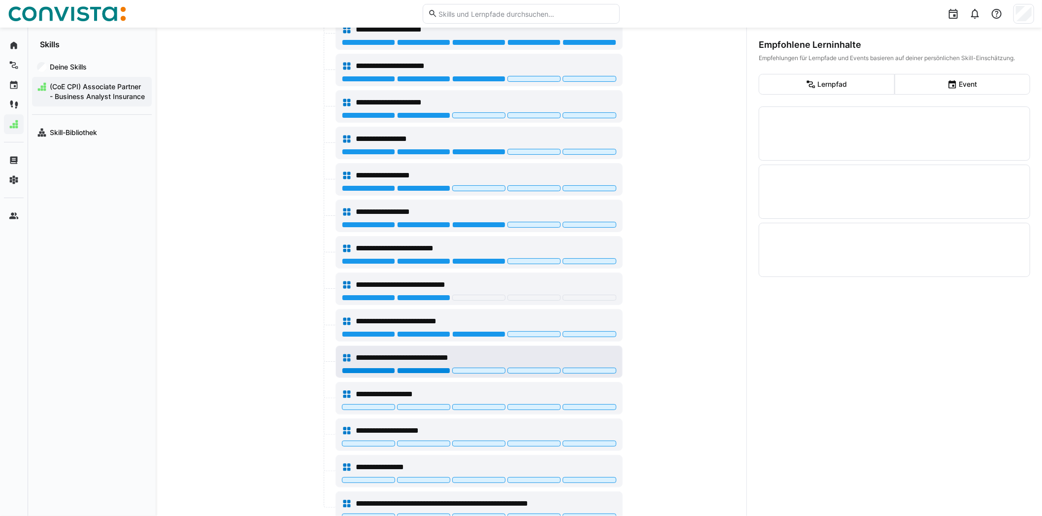
click at [436, 370] on div at bounding box center [423, 371] width 53 height 6
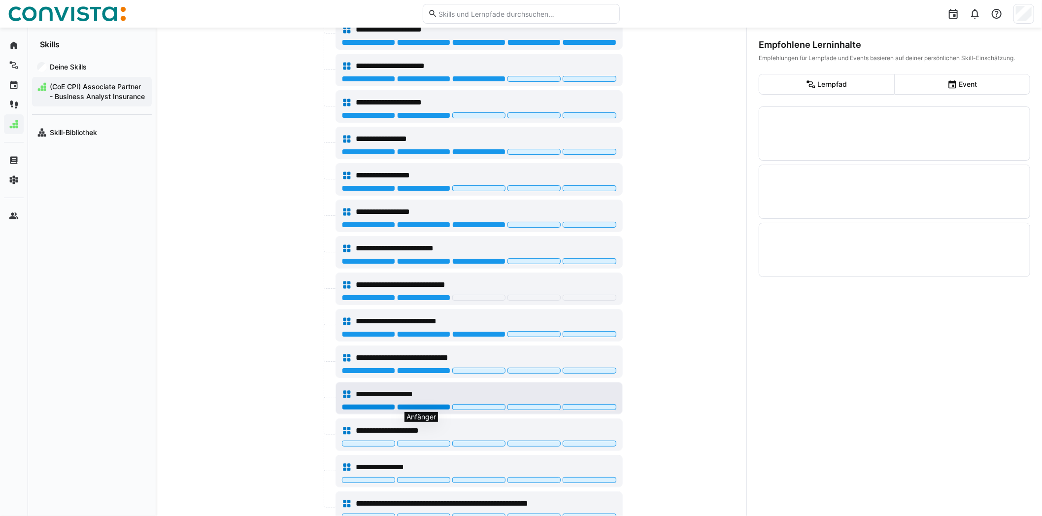
click at [429, 408] on div at bounding box center [423, 407] width 53 height 6
click at [461, 405] on div at bounding box center [478, 407] width 53 height 6
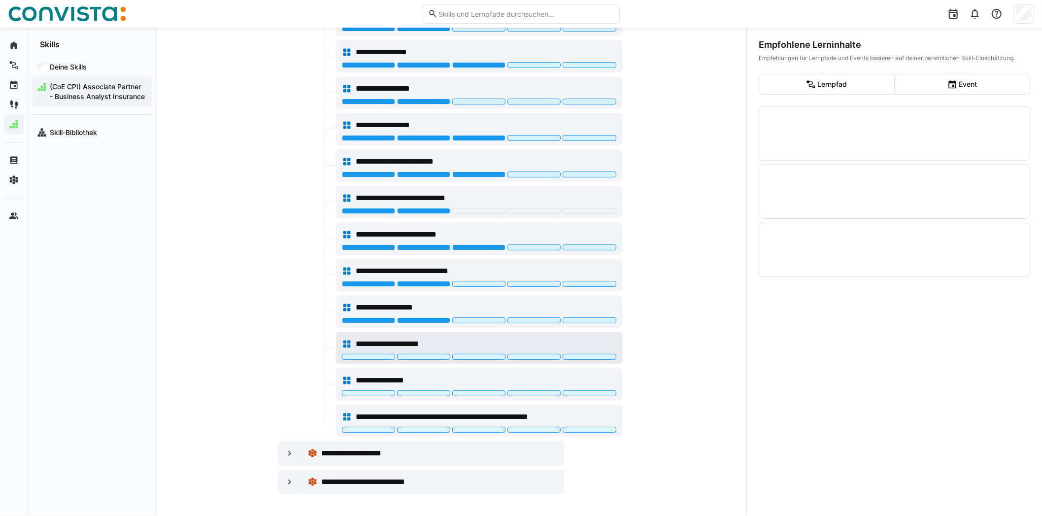
scroll to position [3658, 0]
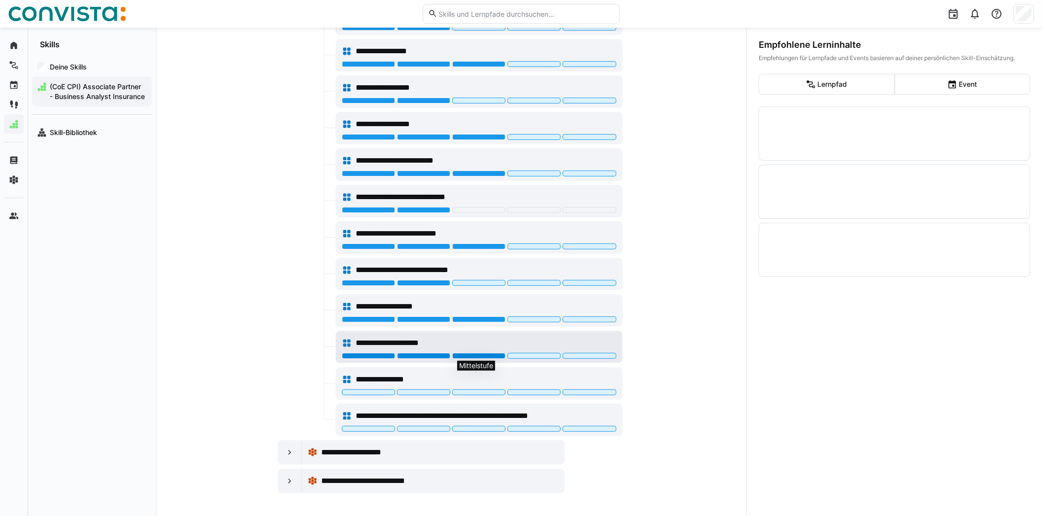
click at [464, 356] on div at bounding box center [478, 356] width 53 height 6
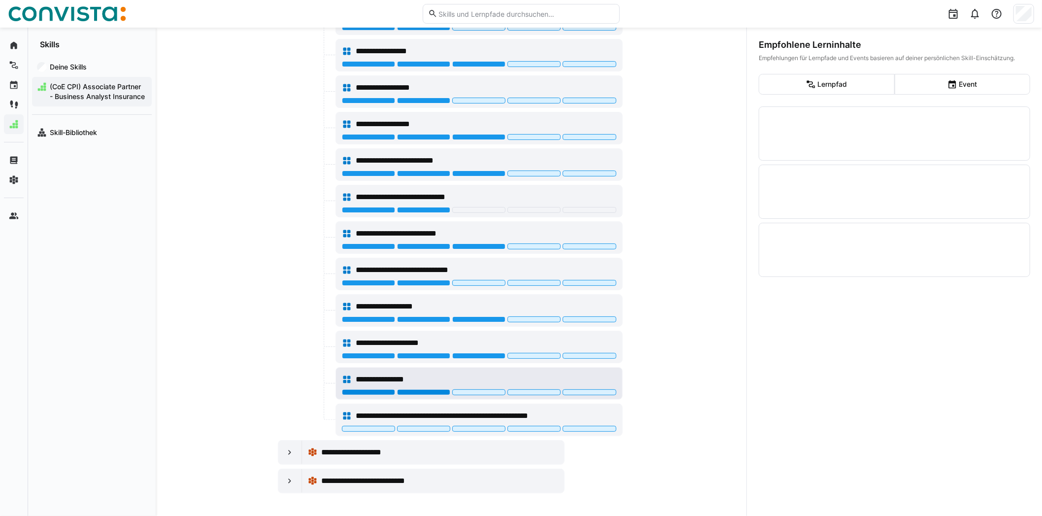
click at [433, 392] on div at bounding box center [423, 392] width 53 height 6
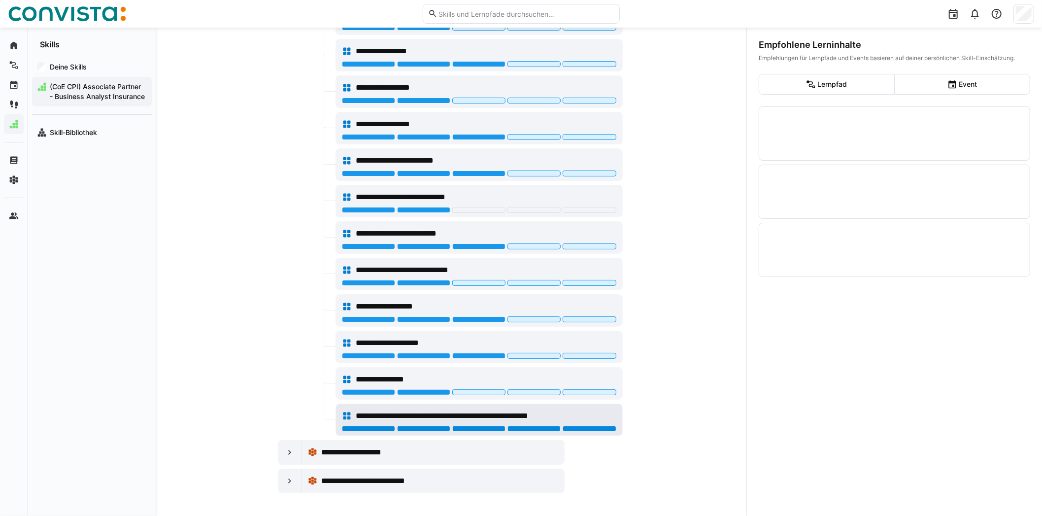
click at [575, 427] on div at bounding box center [589, 429] width 53 height 6
click at [289, 451] on eds-icon at bounding box center [290, 452] width 10 height 10
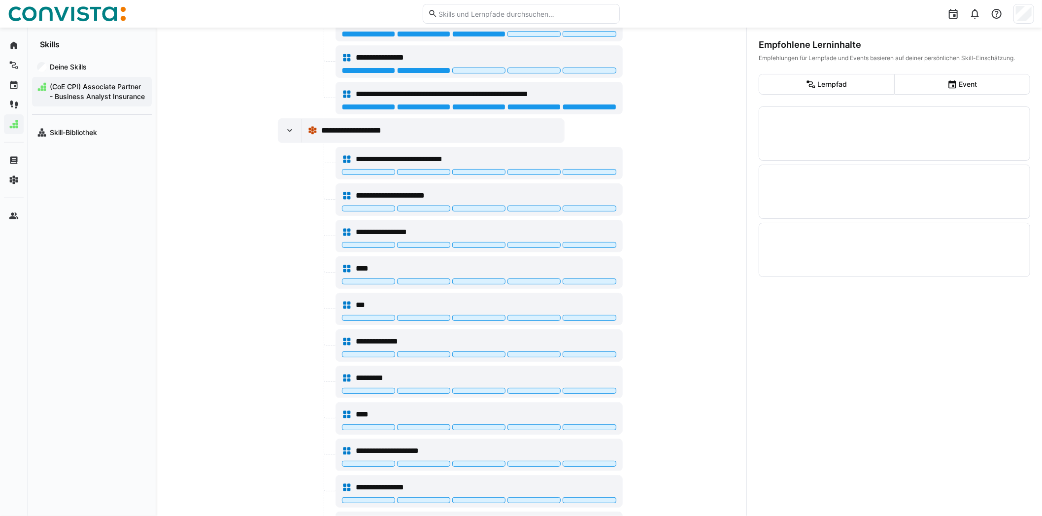
scroll to position [4003, 0]
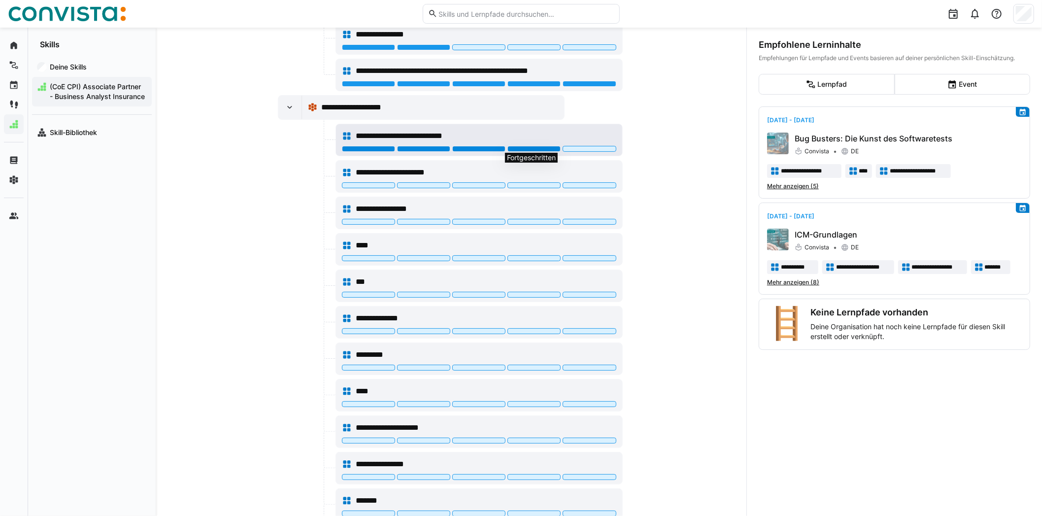
click at [541, 147] on div at bounding box center [533, 149] width 53 height 6
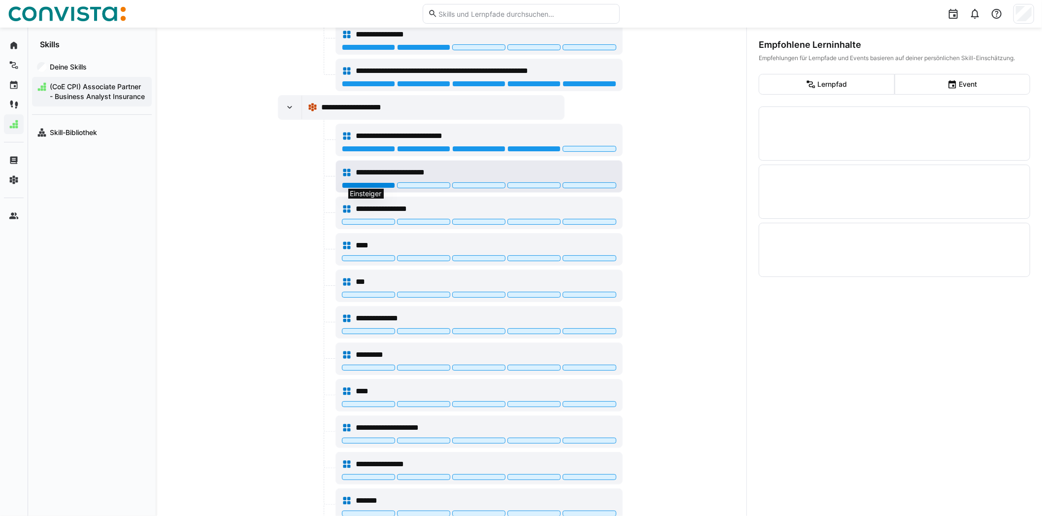
click at [385, 182] on div at bounding box center [368, 185] width 53 height 6
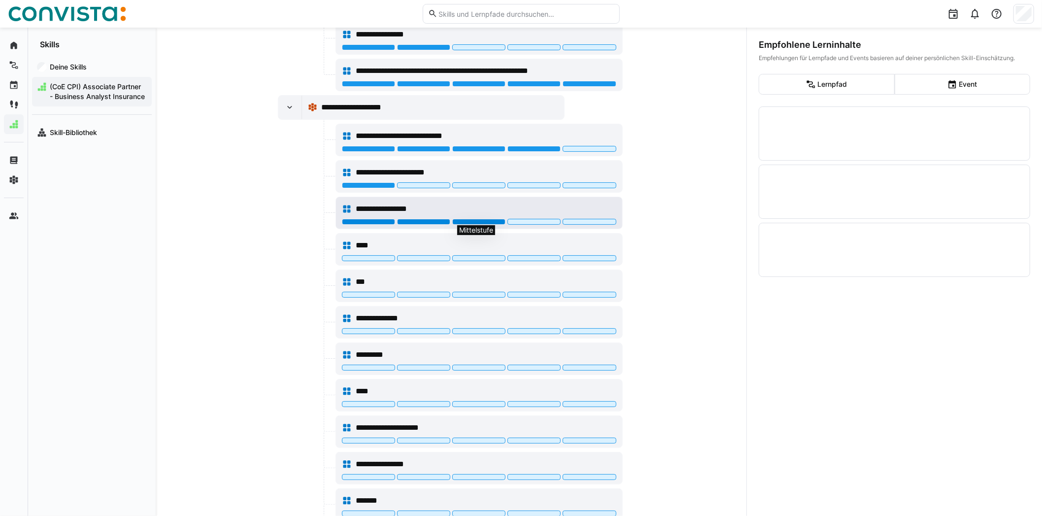
click at [467, 219] on div at bounding box center [478, 222] width 53 height 6
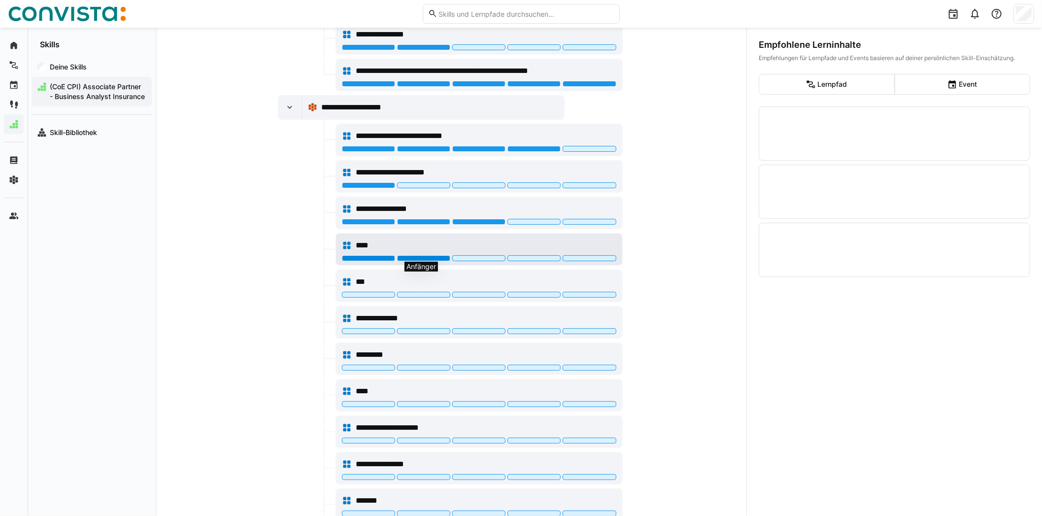
click at [431, 257] on div at bounding box center [423, 258] width 53 height 6
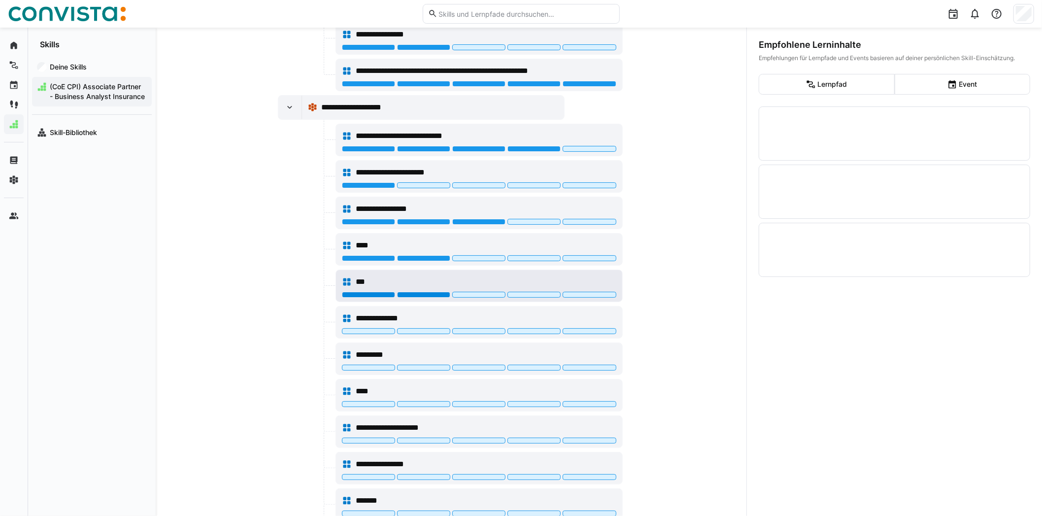
click at [427, 292] on div at bounding box center [423, 295] width 53 height 6
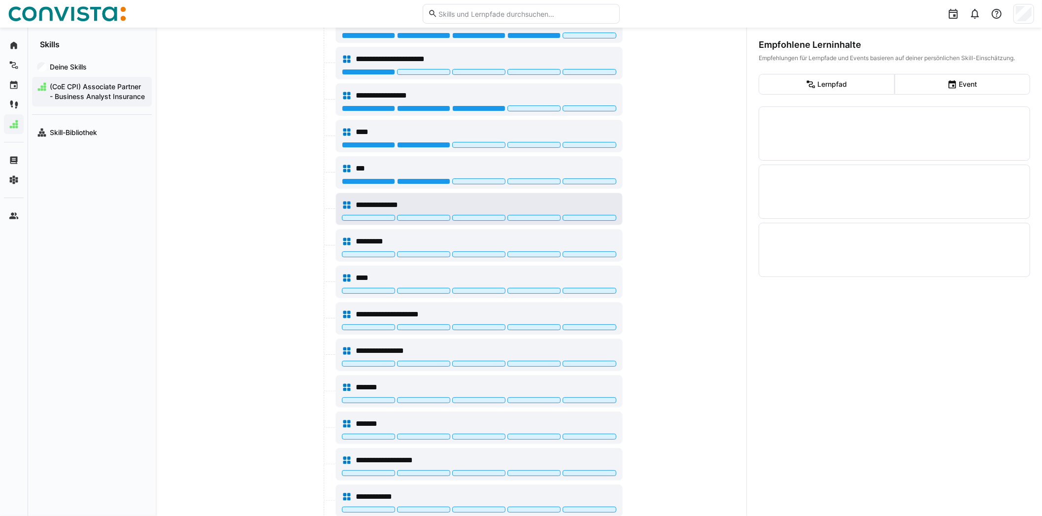
scroll to position [4200, 0]
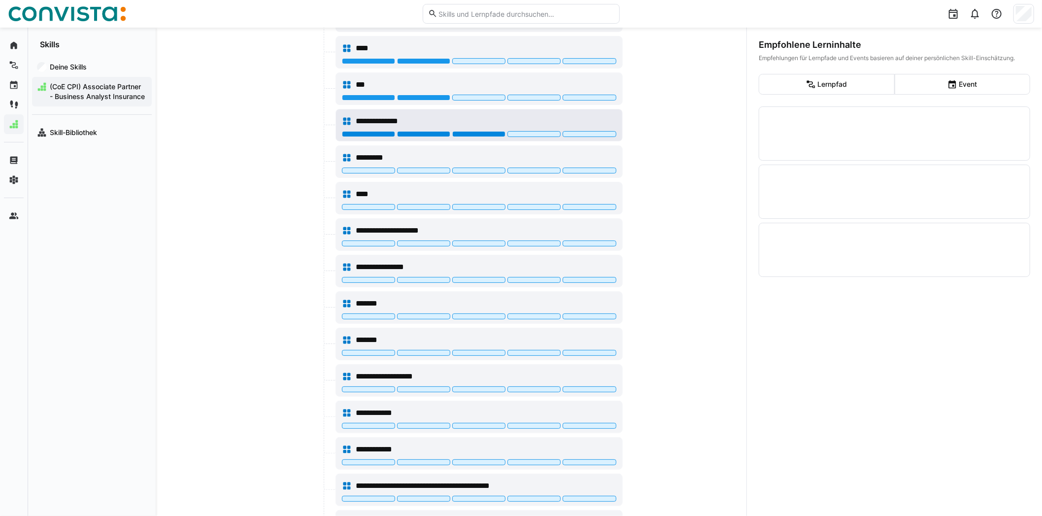
click at [469, 132] on div at bounding box center [478, 134] width 53 height 6
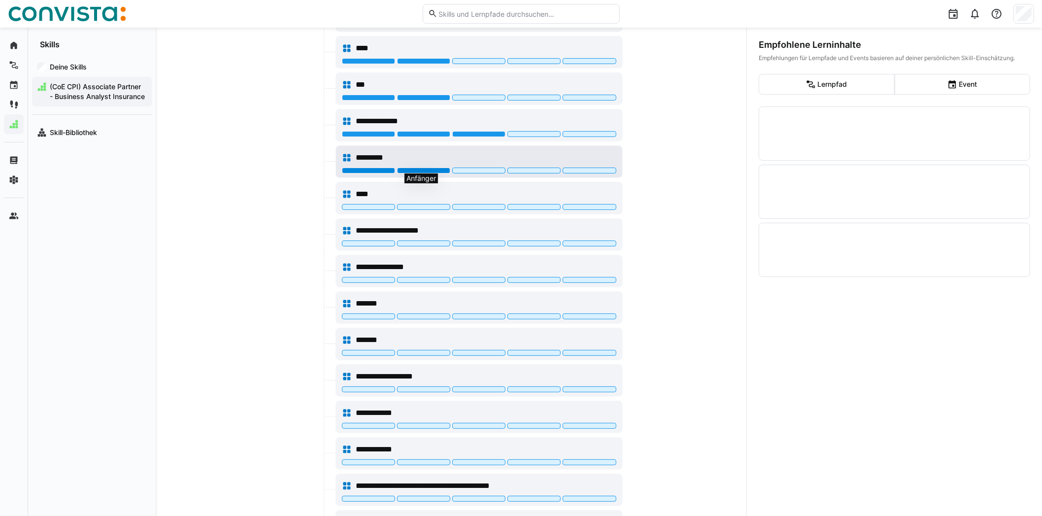
click at [436, 169] on div at bounding box center [423, 170] width 53 height 6
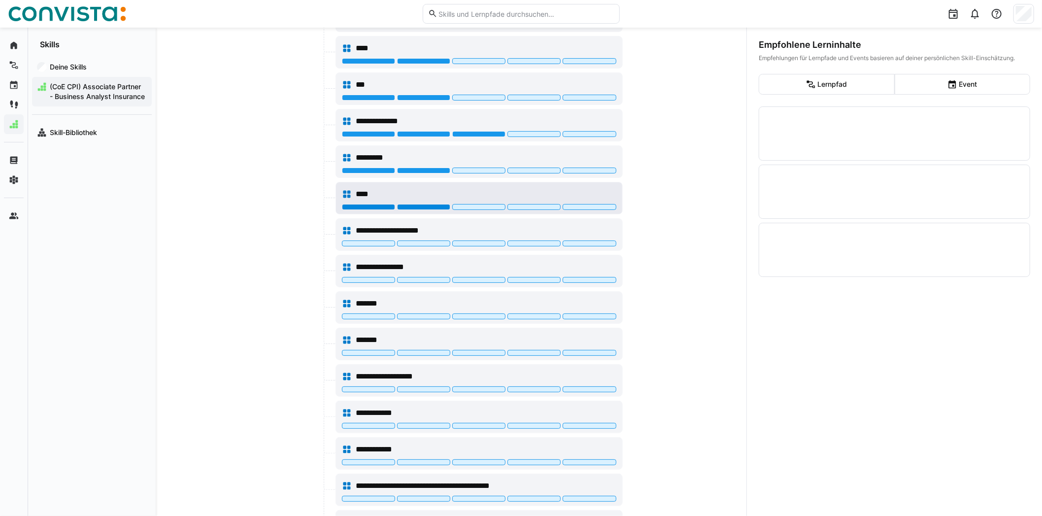
click at [416, 204] on div at bounding box center [423, 207] width 53 height 6
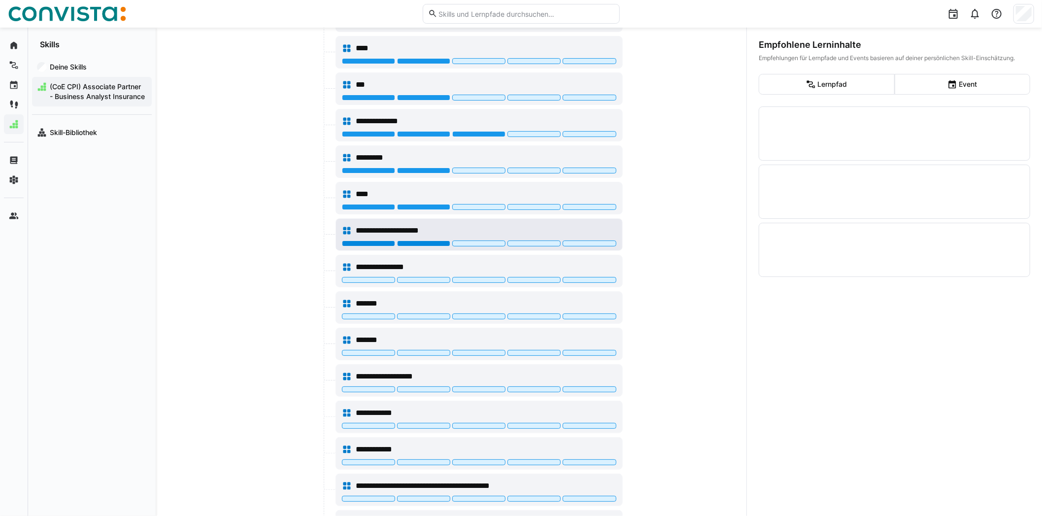
click at [415, 241] on div at bounding box center [423, 243] width 53 height 6
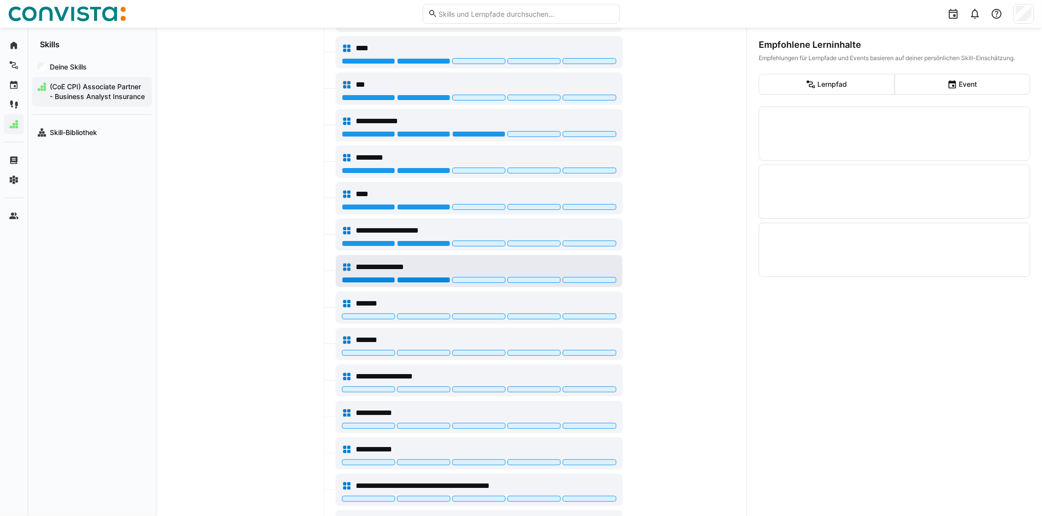
click at [418, 278] on div at bounding box center [423, 280] width 53 height 6
click at [418, 318] on div at bounding box center [479, 317] width 274 height 8
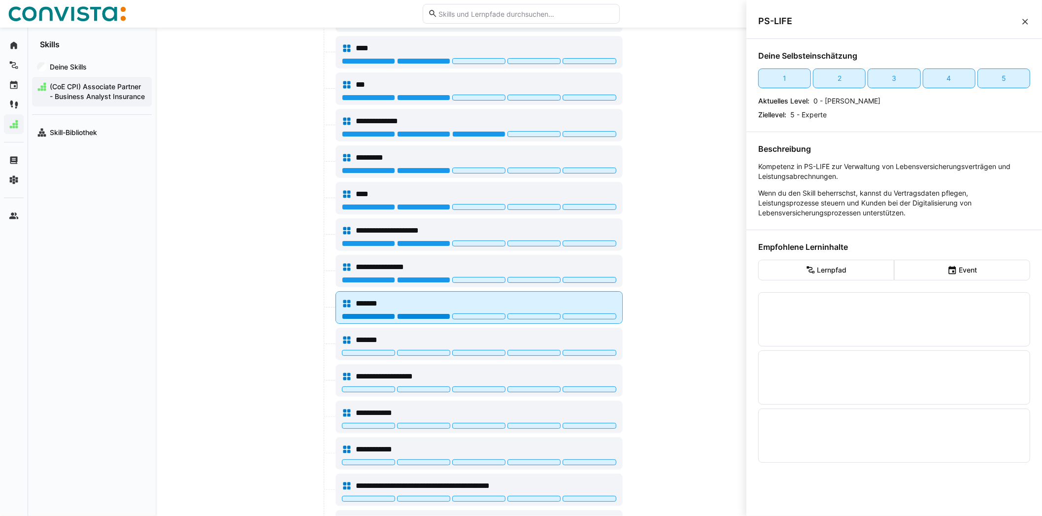
click at [417, 315] on div at bounding box center [423, 316] width 53 height 6
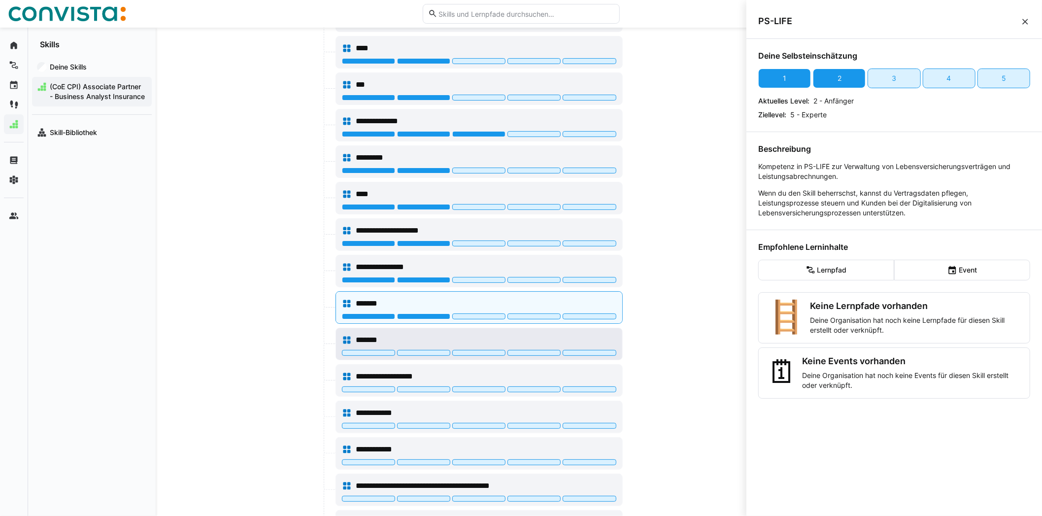
click at [418, 353] on div at bounding box center [479, 354] width 274 height 8
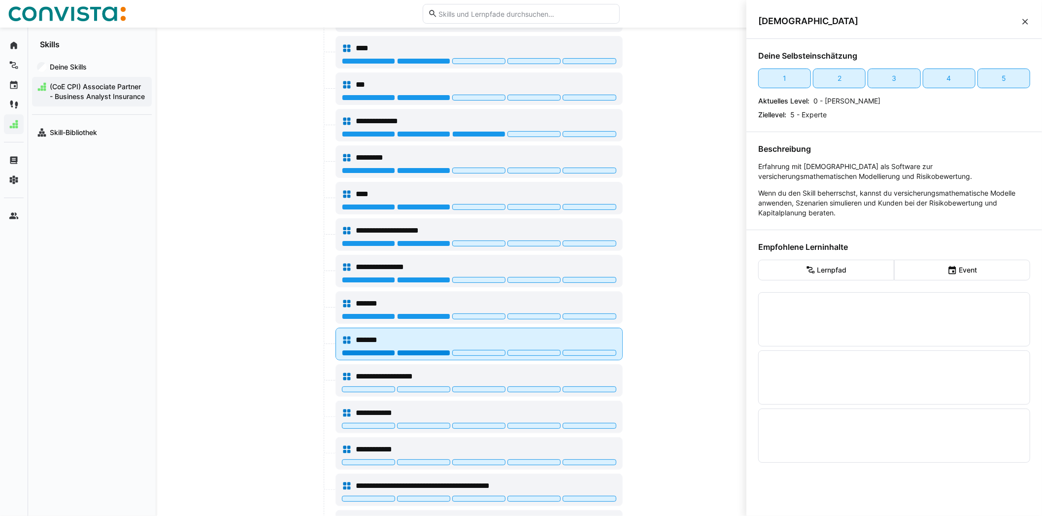
click at [418, 351] on div at bounding box center [423, 353] width 53 height 6
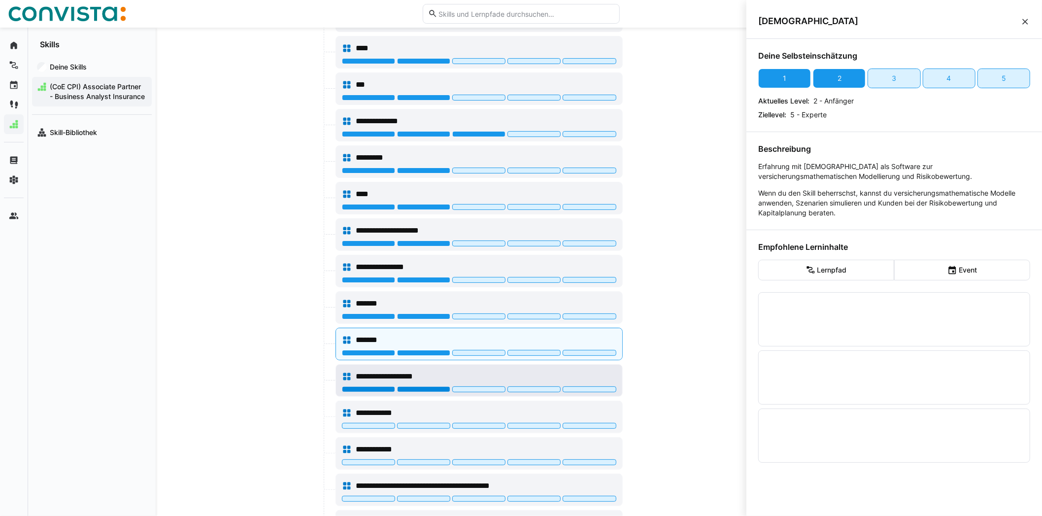
click at [419, 386] on div at bounding box center [423, 389] width 53 height 6
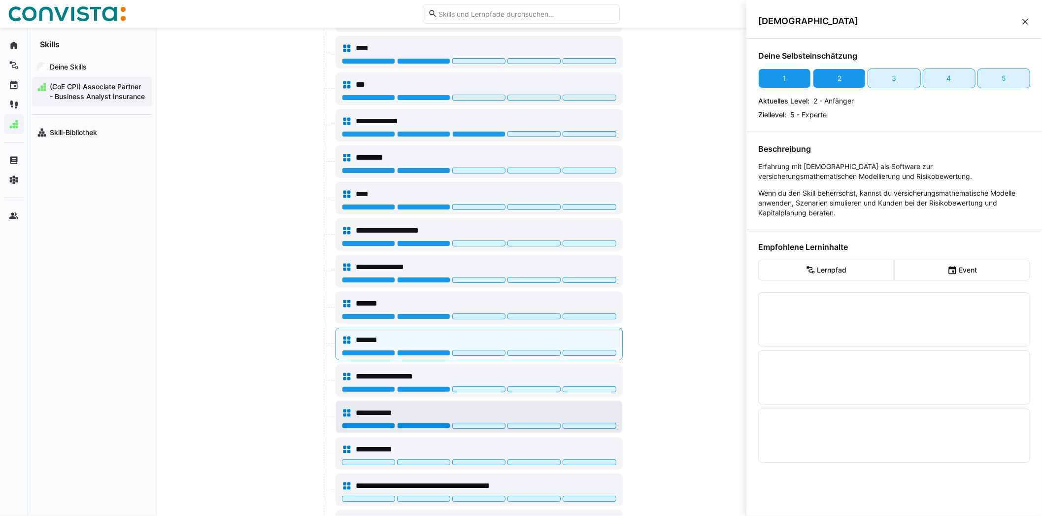
click at [405, 423] on div at bounding box center [423, 426] width 53 height 6
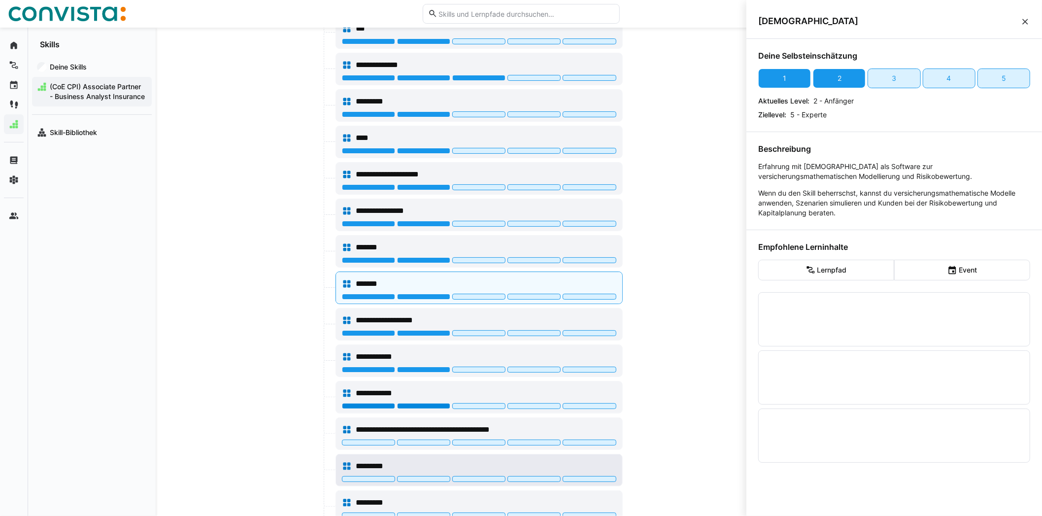
scroll to position [4383, 0]
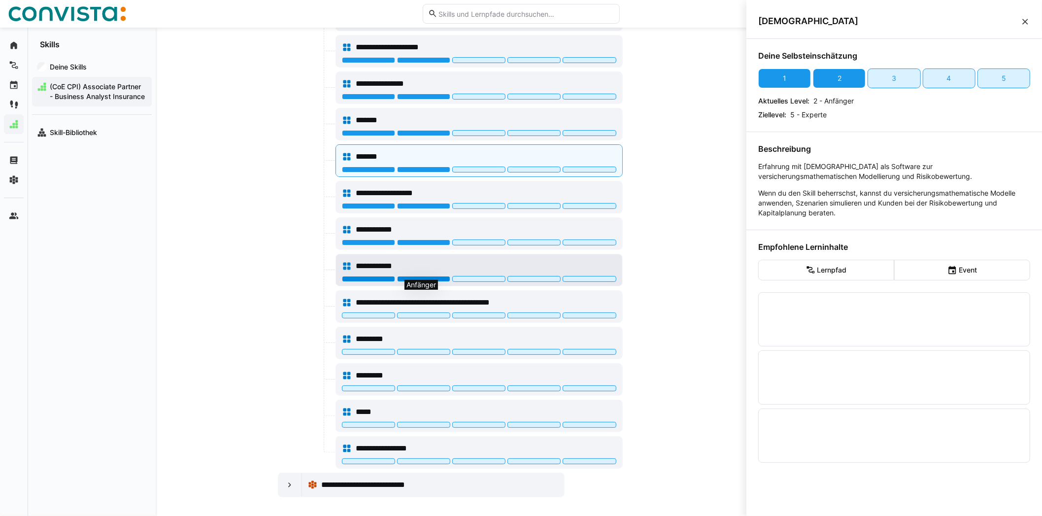
click at [426, 276] on div at bounding box center [423, 279] width 53 height 6
click at [426, 316] on div "**********" at bounding box center [479, 307] width 286 height 32
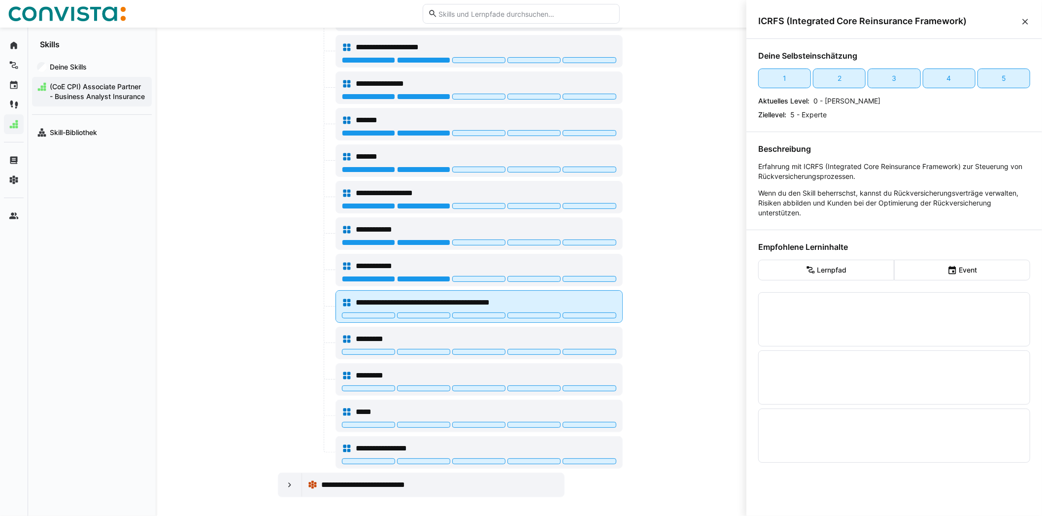
click at [426, 314] on div at bounding box center [479, 316] width 274 height 8
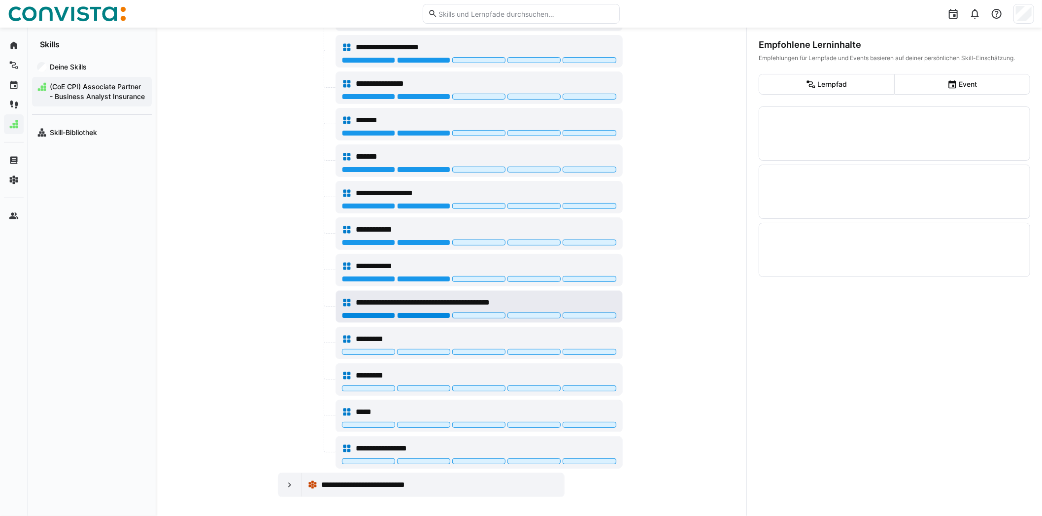
click at [426, 312] on div at bounding box center [423, 315] width 53 height 6
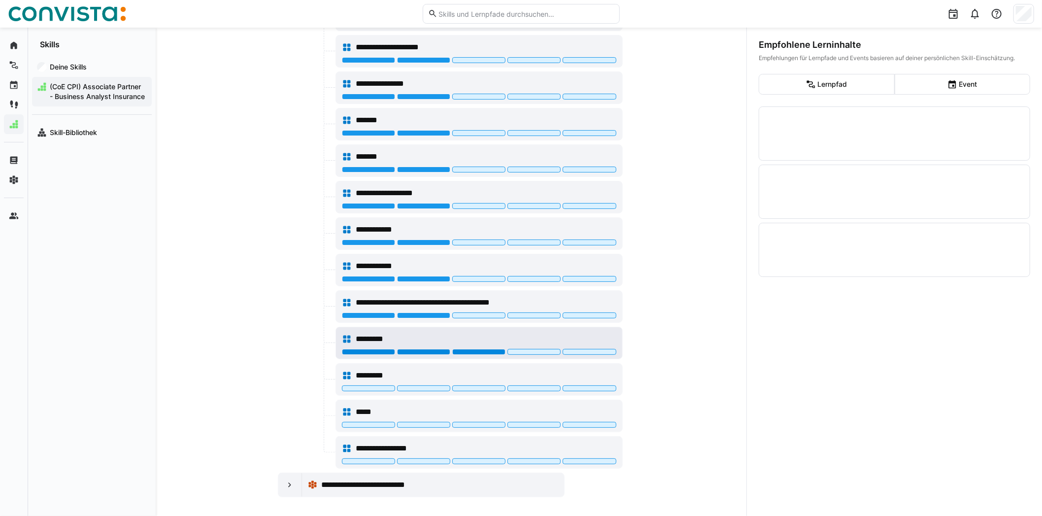
click at [472, 349] on div at bounding box center [478, 352] width 53 height 6
click at [509, 349] on div at bounding box center [533, 352] width 53 height 6
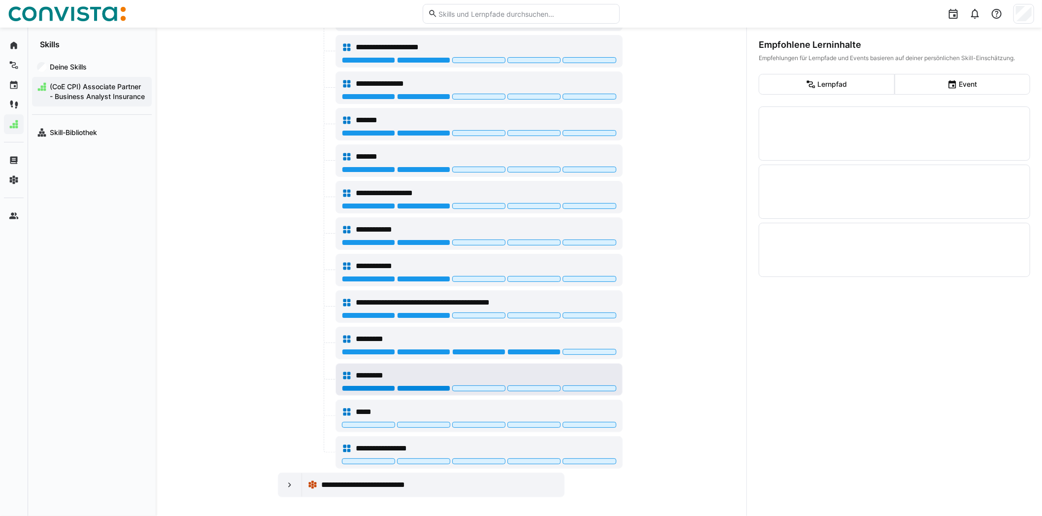
click at [439, 385] on div at bounding box center [423, 388] width 53 height 6
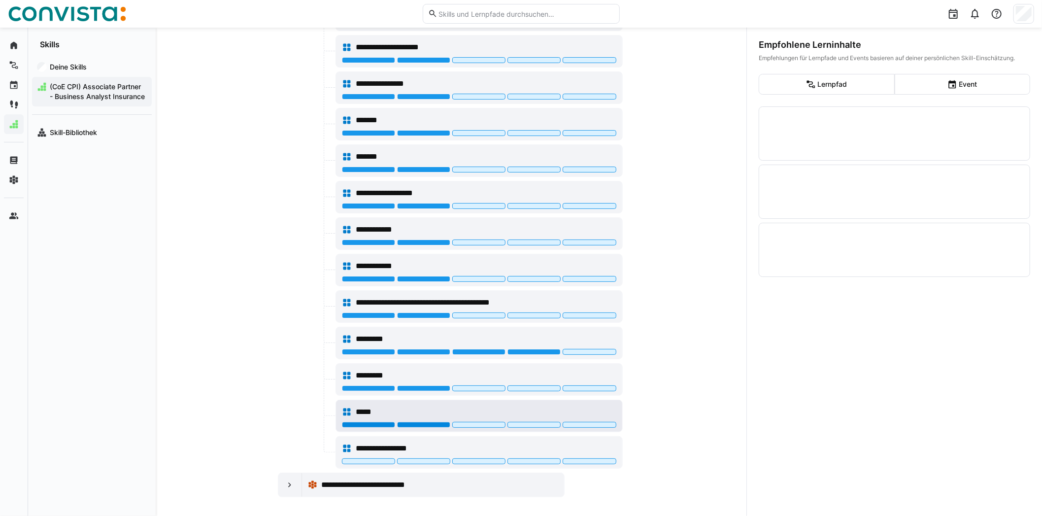
click at [423, 422] on div at bounding box center [423, 425] width 53 height 6
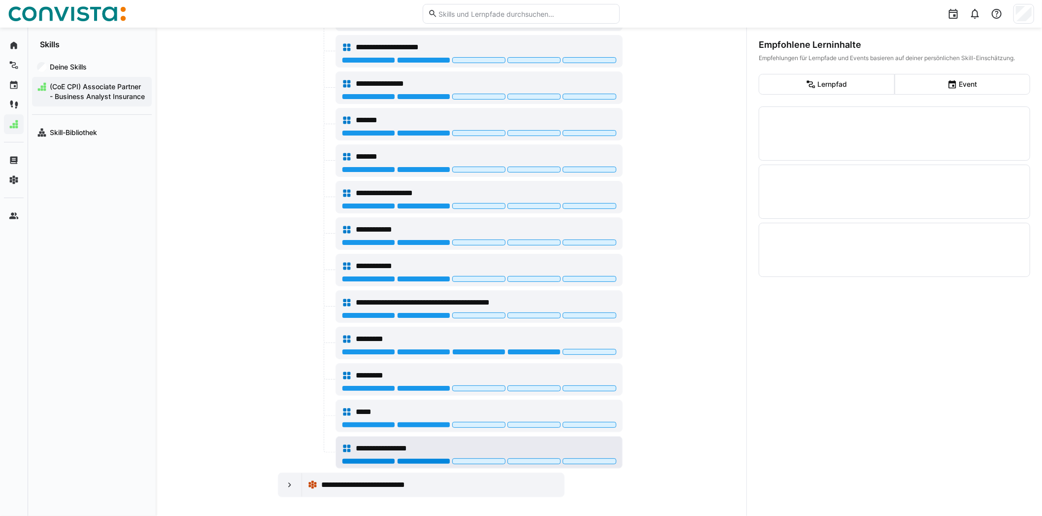
click at [412, 458] on div at bounding box center [423, 461] width 53 height 6
click at [291, 480] on eds-icon at bounding box center [290, 485] width 10 height 10
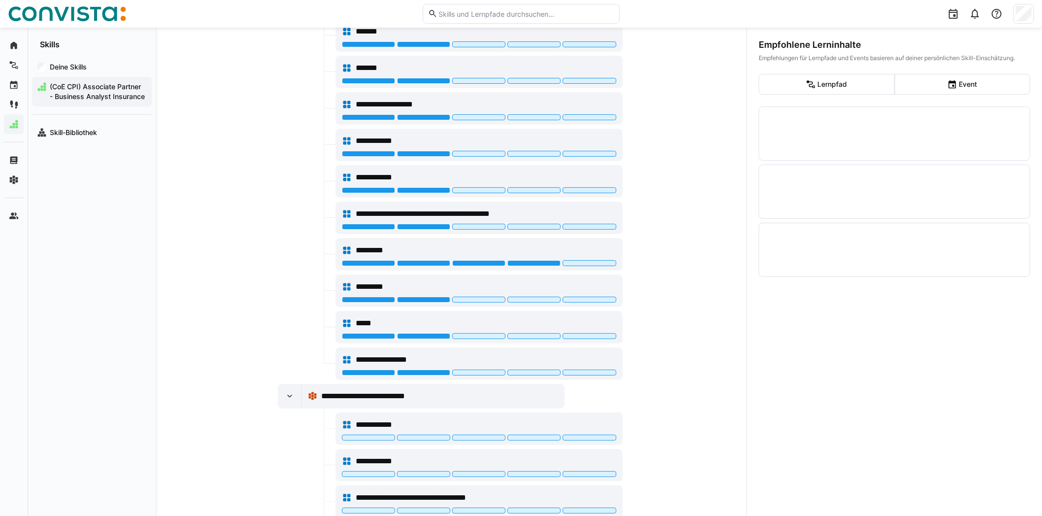
scroll to position [4565, 0]
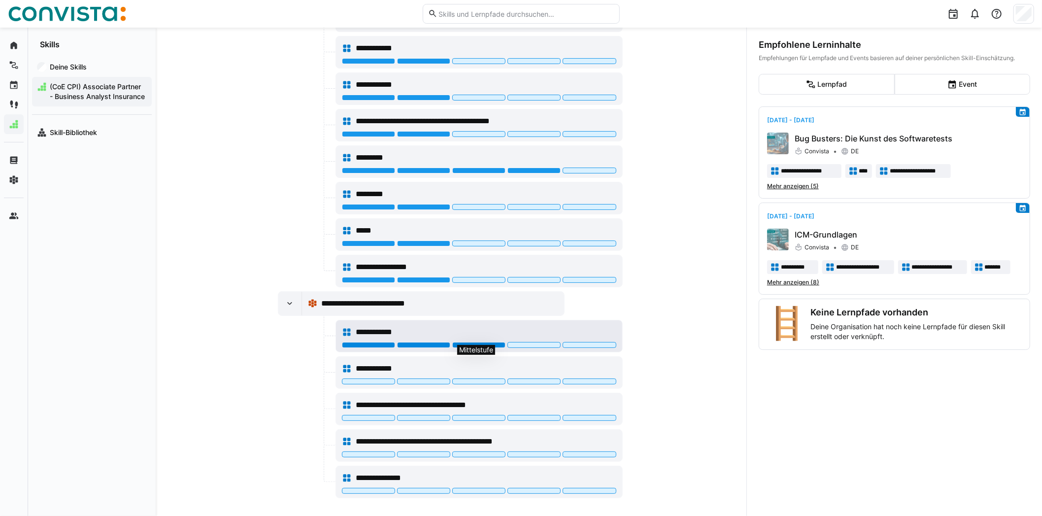
click at [468, 342] on div at bounding box center [478, 345] width 53 height 6
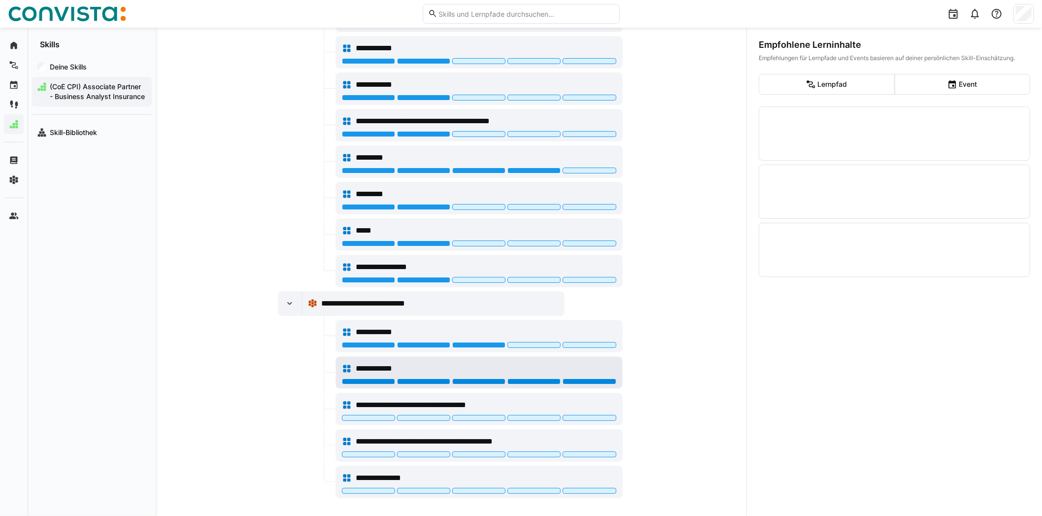
click at [570, 378] on div at bounding box center [589, 381] width 53 height 6
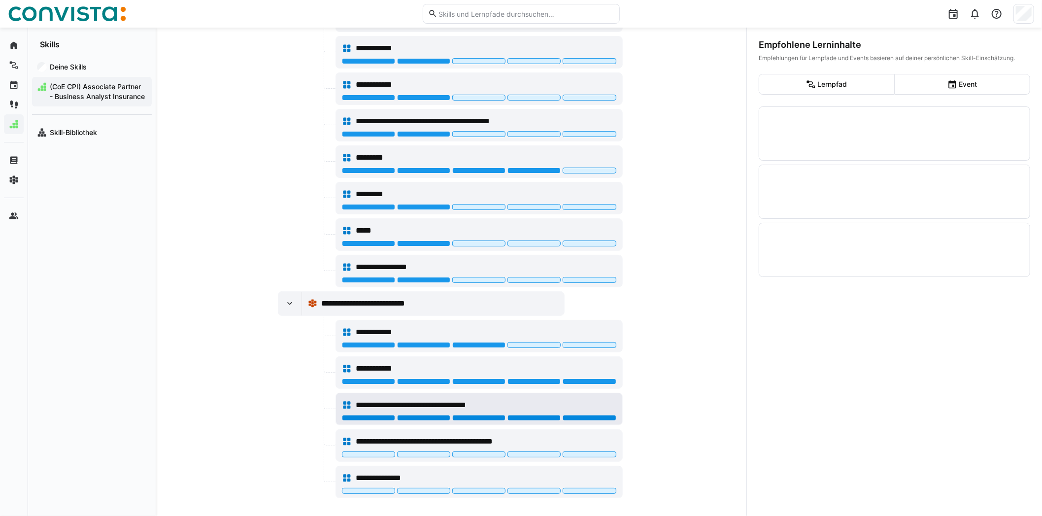
click at [578, 415] on div at bounding box center [589, 418] width 53 height 6
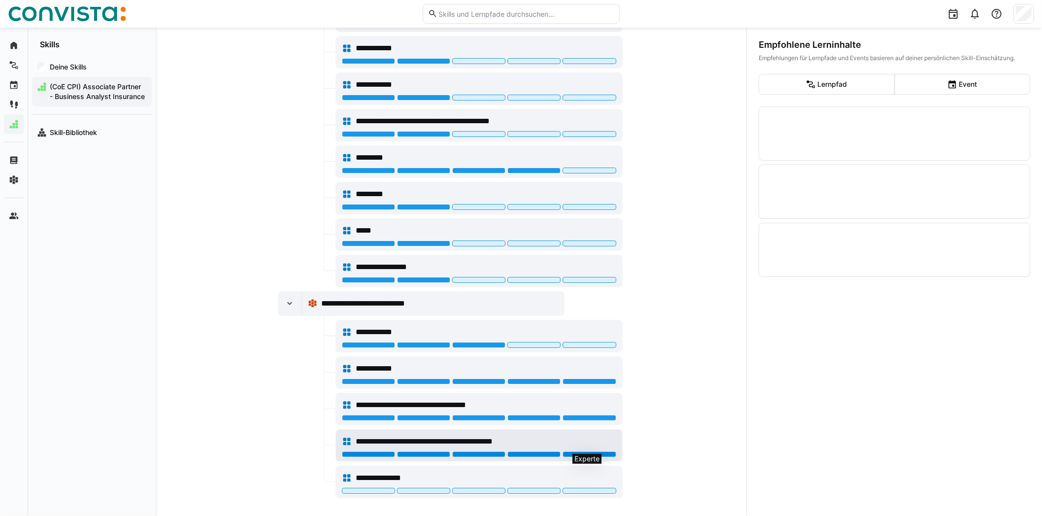
click at [577, 451] on div at bounding box center [589, 454] width 53 height 6
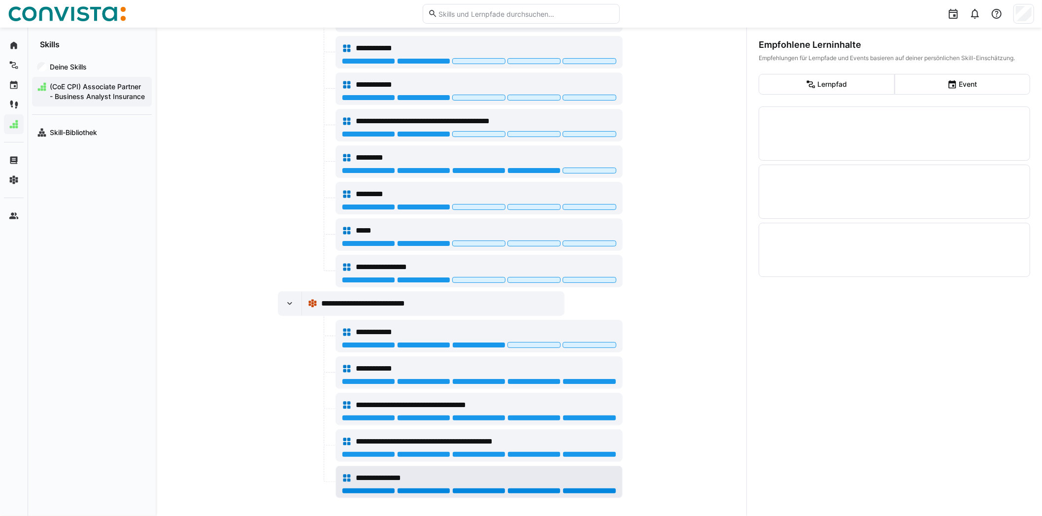
click at [578, 488] on div at bounding box center [589, 491] width 53 height 6
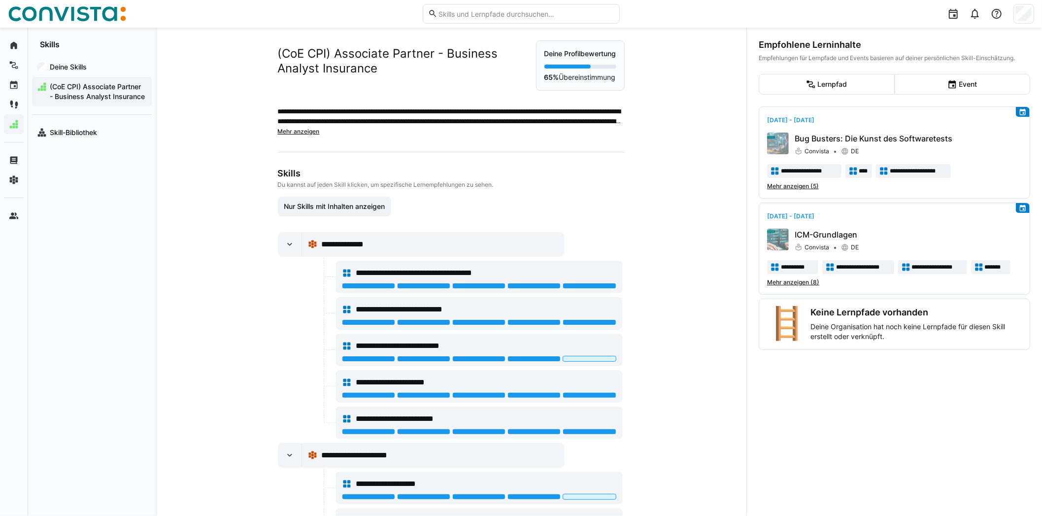
scroll to position [0, 0]
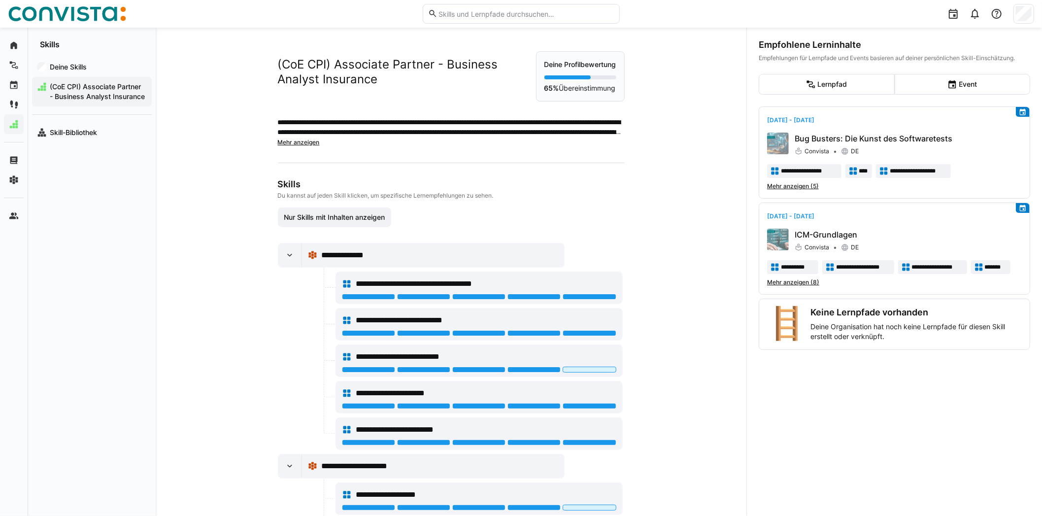
click at [105, 91] on span "(CoE CPI) Associate Partner - Business Analyst Insurance" at bounding box center [97, 92] width 99 height 20
click at [0, 0] on app-navigation-label "Deine Skills" at bounding box center [0, 0] width 0 height 0
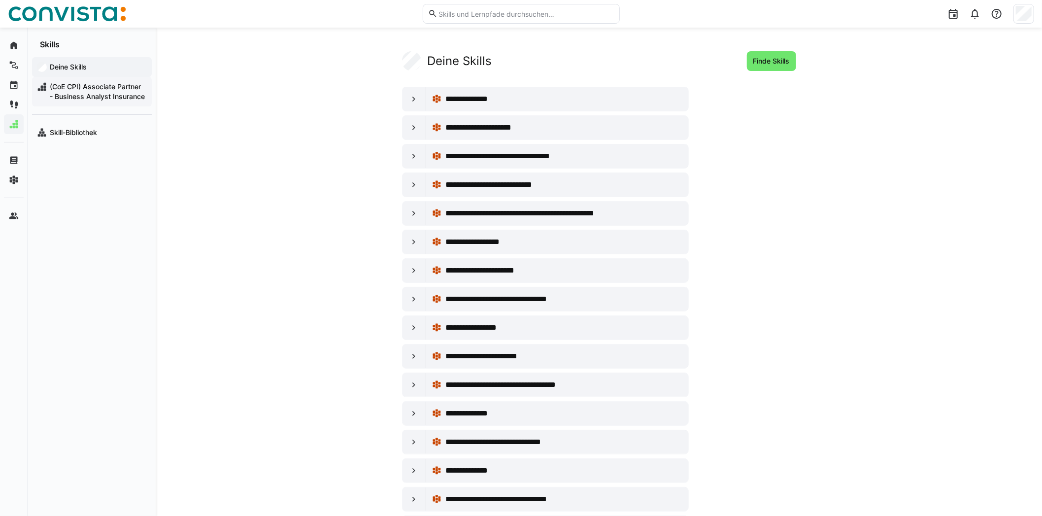
click at [90, 95] on span "(CoE CPI) Associate Partner - Business Analyst Insurance" at bounding box center [97, 92] width 99 height 20
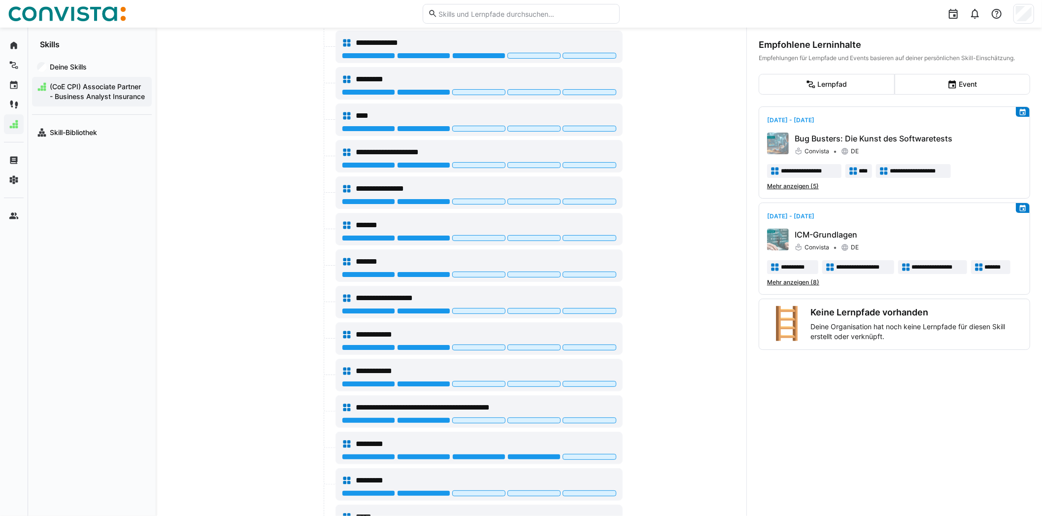
scroll to position [4171, 0]
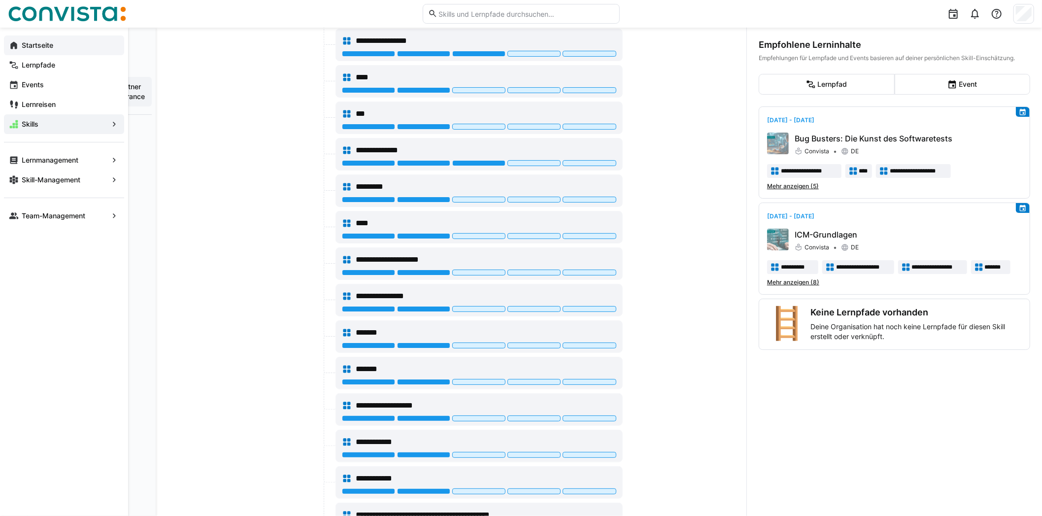
click at [30, 39] on div "Startseite" at bounding box center [64, 45] width 120 height 20
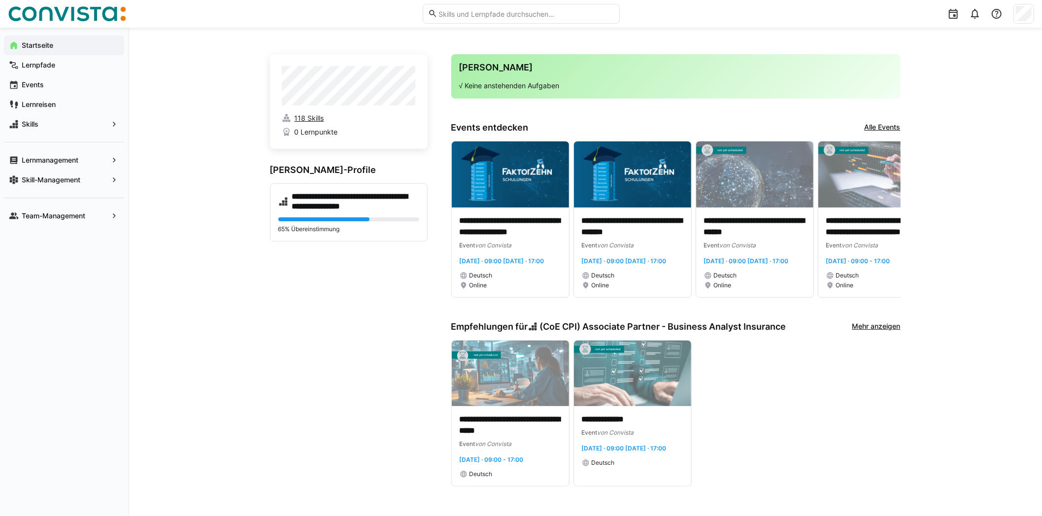
click at [318, 116] on span "118 Skills" at bounding box center [309, 118] width 30 height 10
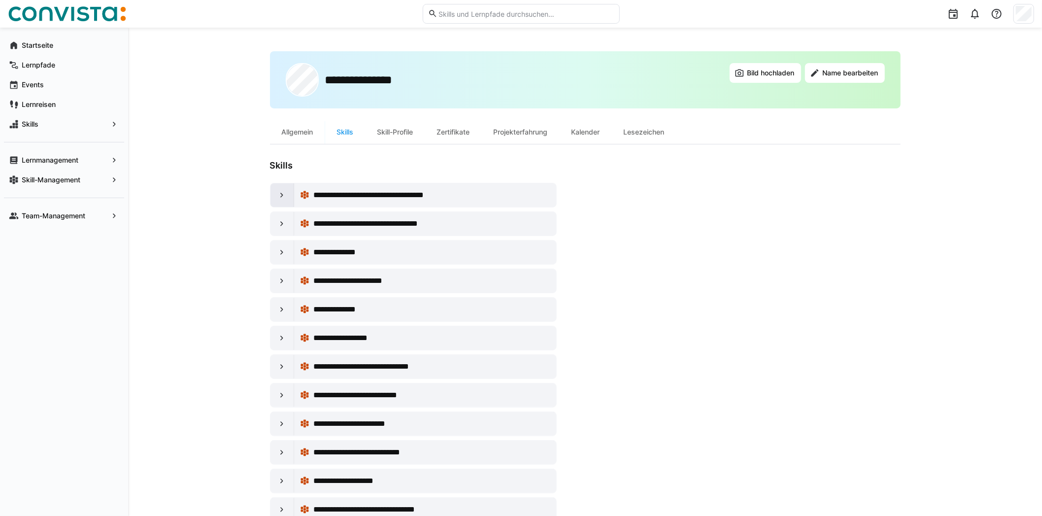
click at [284, 193] on eds-icon at bounding box center [282, 195] width 10 height 10
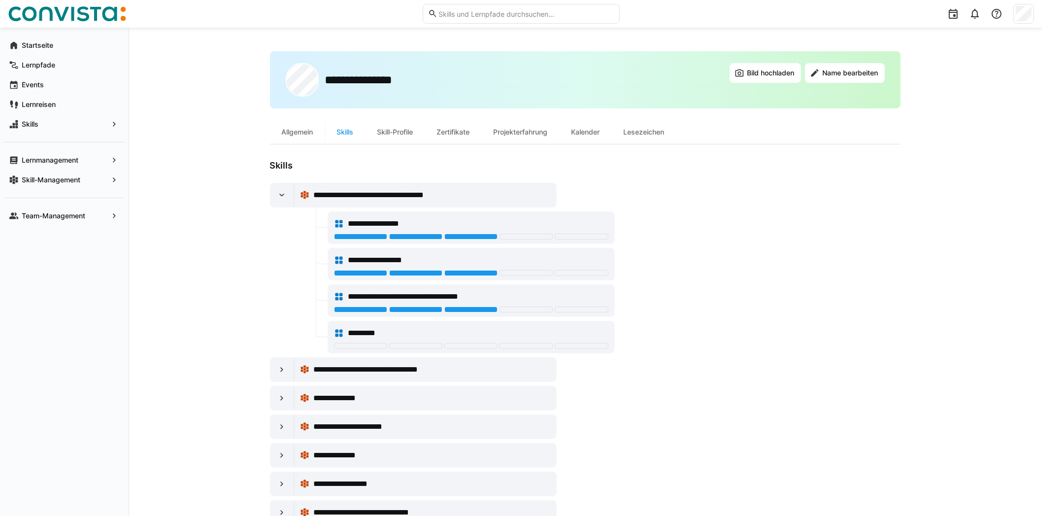
click at [365, 345] on div at bounding box center [360, 346] width 53 height 6
click at [282, 366] on eds-icon at bounding box center [282, 370] width 10 height 10
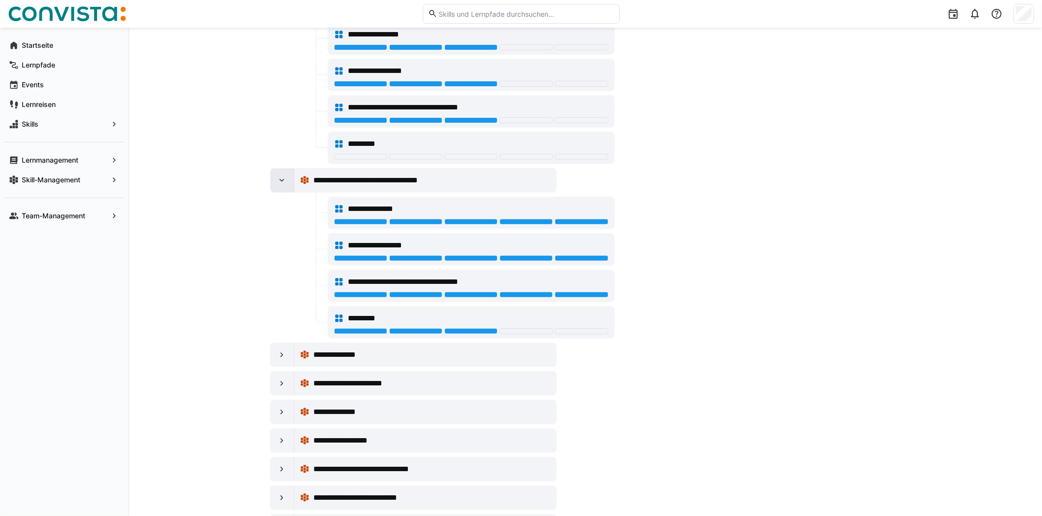
scroll to position [296, 0]
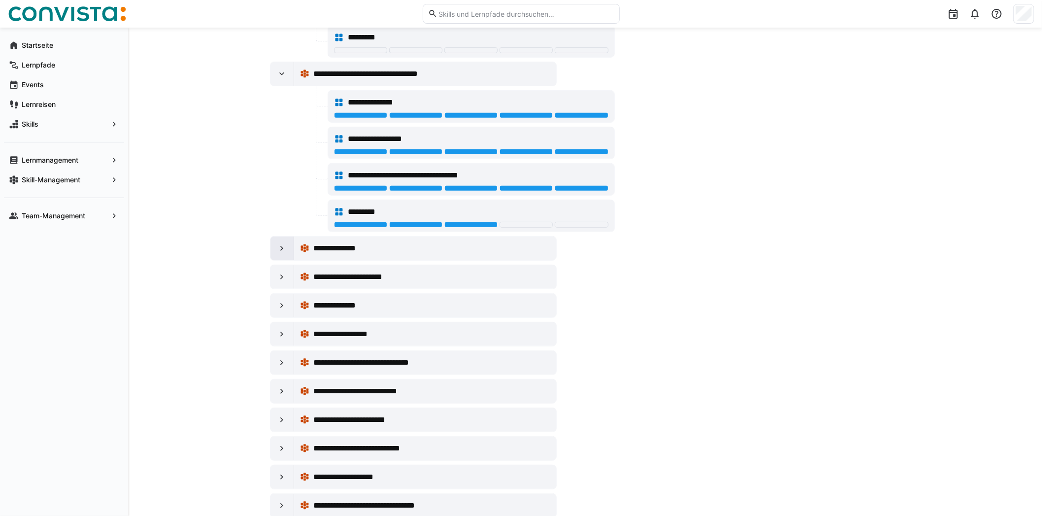
click at [277, 252] on div at bounding box center [282, 248] width 24 height 24
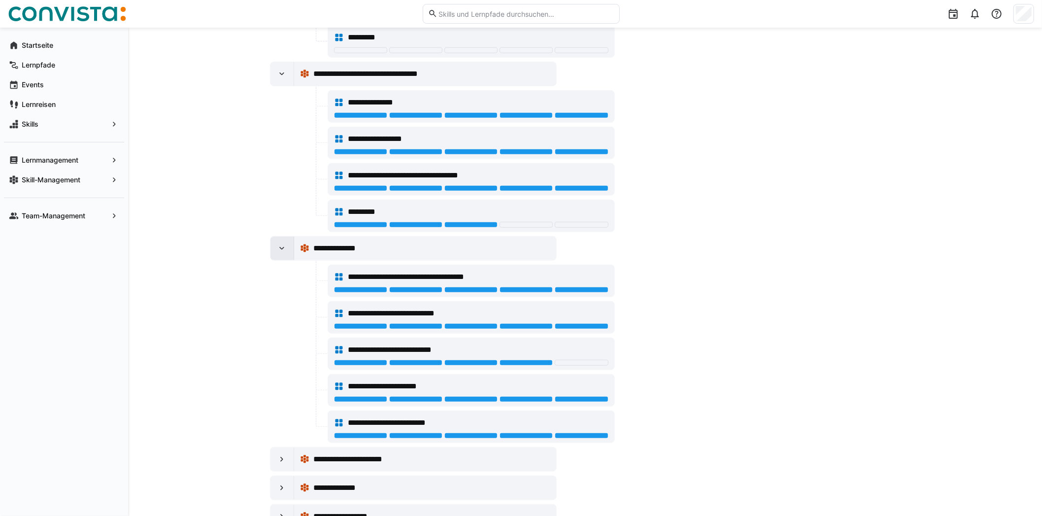
click at [275, 253] on div at bounding box center [282, 248] width 24 height 24
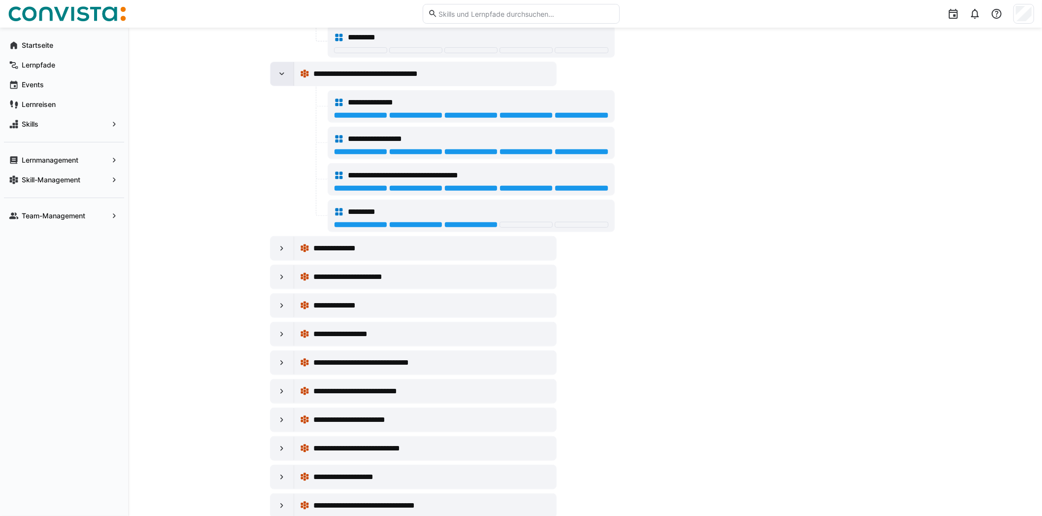
click at [284, 72] on eds-icon at bounding box center [282, 74] width 10 height 10
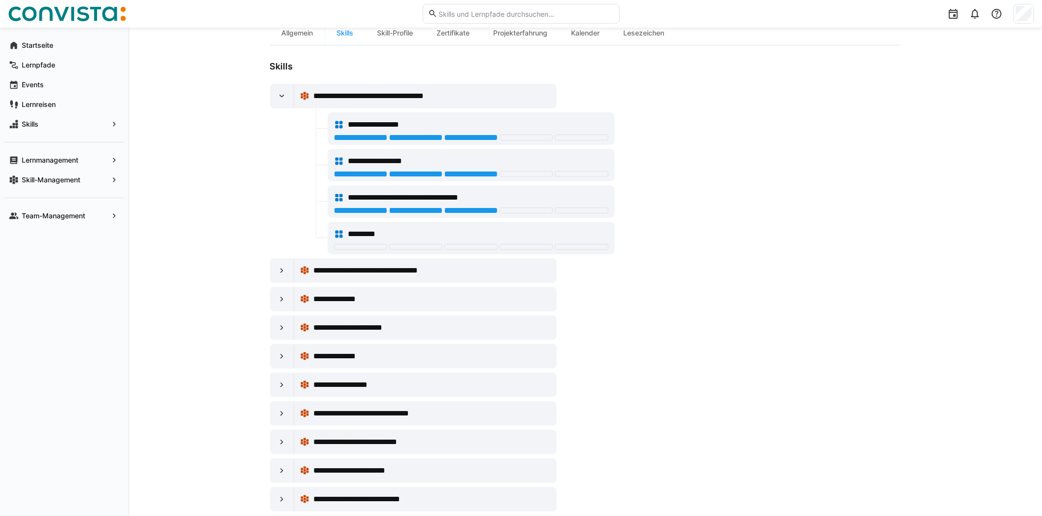
scroll to position [0, 0]
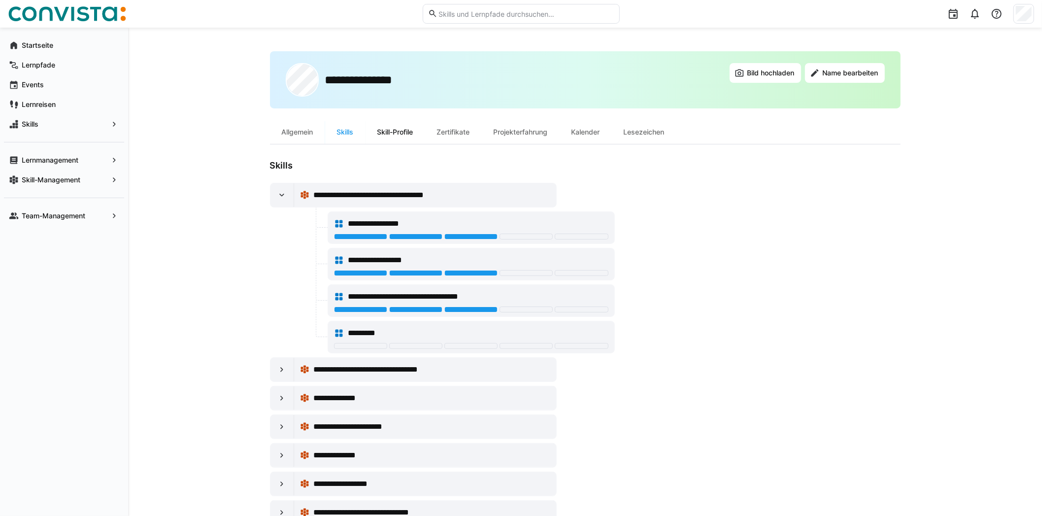
click at [398, 135] on div "Skill-Profile" at bounding box center [396, 132] width 60 height 24
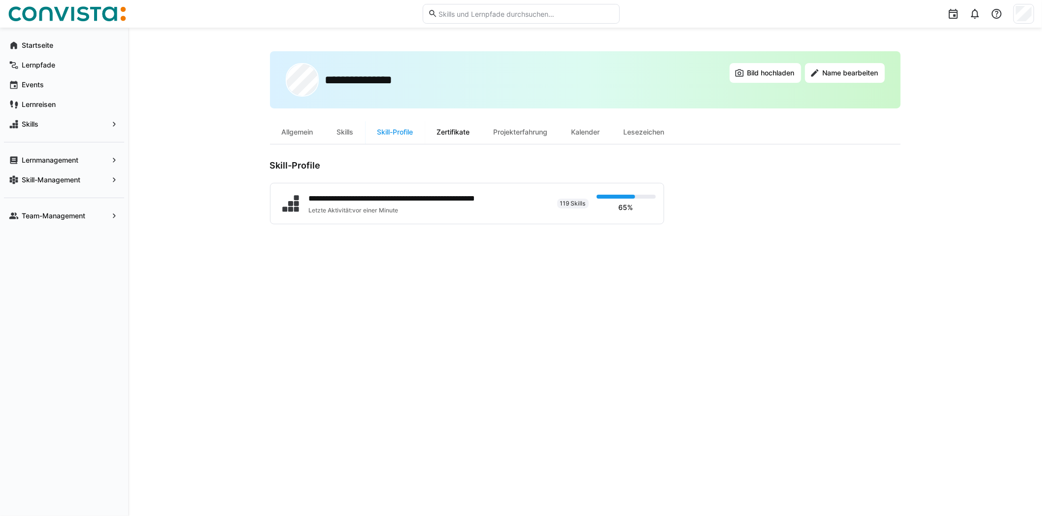
click at [443, 126] on div "Zertifikate" at bounding box center [453, 132] width 57 height 24
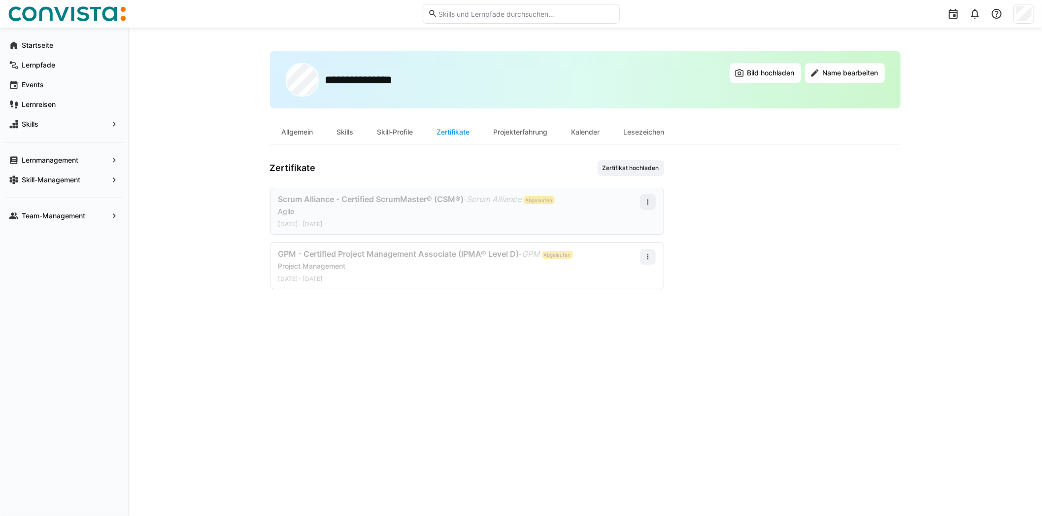
click at [553, 200] on span "Abgelaufen" at bounding box center [539, 200] width 27 height 6
click at [659, 202] on div "Scrum Alliance - Certified ScrumMaster® (CSM®) - Scrum Alliance Abgelaufen Agil…" at bounding box center [467, 211] width 394 height 47
click at [649, 202] on eds-icon at bounding box center [648, 202] width 8 height 8
click at [626, 247] on div "Bearbeiten" at bounding box center [629, 244] width 39 height 8
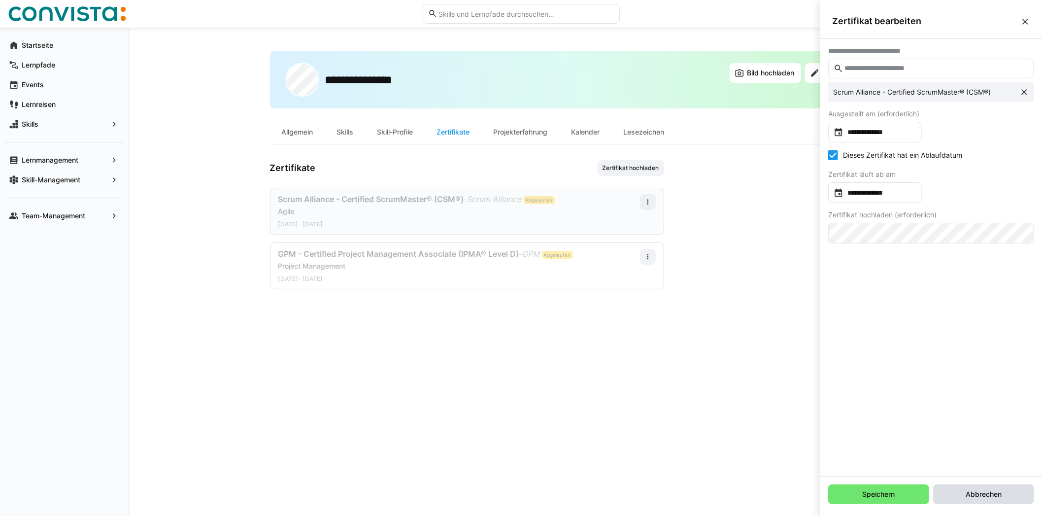
click at [981, 491] on span "Abbrechen" at bounding box center [983, 494] width 39 height 10
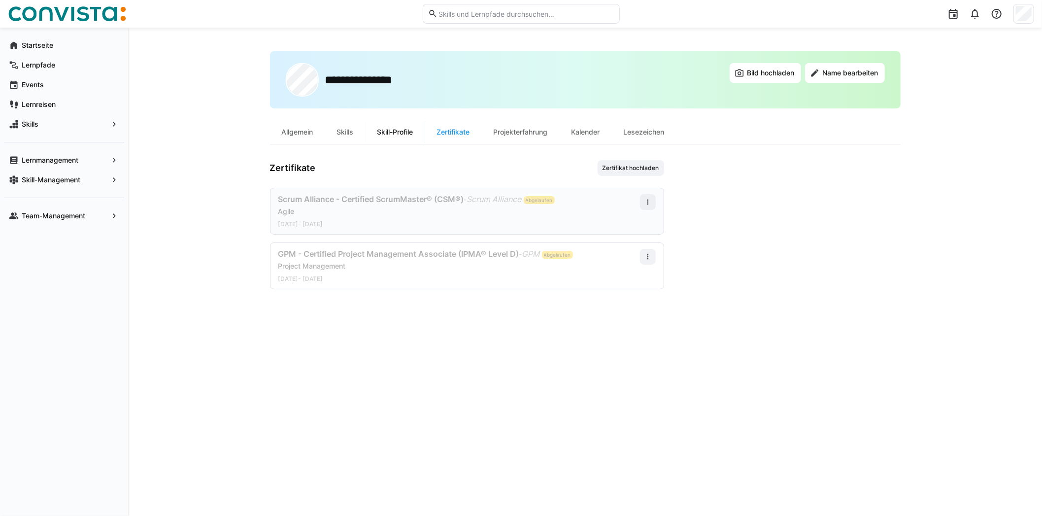
click at [403, 137] on div "Skill-Profile" at bounding box center [396, 132] width 60 height 24
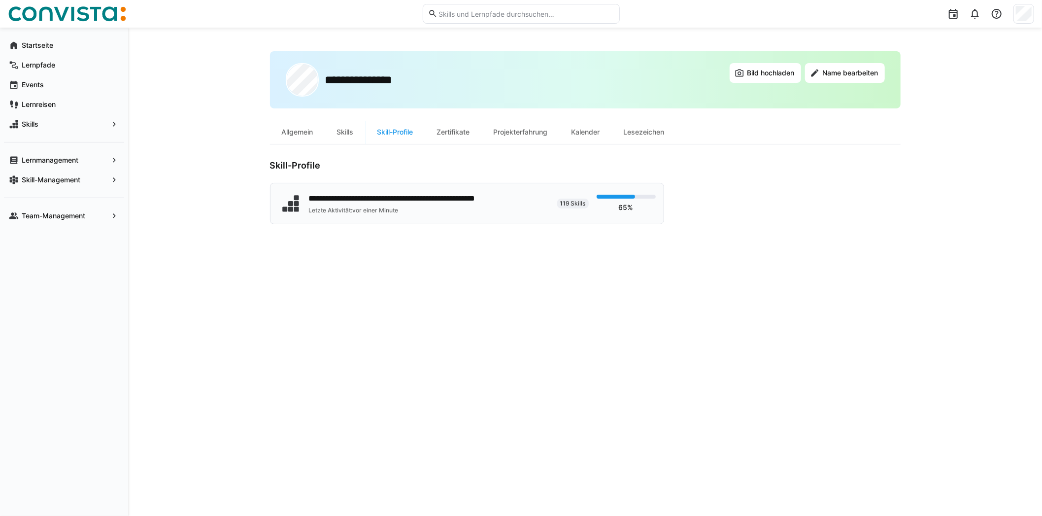
click at [401, 198] on div "**********" at bounding box center [417, 199] width 217 height 12
click at [0, 0] on app-navigation-label "Startseite" at bounding box center [0, 0] width 0 height 0
